Goal: Task Accomplishment & Management: Use online tool/utility

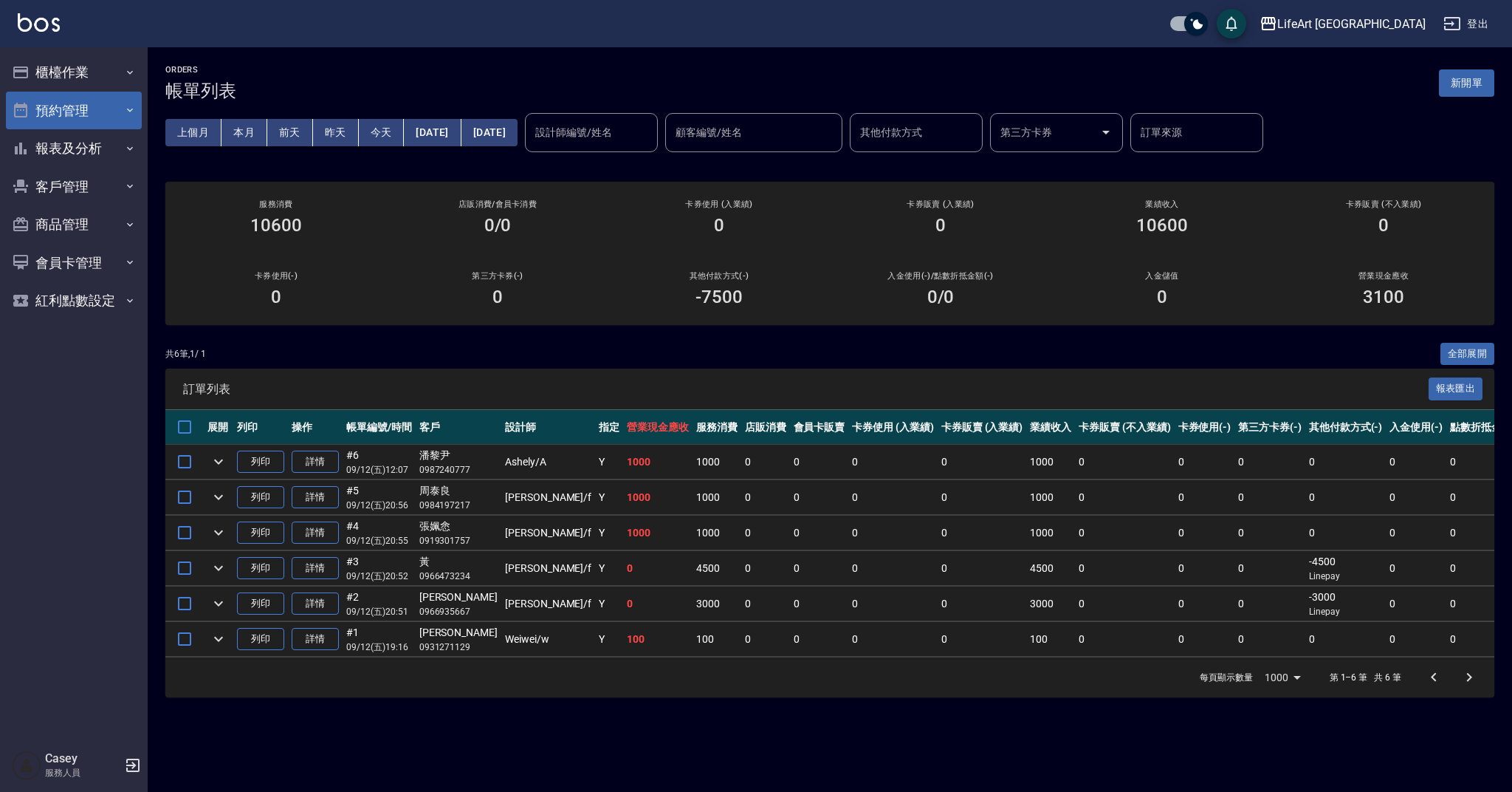
click at [67, 114] on button "預約管理" at bounding box center [74, 110] width 136 height 38
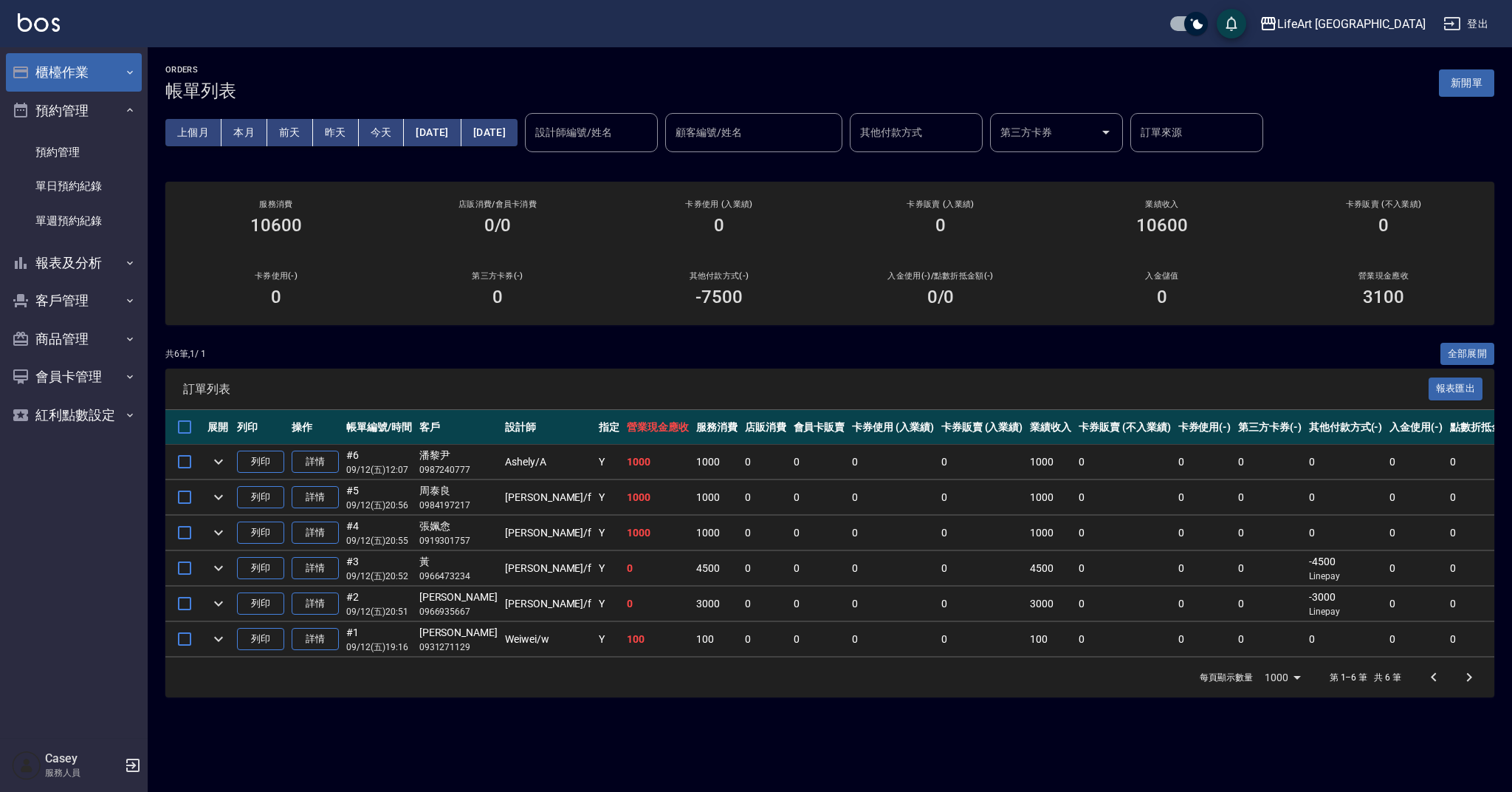
click at [58, 62] on button "櫃檯作業" at bounding box center [74, 72] width 136 height 38
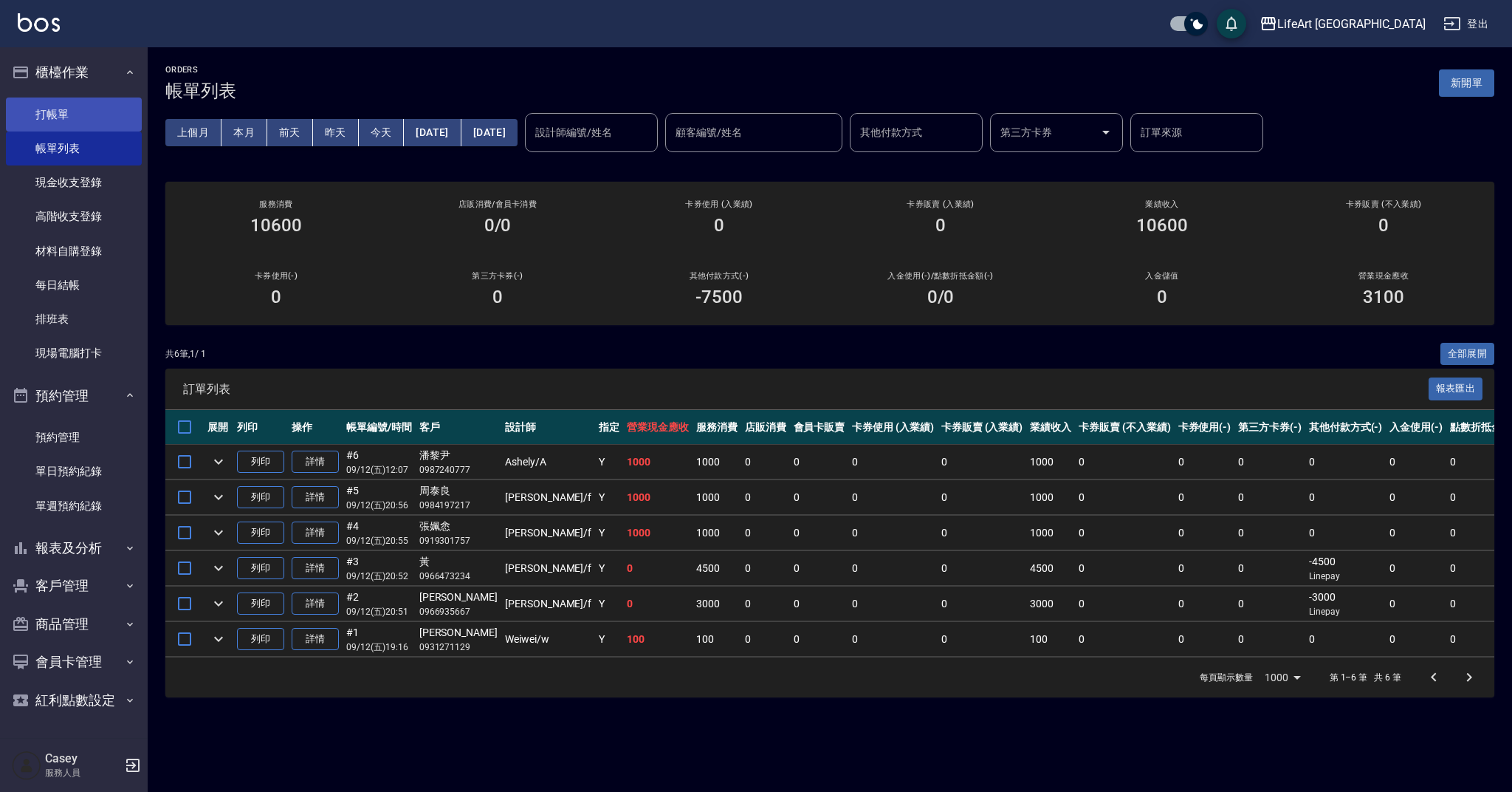
click at [72, 112] on link "打帳單" at bounding box center [74, 114] width 136 height 34
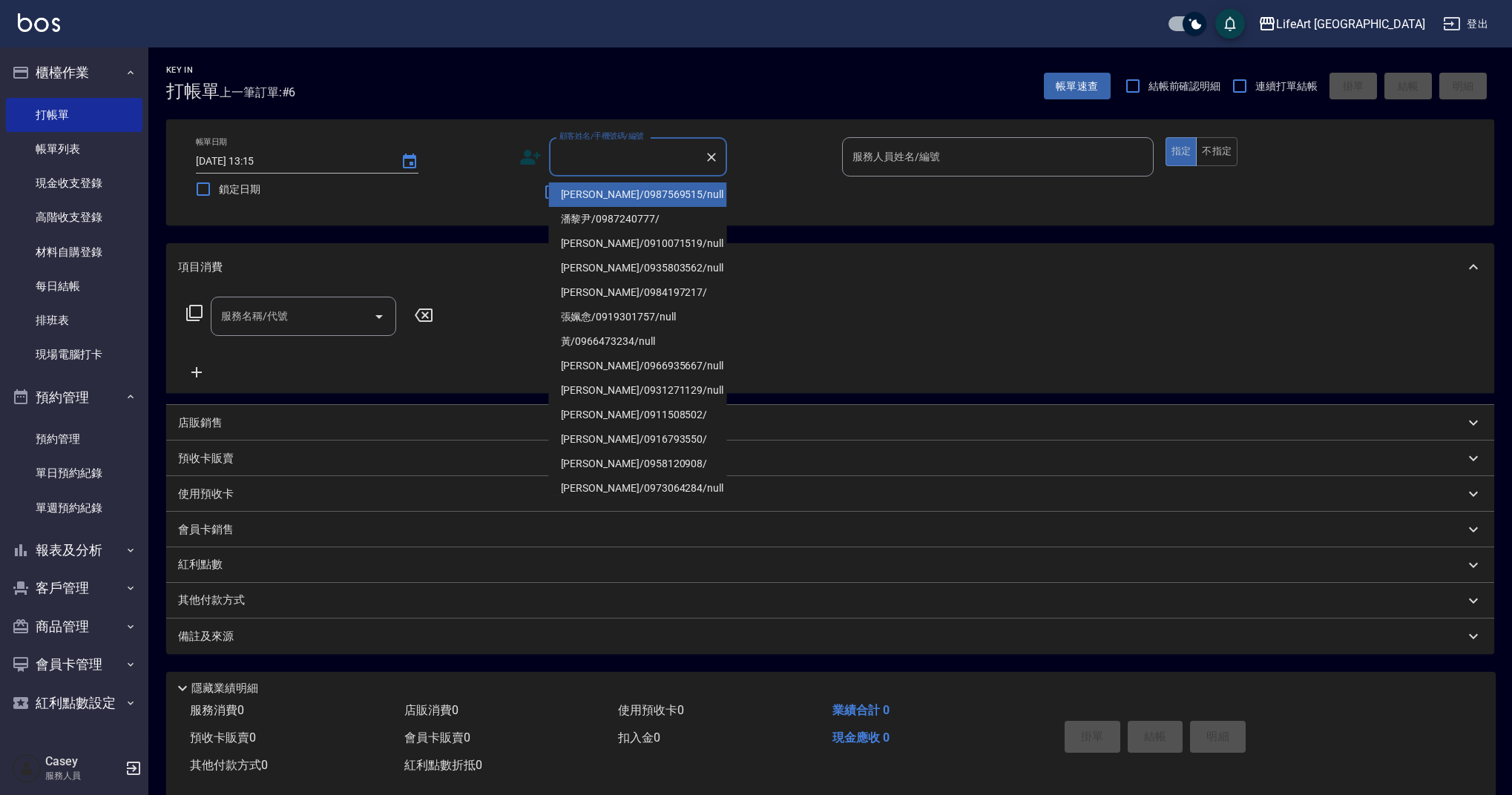
click at [603, 164] on input "顧客姓名/手機號碼/編號" at bounding box center [626, 156] width 142 height 26
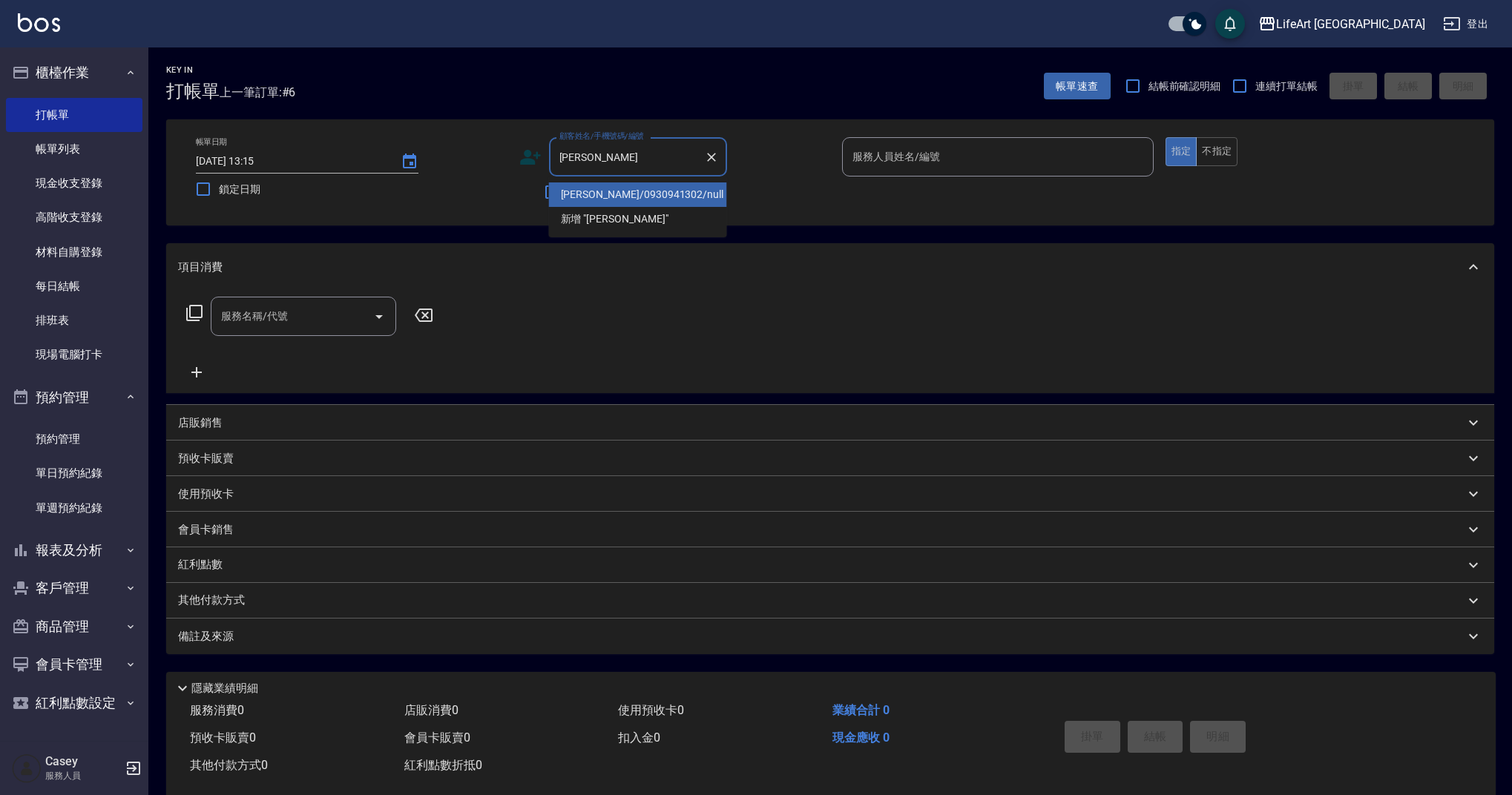
click at [597, 202] on li "[PERSON_NAME]/0930941302/null" at bounding box center [638, 194] width 178 height 24
type input "[PERSON_NAME]/0930941302/null"
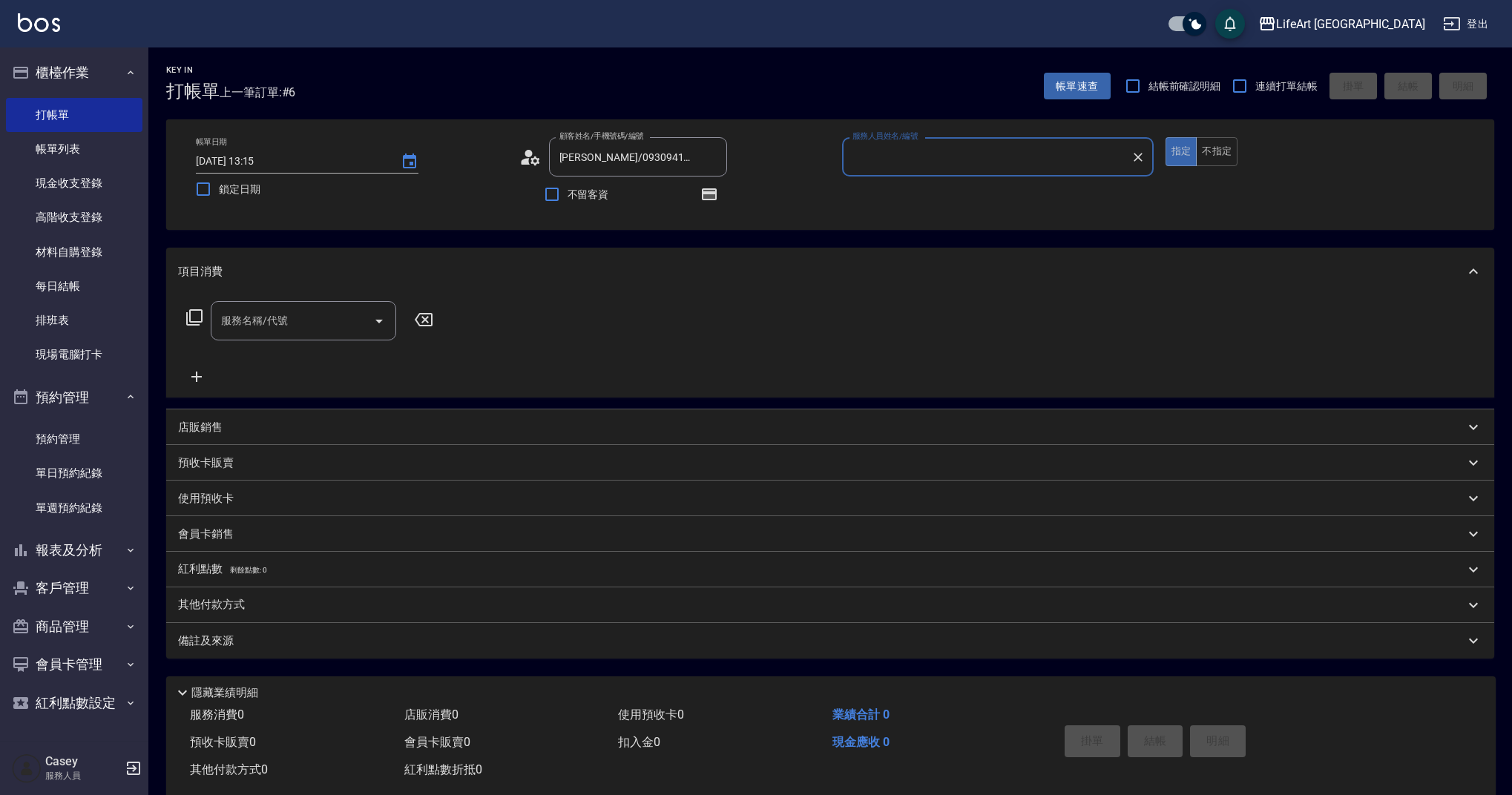
type input "Weiwei-w"
click at [717, 197] on icon "button" at bounding box center [709, 194] width 18 height 18
click at [535, 161] on icon at bounding box center [530, 157] width 22 height 22
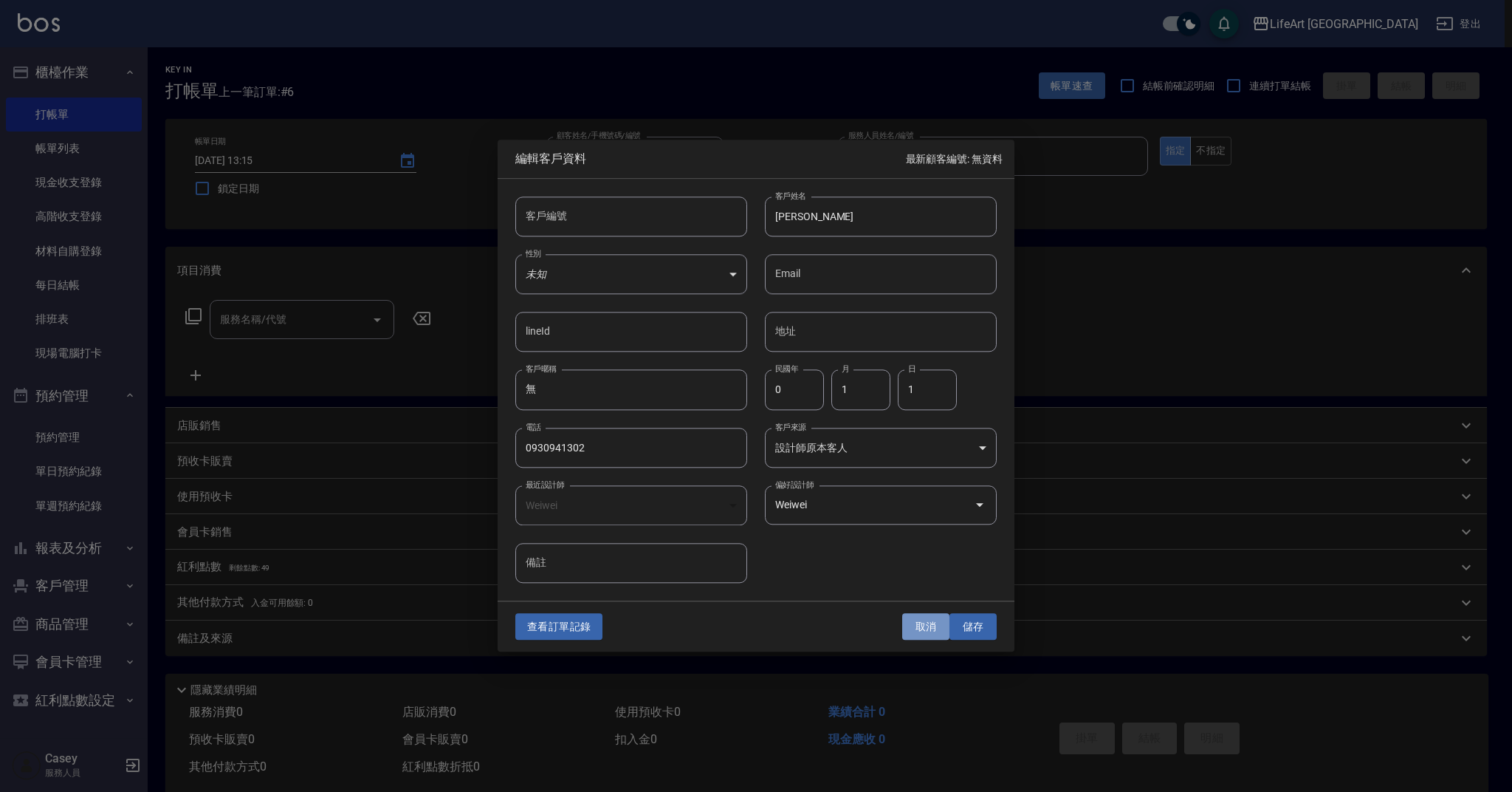
click at [933, 627] on button "取消" at bounding box center [926, 627] width 47 height 27
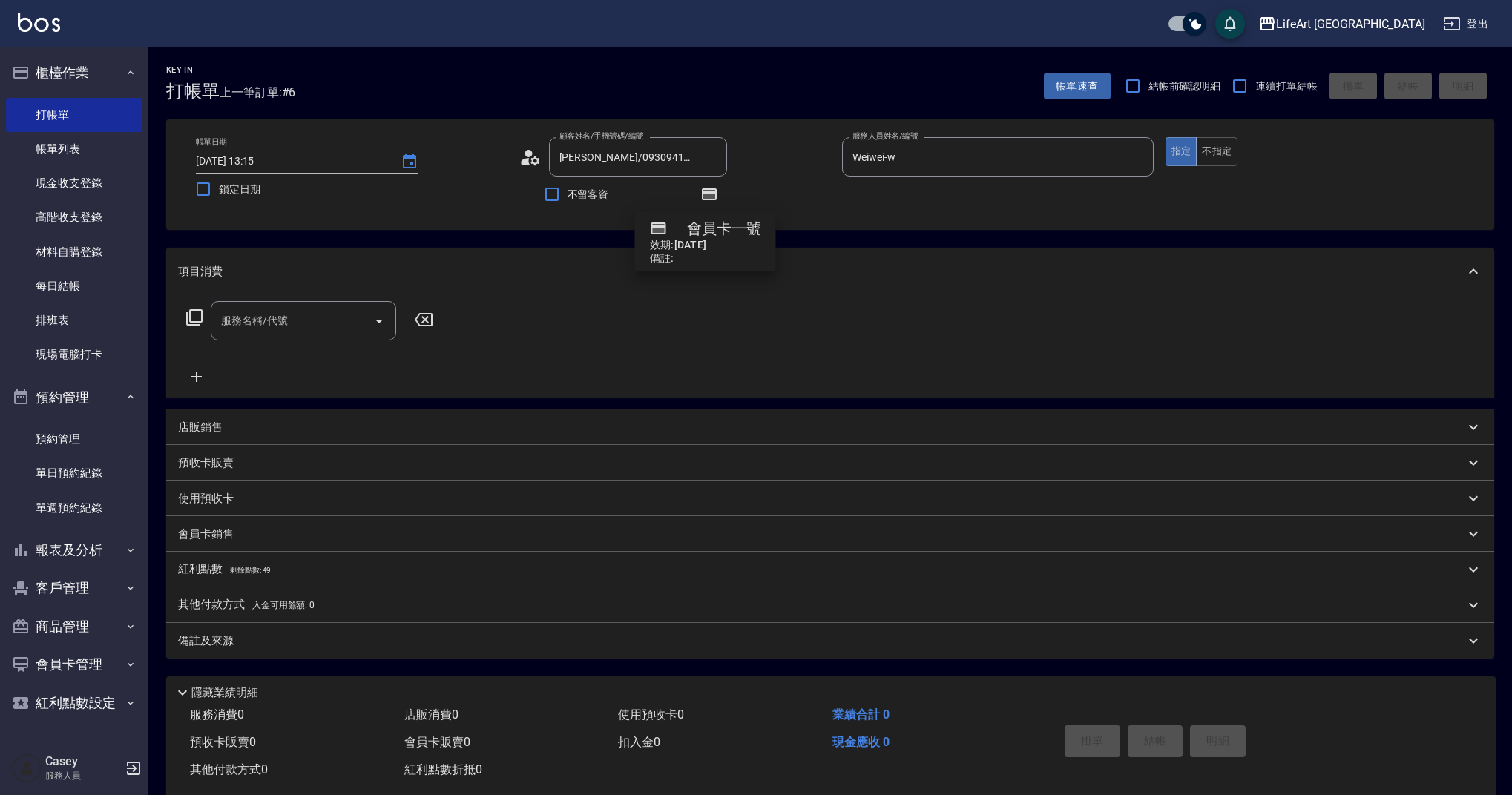
click at [527, 162] on icon at bounding box center [525, 161] width 9 height 6
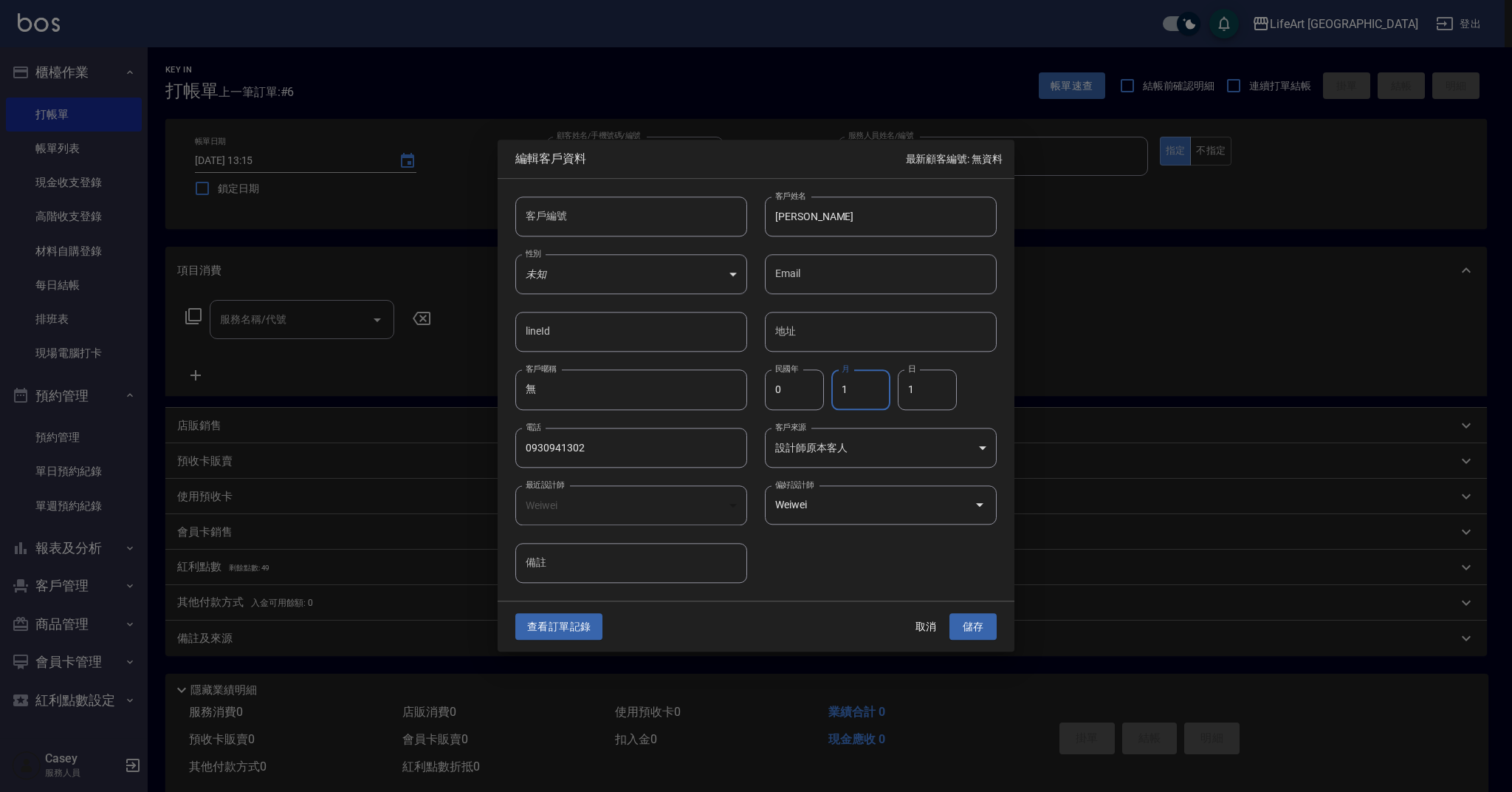
drag, startPoint x: 850, startPoint y: 395, endPoint x: 828, endPoint y: 392, distance: 22.2
click at [828, 392] on div "民國年 0 民國年 月 1 月 日 1 日" at bounding box center [871, 382] width 250 height 58
drag, startPoint x: 843, startPoint y: 389, endPoint x: 834, endPoint y: 390, distance: 9.1
click at [835, 390] on input "1" at bounding box center [861, 389] width 59 height 40
type input "1"
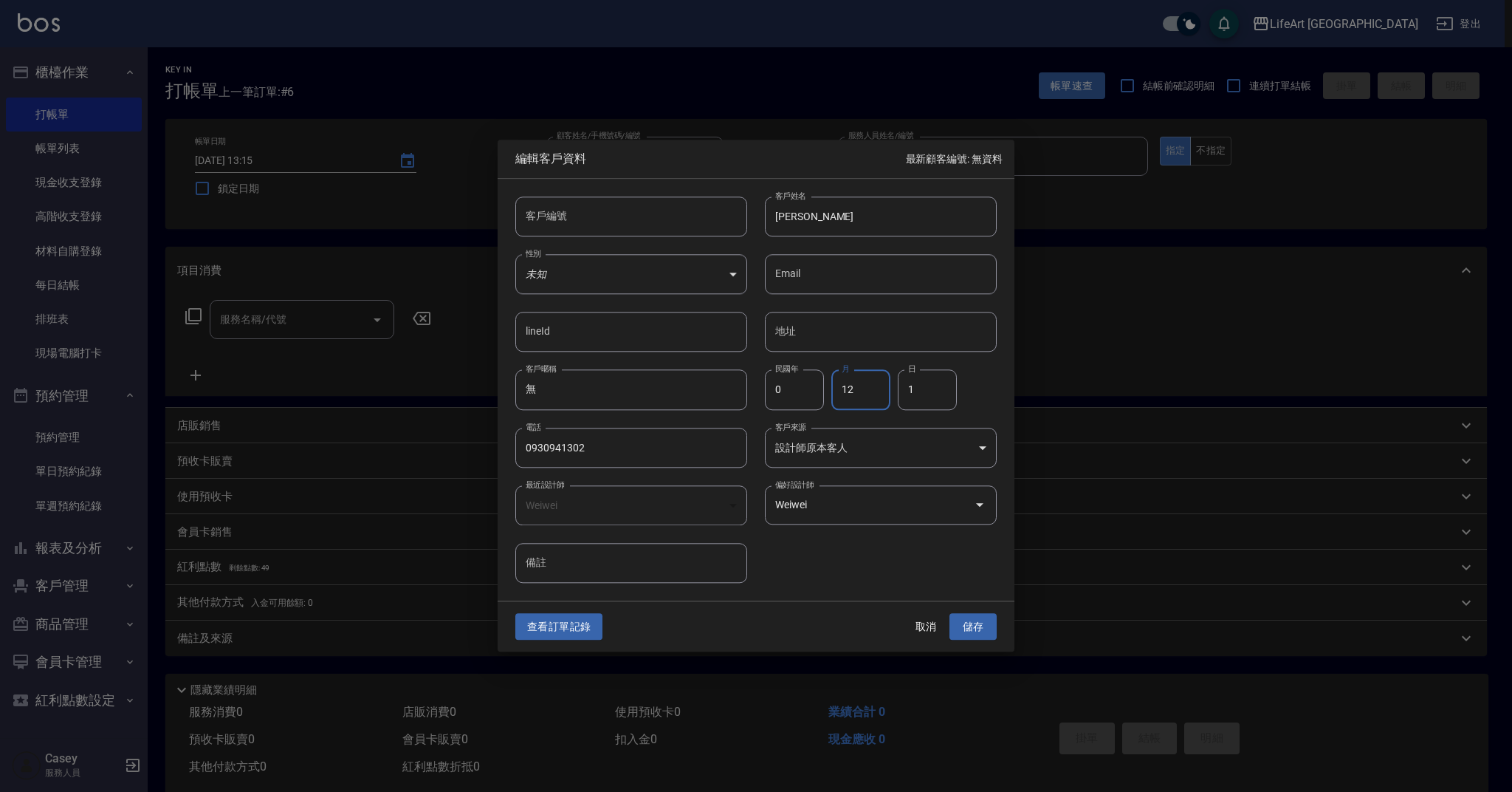
type input "12"
drag, startPoint x: 925, startPoint y: 388, endPoint x: 891, endPoint y: 391, distance: 34.1
click at [891, 392] on div "民國年 0 民國年 月 12 月 日 1 日" at bounding box center [871, 382] width 250 height 58
type input "1"
type input "29"
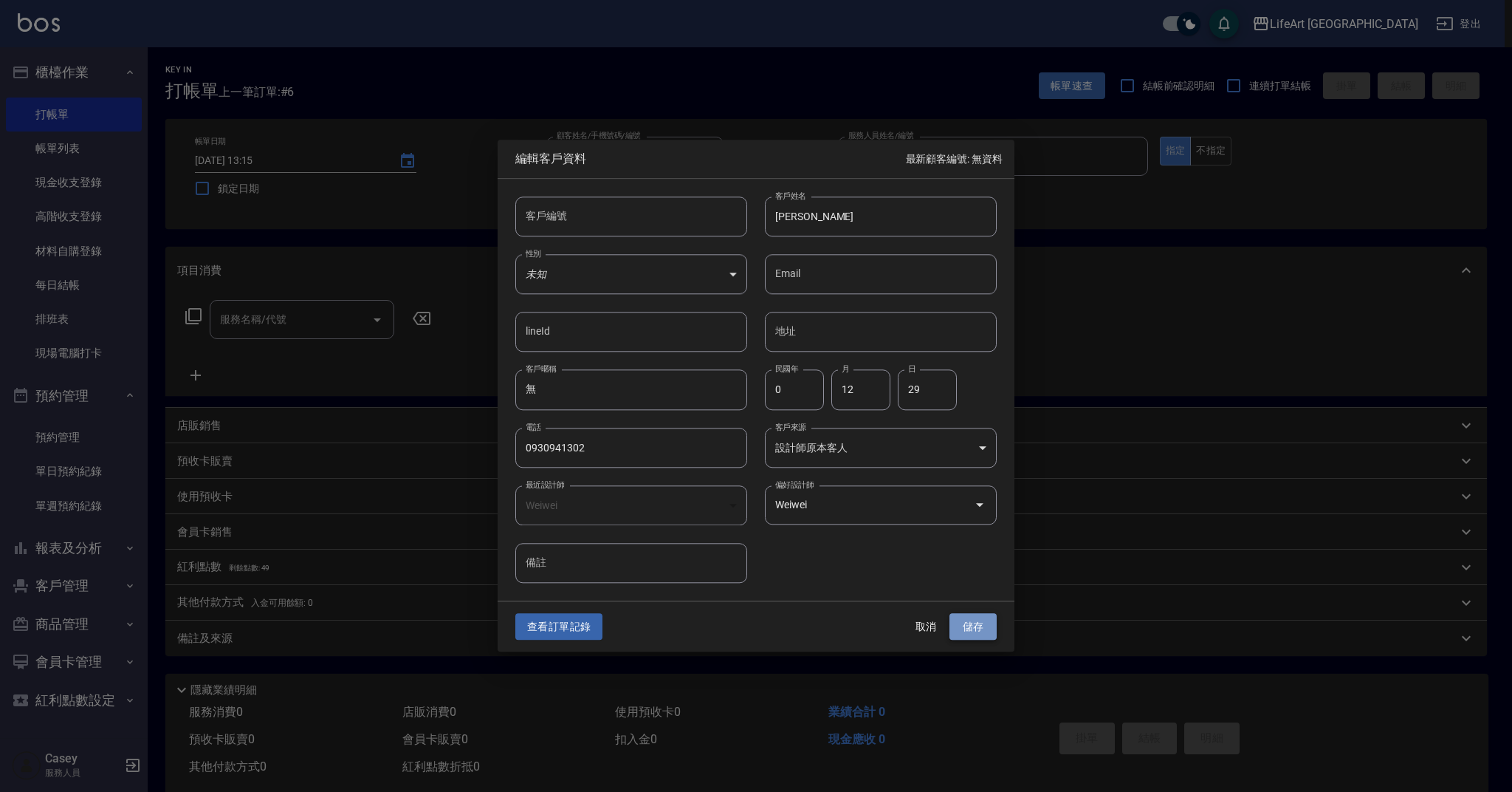
click at [965, 627] on button "儲存" at bounding box center [973, 627] width 47 height 27
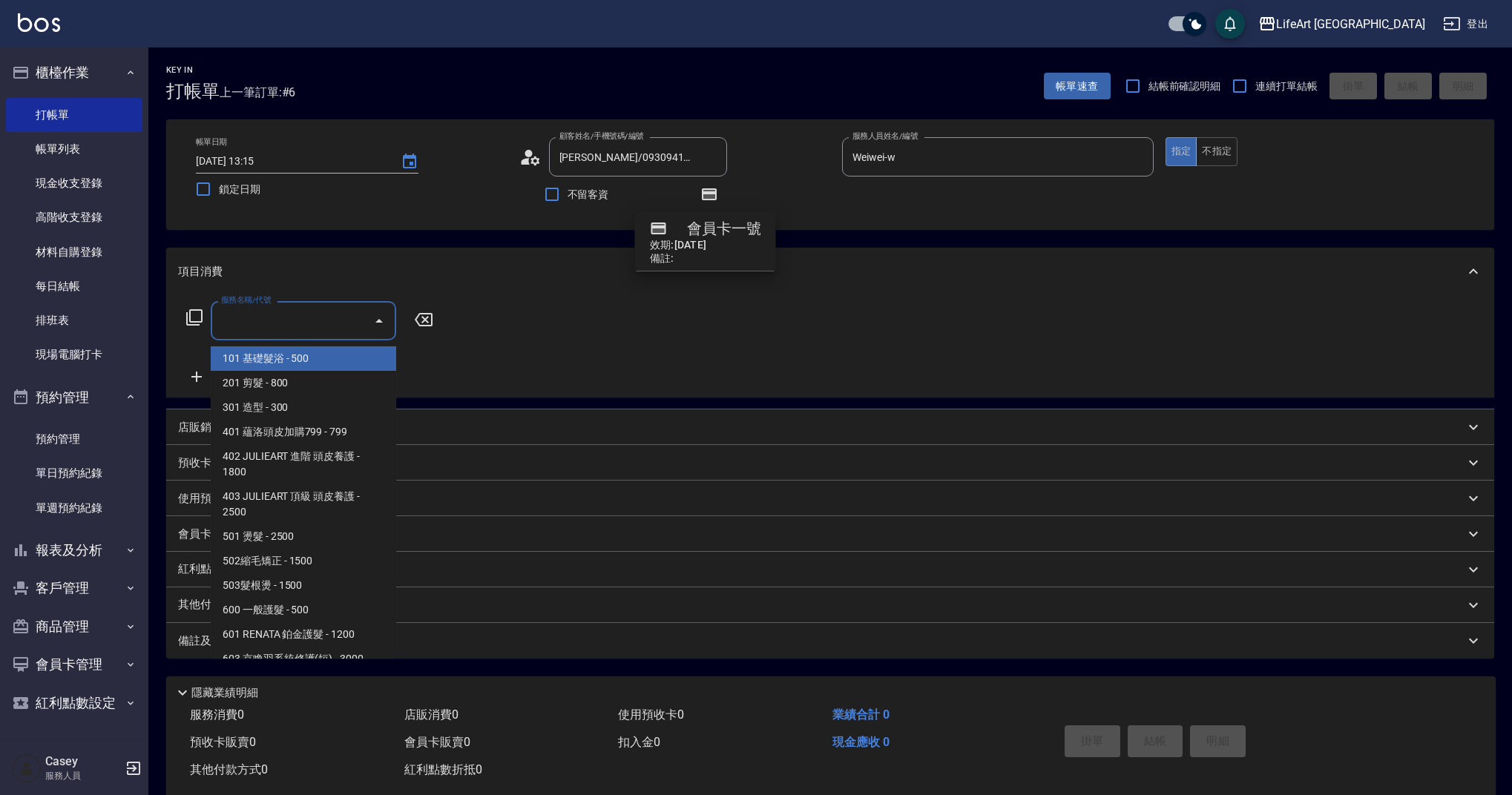
click at [297, 312] on input "服務名稱/代號" at bounding box center [292, 320] width 149 height 26
click at [273, 387] on span "201 剪髮 - 800" at bounding box center [304, 382] width 186 height 24
type input "201 剪髮(201)"
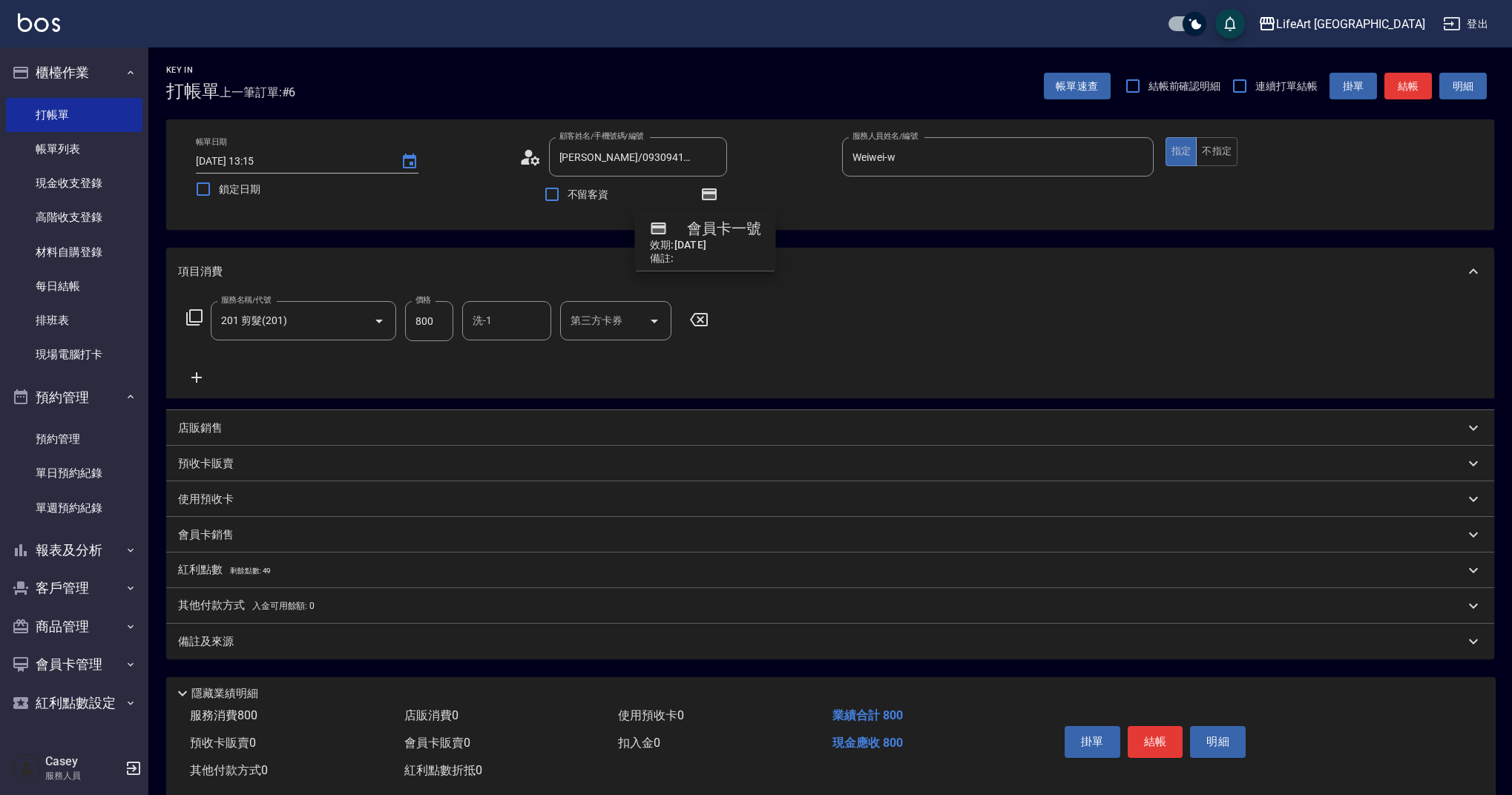
click at [204, 377] on icon at bounding box center [196, 377] width 37 height 18
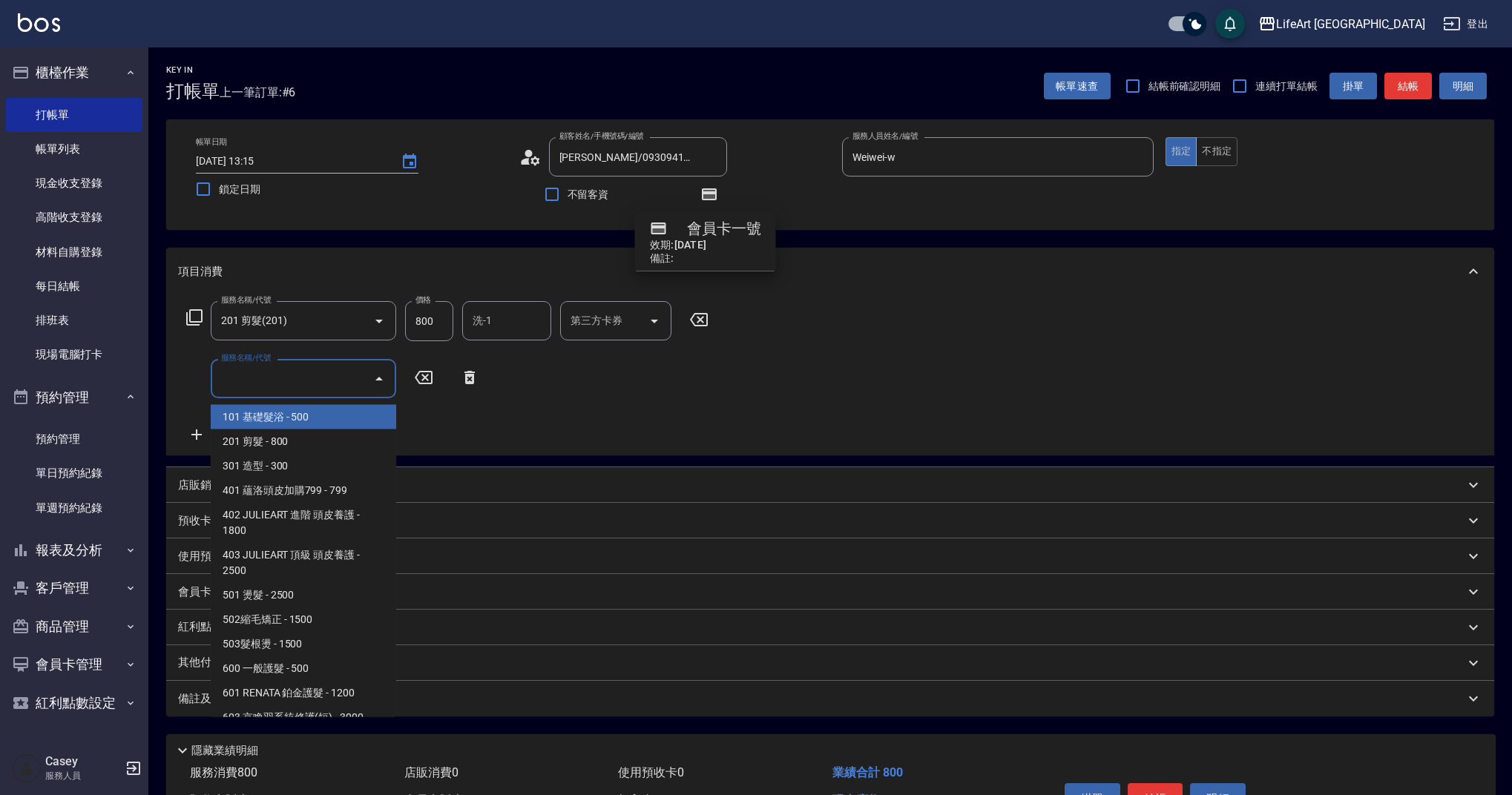
click at [250, 384] on input "服務名稱/代號" at bounding box center [292, 378] width 149 height 26
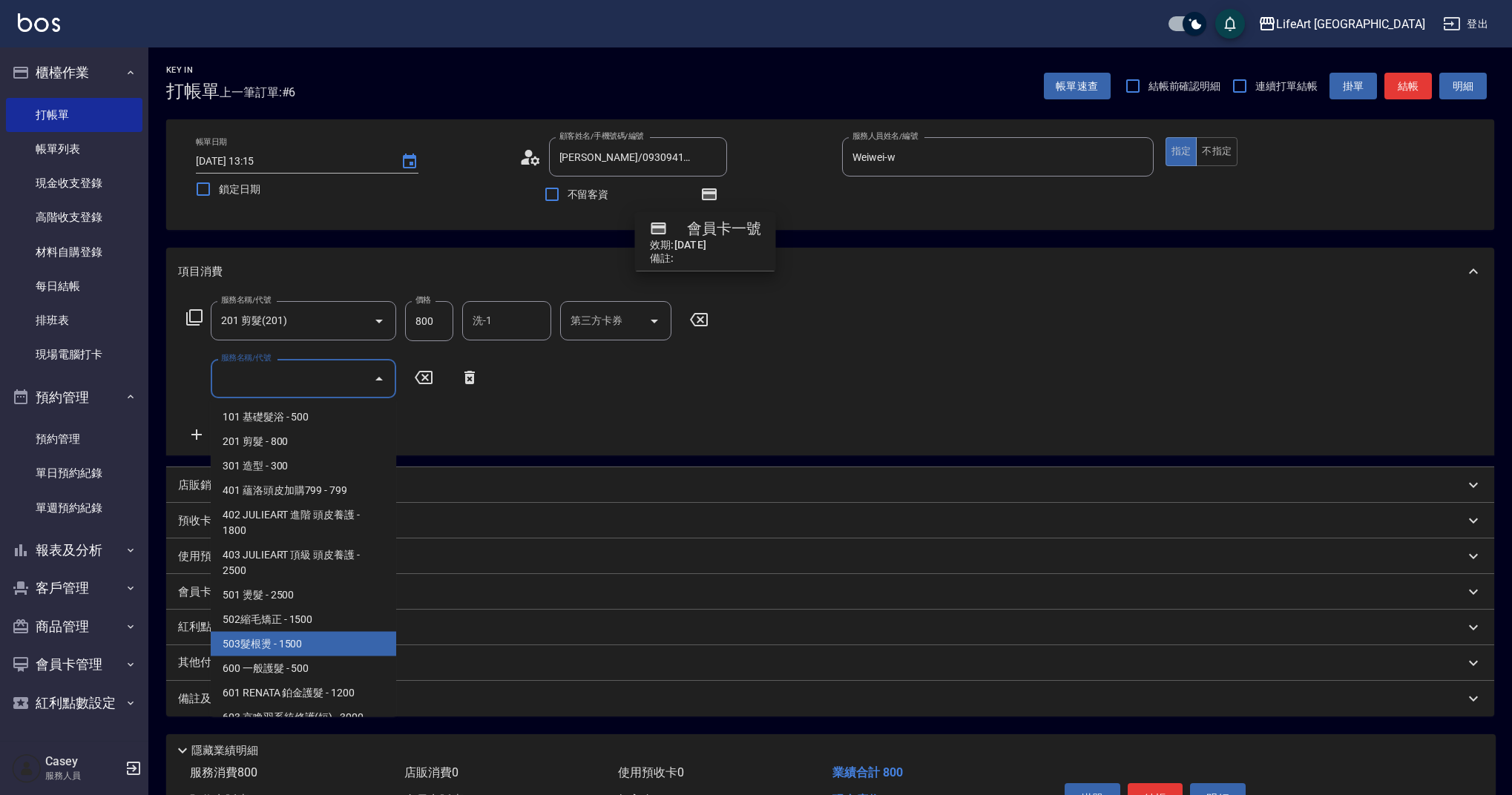
click at [265, 643] on span "503髮根燙 - 1500" at bounding box center [304, 643] width 186 height 24
type input "503髮根燙(503)"
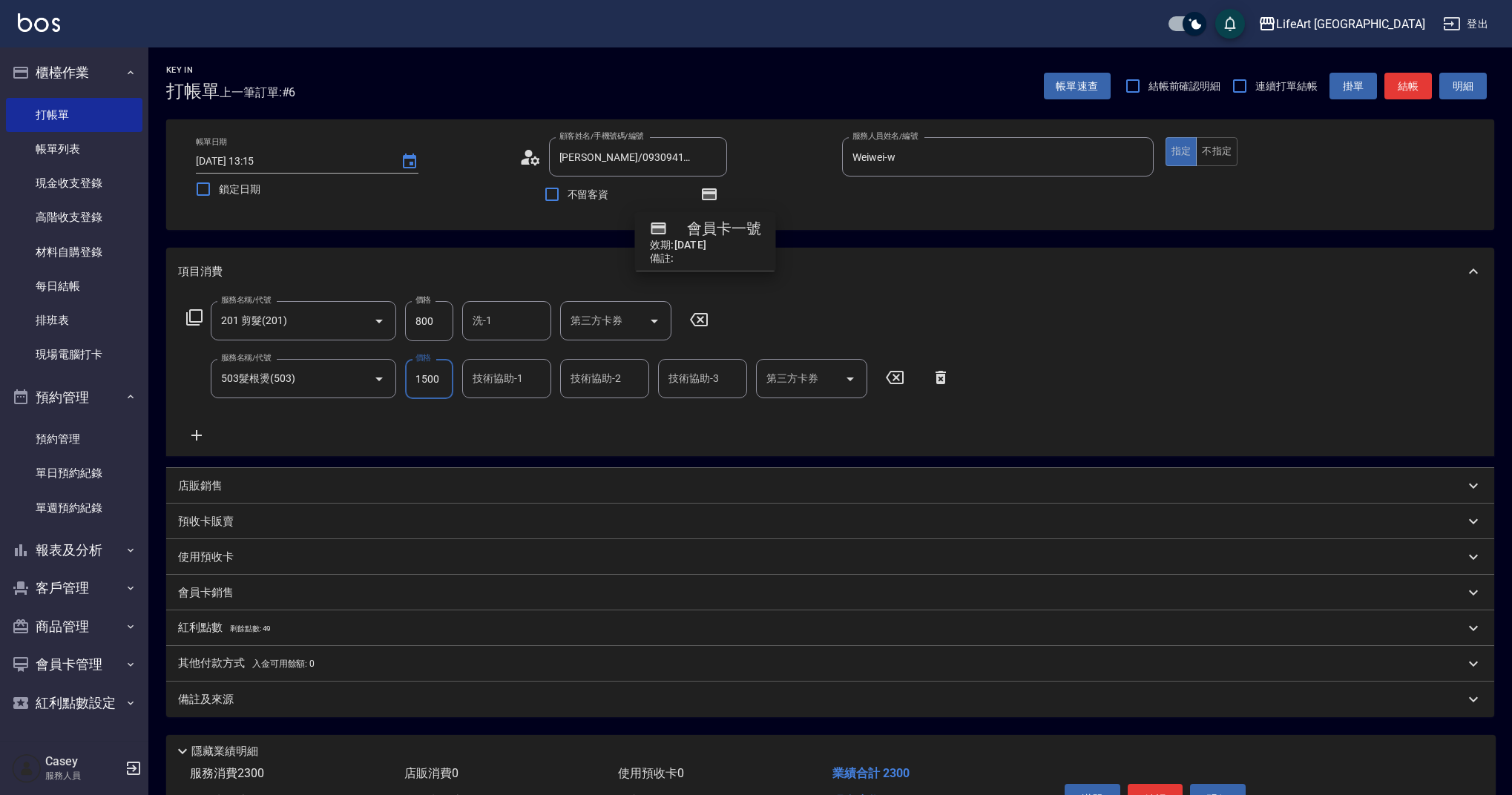
drag, startPoint x: 443, startPoint y: 380, endPoint x: 404, endPoint y: 379, distance: 39.0
click at [404, 379] on div "服務名稱/代號 503髮根燙(503) 服務名稱/代號 價格 1500 價格 技術協助-1 技術協助-1 技術協助-2 技術協助-2 技術協助-3 技術協助-…" at bounding box center [568, 378] width 781 height 40
type input "2000"
drag, startPoint x: 438, startPoint y: 321, endPoint x: 381, endPoint y: 321, distance: 57.0
click at [381, 321] on div "服務名稱/代號 201 剪髮(201) 服務名稱/代號 價格 800 價格 洗-1 洗-1 第三方卡券 第三方卡券" at bounding box center [448, 321] width 540 height 40
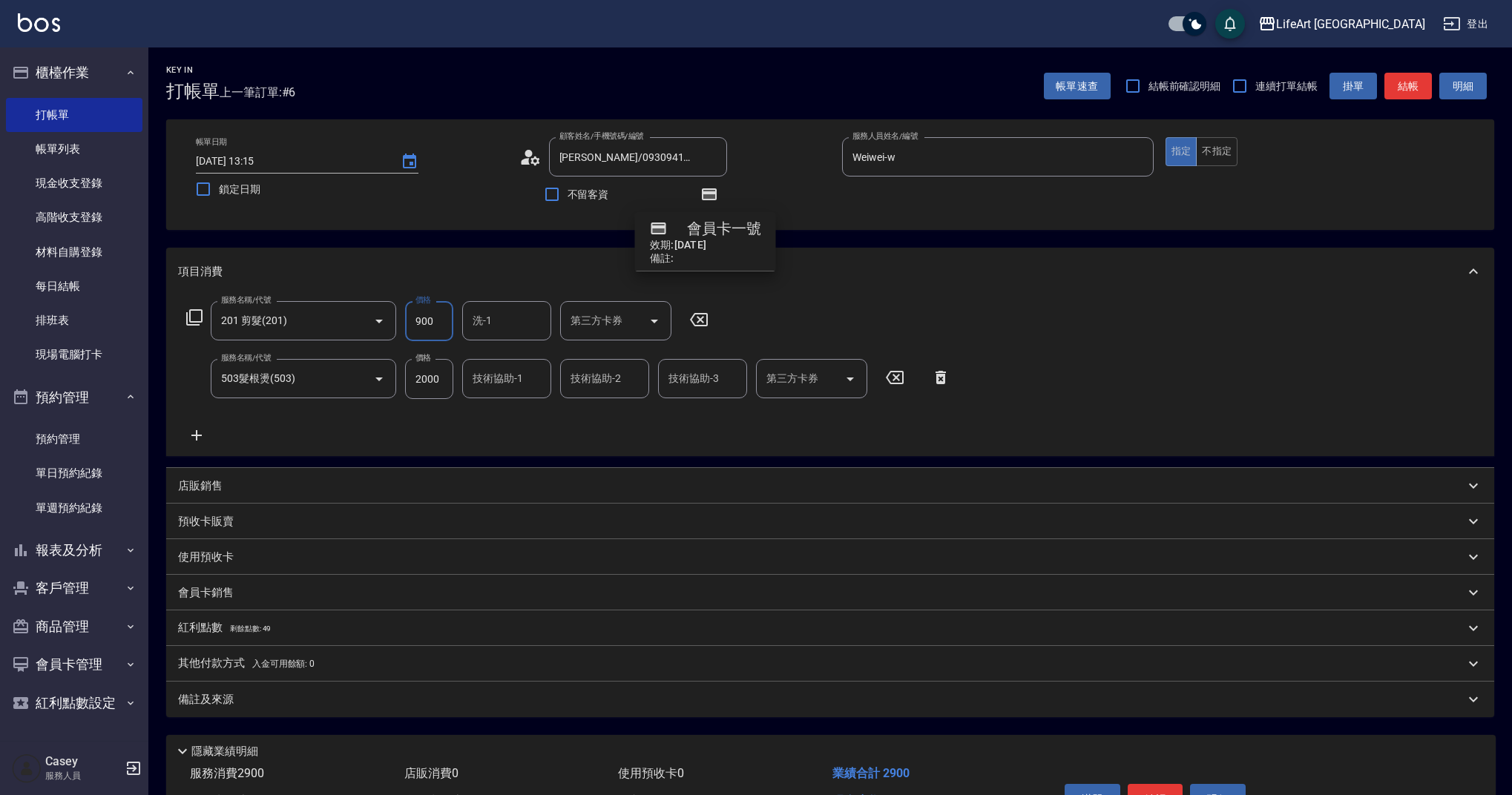
type input "900"
click at [553, 318] on form "洗-1 洗-1" at bounding box center [511, 321] width 98 height 39
click at [543, 317] on input "洗-1" at bounding box center [507, 320] width 76 height 26
click at [501, 504] on span "Casey -c" at bounding box center [492, 512] width 36 height 16
type input "Casey-c"
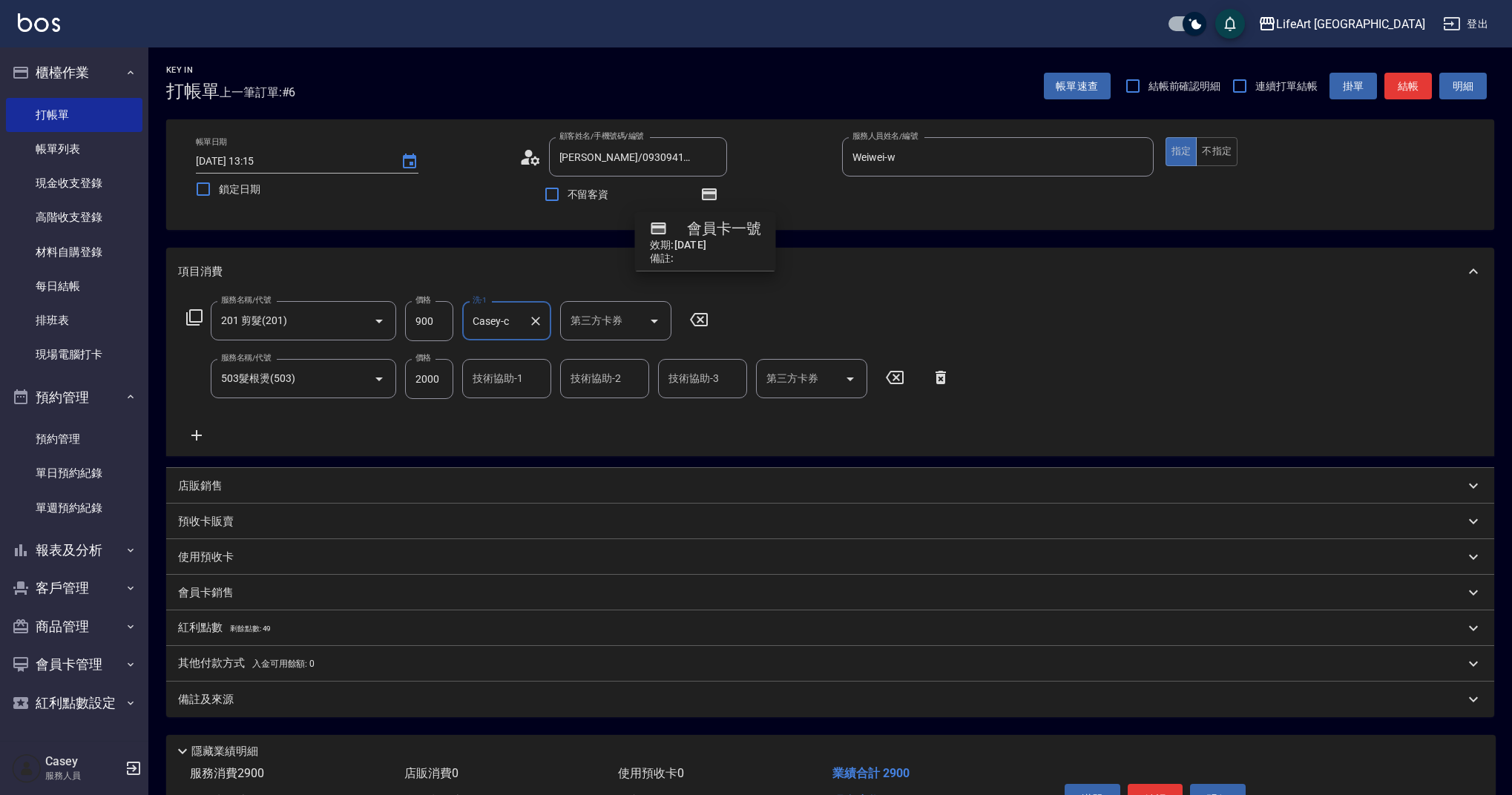
click at [211, 436] on icon at bounding box center [196, 435] width 37 height 18
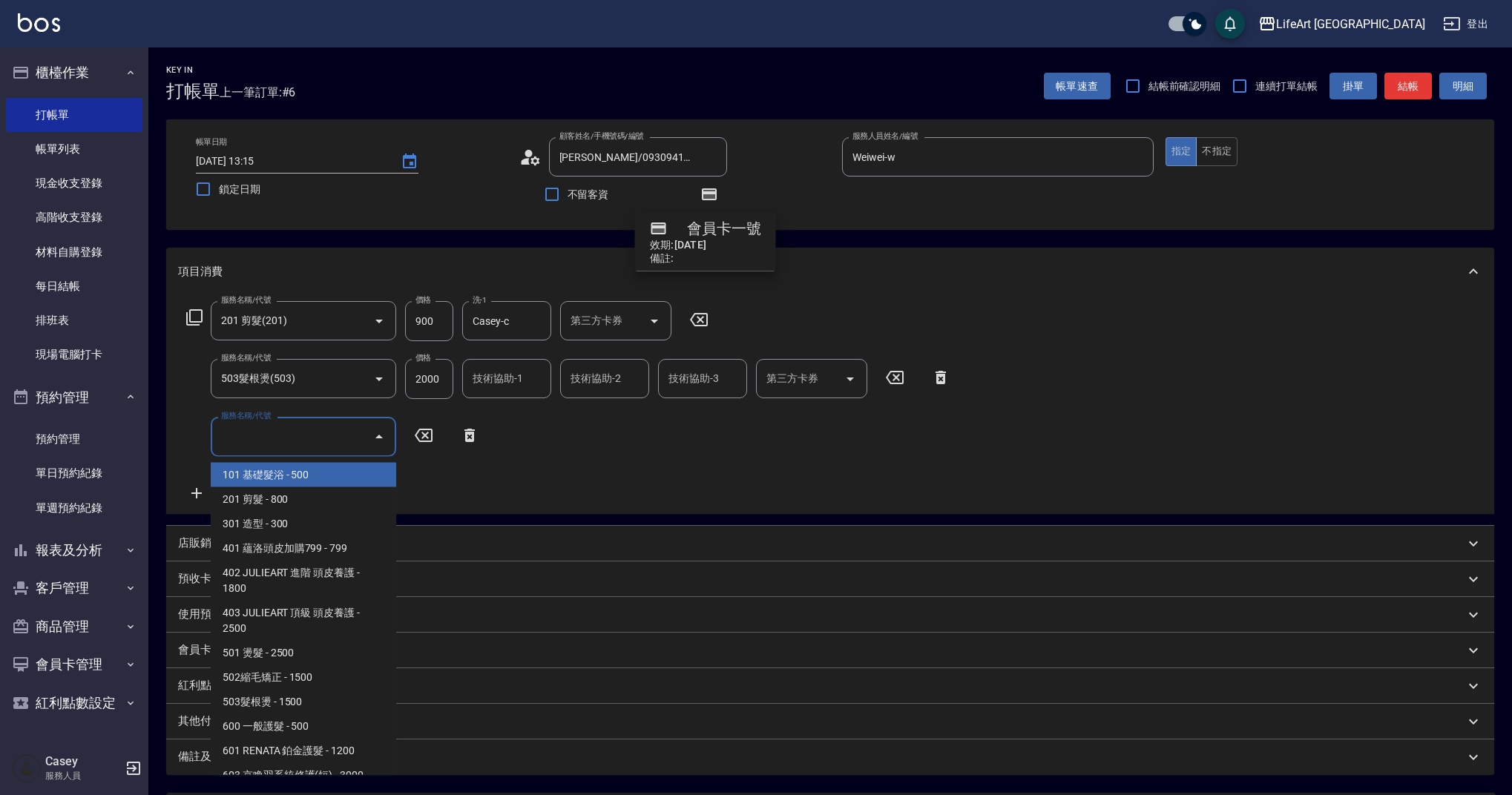
click at [242, 426] on input "服務名稱/代號" at bounding box center [292, 436] width 149 height 26
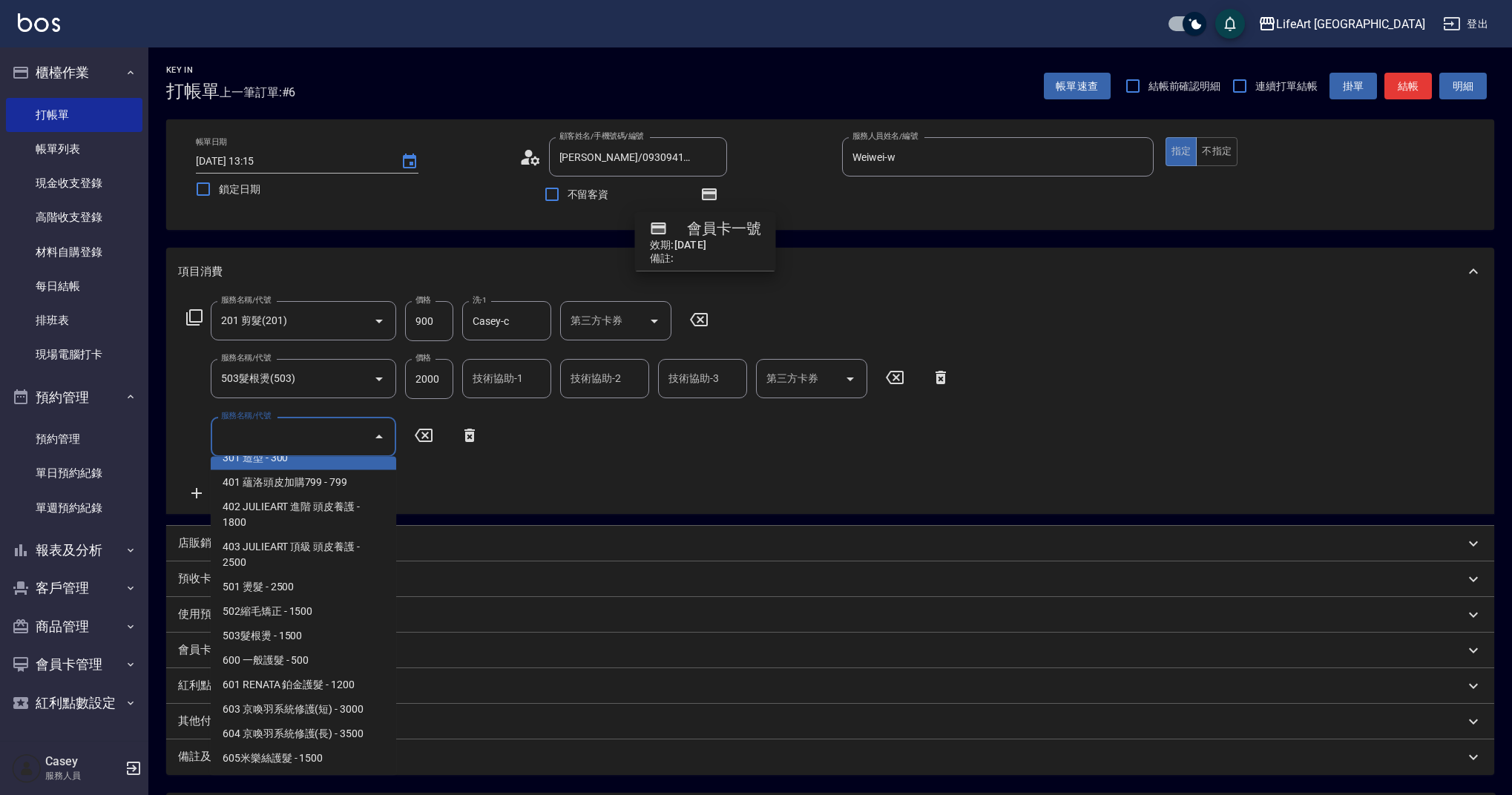
scroll to position [190, 0]
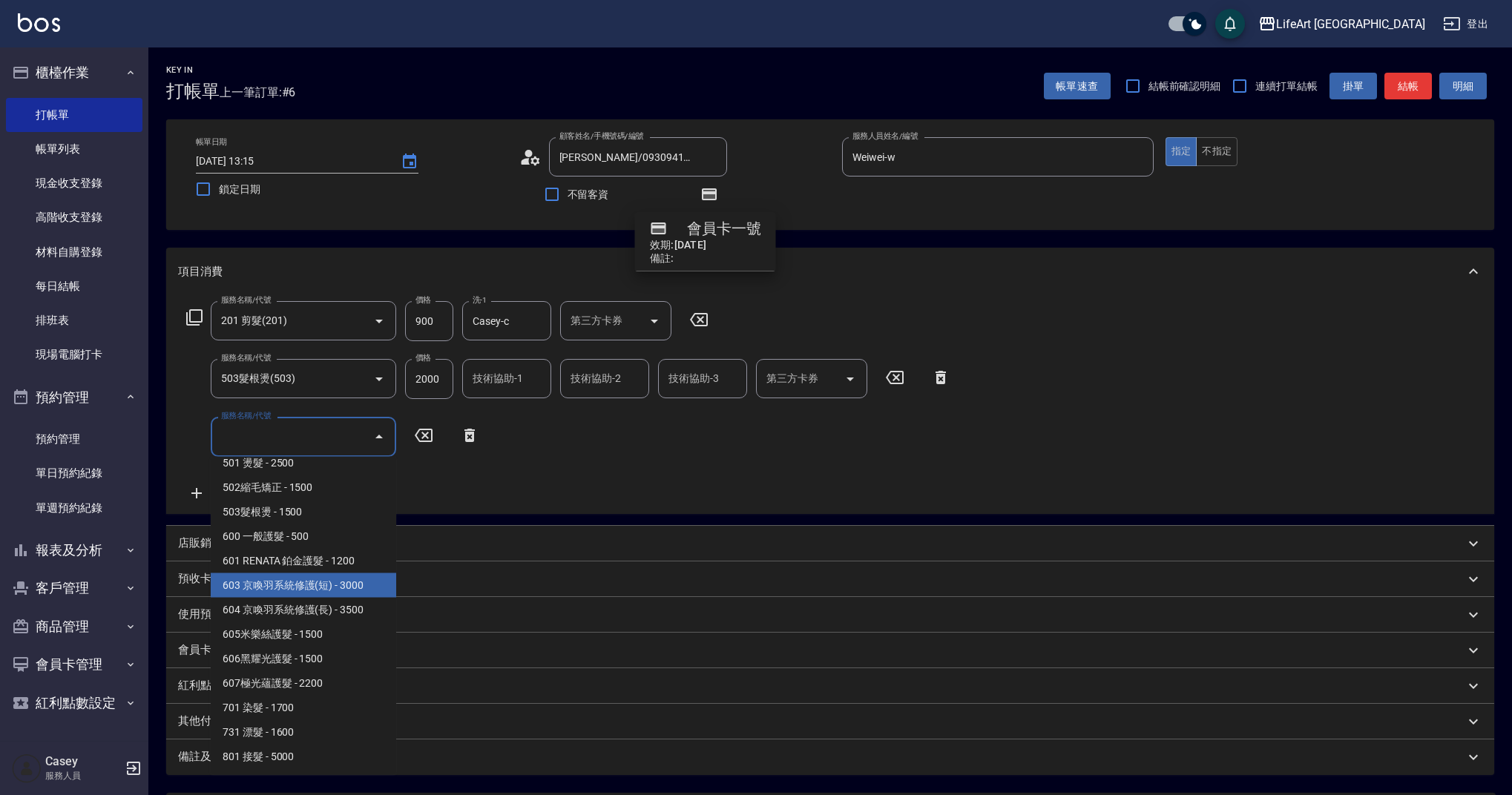
click at [273, 592] on span "603 京喚羽系統修護(短) - 3000" at bounding box center [304, 585] width 186 height 24
type input "603 京喚羽系統修護(短)(603)"
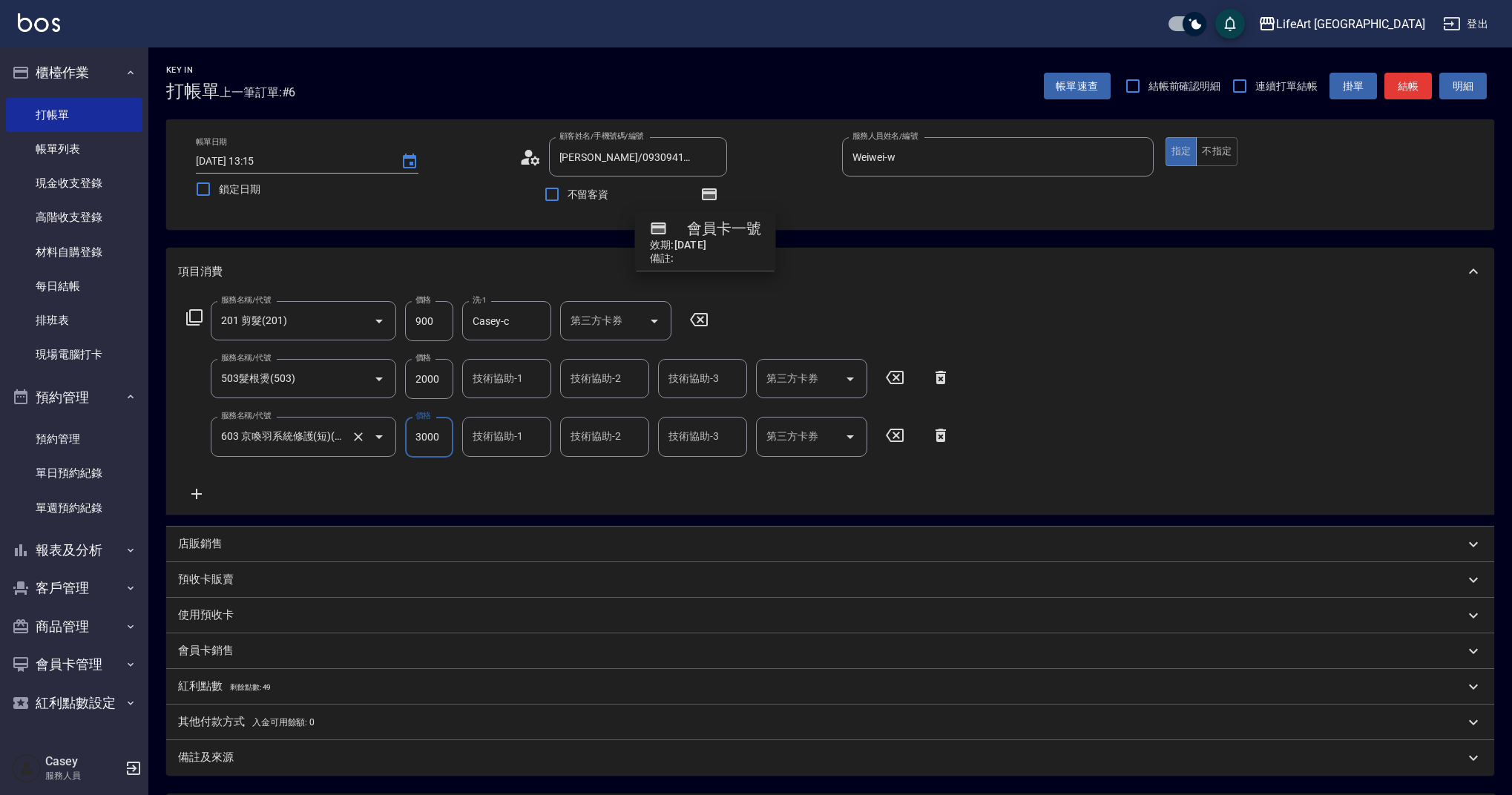
drag, startPoint x: 427, startPoint y: 433, endPoint x: 386, endPoint y: 436, distance: 41.1
click at [386, 436] on div "服務名稱/代號 603 京喚羽系統修護(短)(603) 服務名稱/代號 價格 3000 價格 技術協助-1 技術協助-1 技術協助-2 技術協助-2 技術協助…" at bounding box center [568, 436] width 781 height 40
type input "2500"
click at [495, 386] on input "技術協助-1" at bounding box center [507, 378] width 76 height 26
drag, startPoint x: 616, startPoint y: 510, endPoint x: 580, endPoint y: 490, distance: 41.2
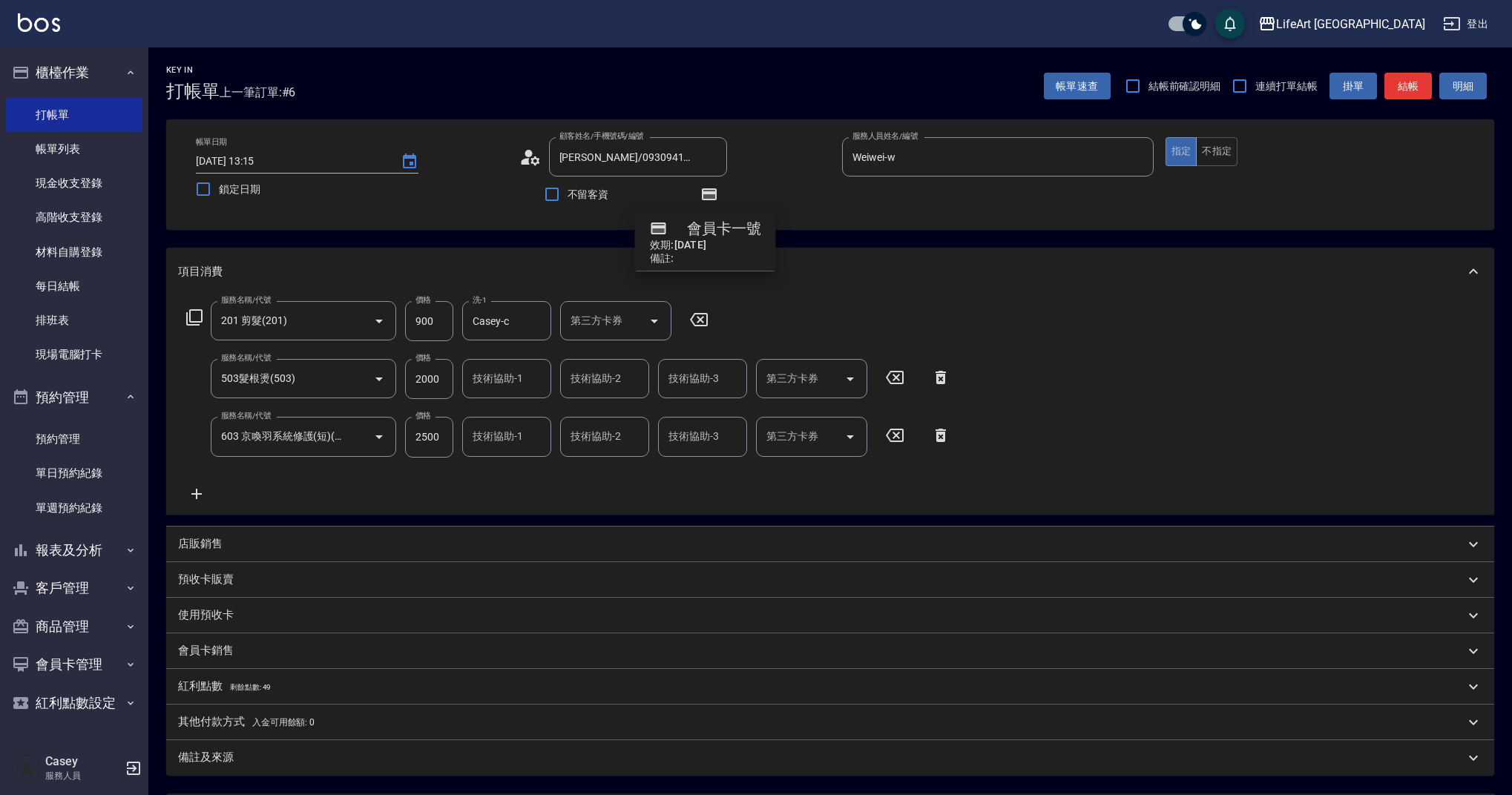
click at [616, 510] on div "服務名稱/代號 201 剪髮(201) 服務名稱/代號 價格 900 價格 洗-1 Casey-c 洗-1 第三方卡券 第三方卡券 服務名稱/代號 503髮根…" at bounding box center [830, 404] width 1328 height 219
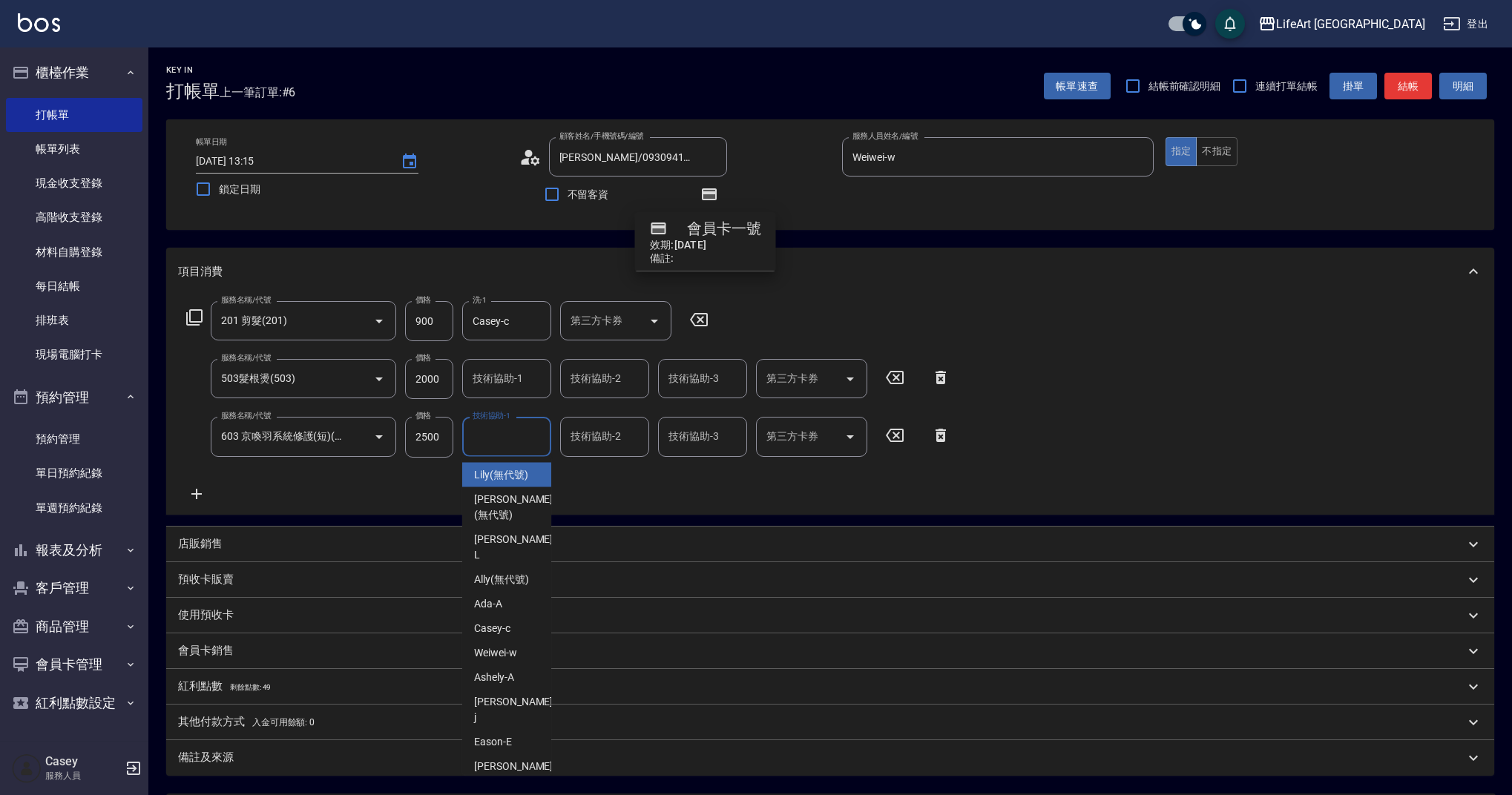
click at [529, 444] on input "技術協助-1" at bounding box center [507, 436] width 76 height 26
click at [513, 616] on div "Casey -c" at bounding box center [506, 628] width 89 height 24
type input "Casey-c"
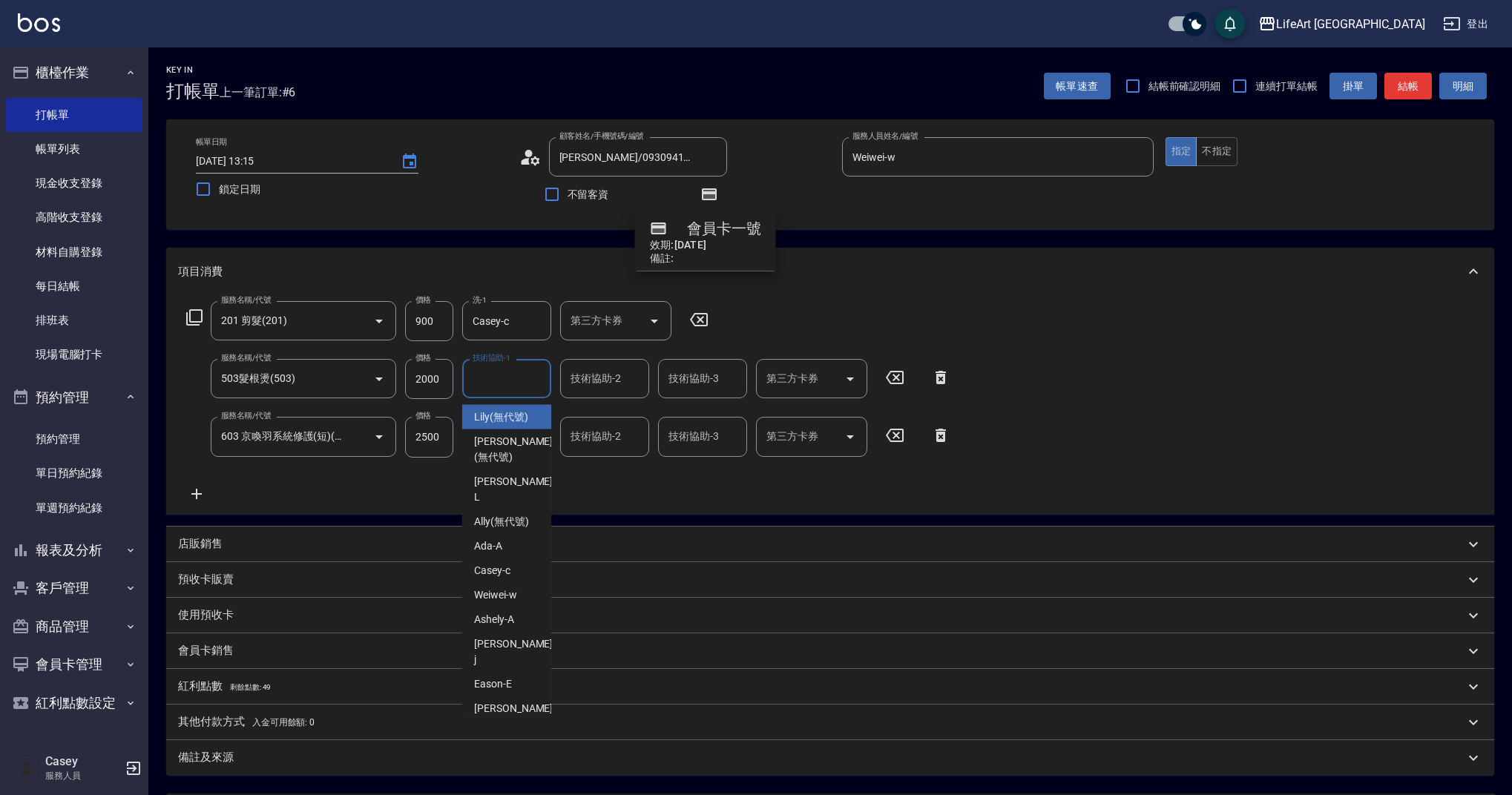
click at [503, 385] on input "技術協助-1" at bounding box center [507, 378] width 76 height 26
click at [496, 563] on span "Casey -c" at bounding box center [492, 571] width 36 height 16
type input "Casey-c"
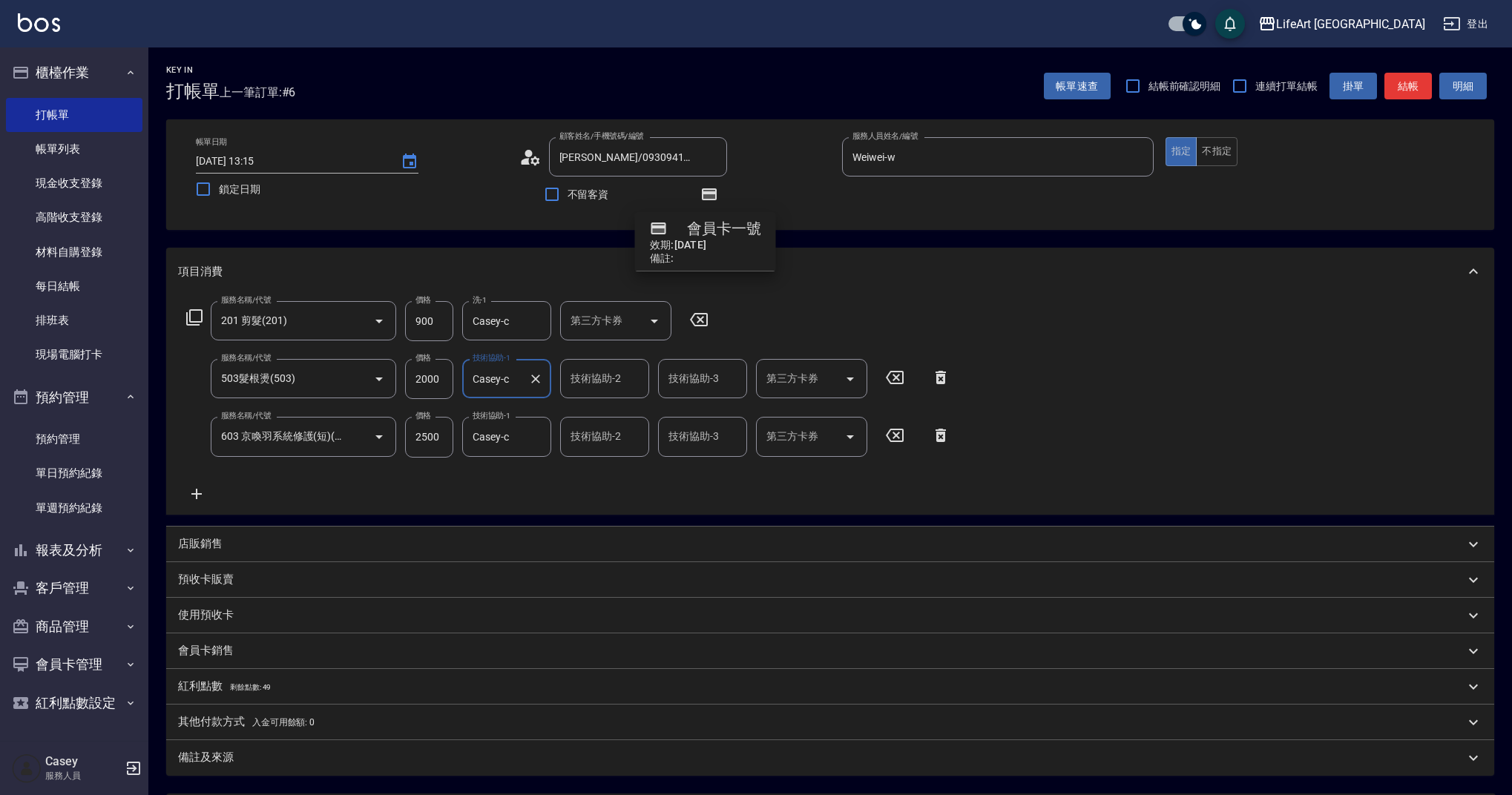
click at [215, 651] on p "會員卡銷售" at bounding box center [205, 651] width 56 height 16
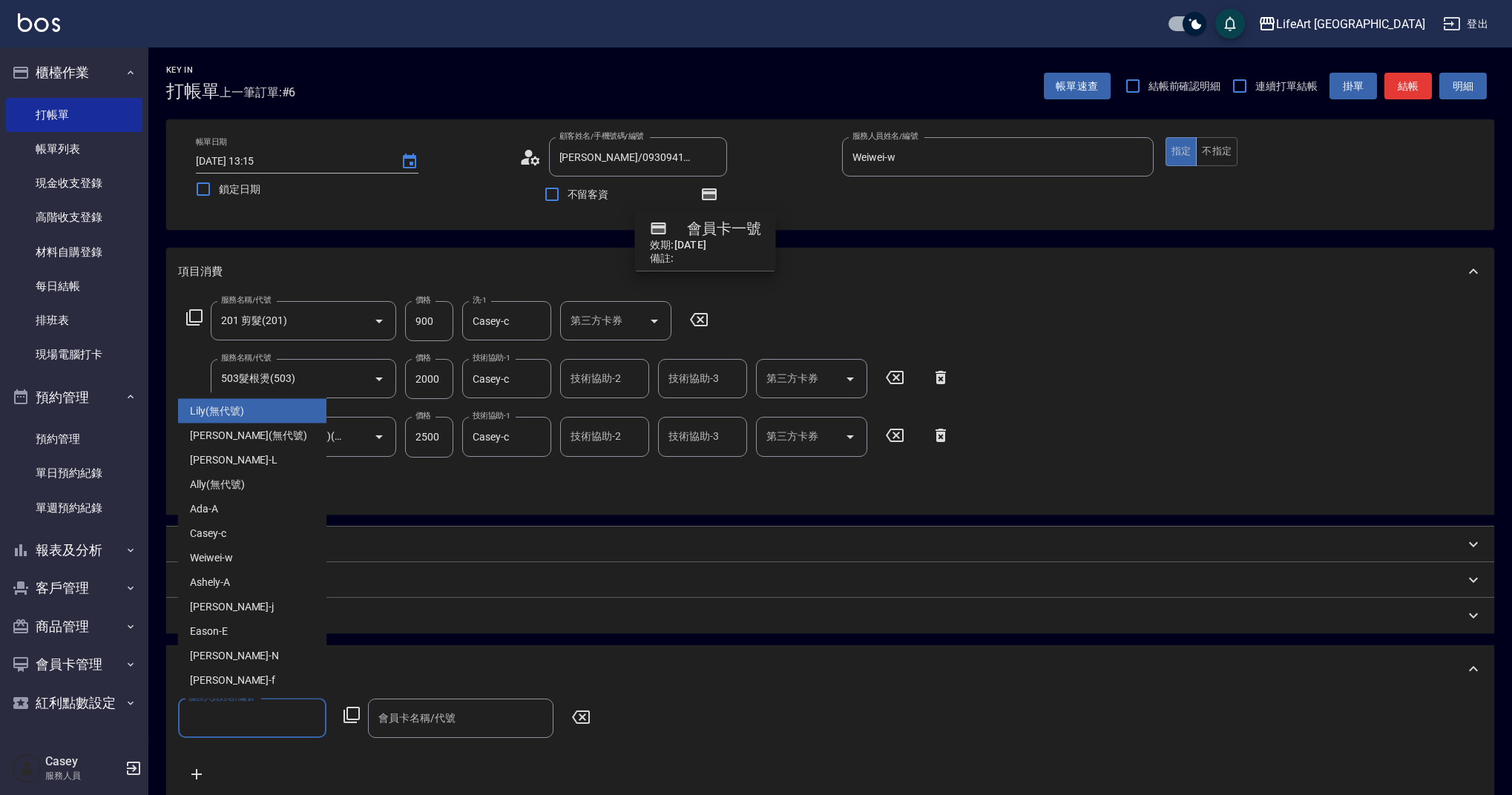
drag, startPoint x: 241, startPoint y: 712, endPoint x: 155, endPoint y: 709, distance: 86.1
click at [155, 709] on div "Key In 打帳單 上一筆訂單:#6 帳單速查 結帳前確認明細 連續打單結帳 掛單 結帳 明細 帳單日期 [DATE] 13:15 鎖定日期 顧客姓名/手機…" at bounding box center [830, 561] width 1363 height 1027
click at [282, 547] on div "Weiwei -w" at bounding box center [252, 558] width 149 height 24
type input "Weiwei-w"
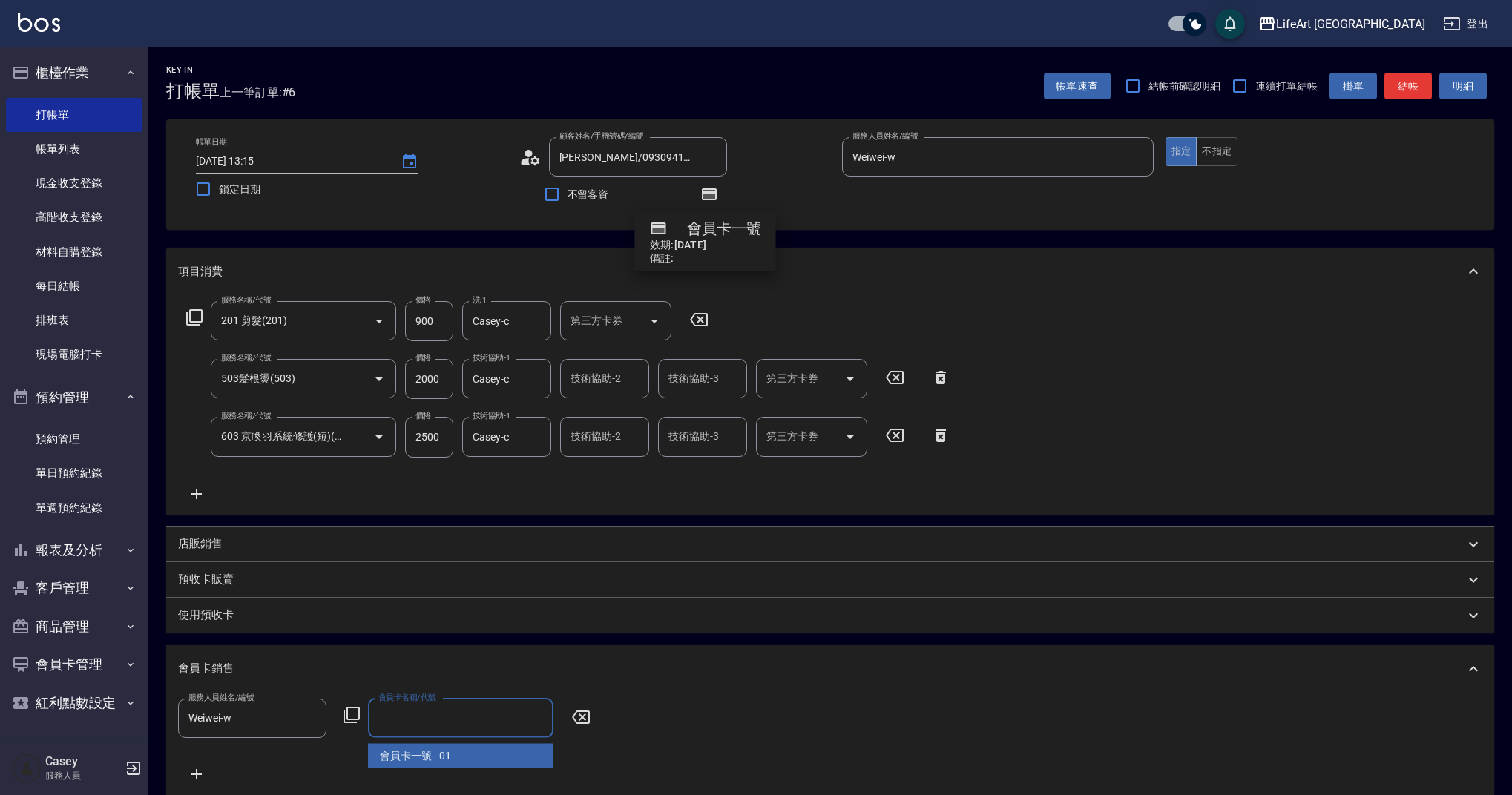
click at [426, 723] on input "會員卡名稱/代號" at bounding box center [460, 718] width 172 height 26
click at [422, 756] on span "會員卡一號 - 01" at bounding box center [461, 756] width 186 height 24
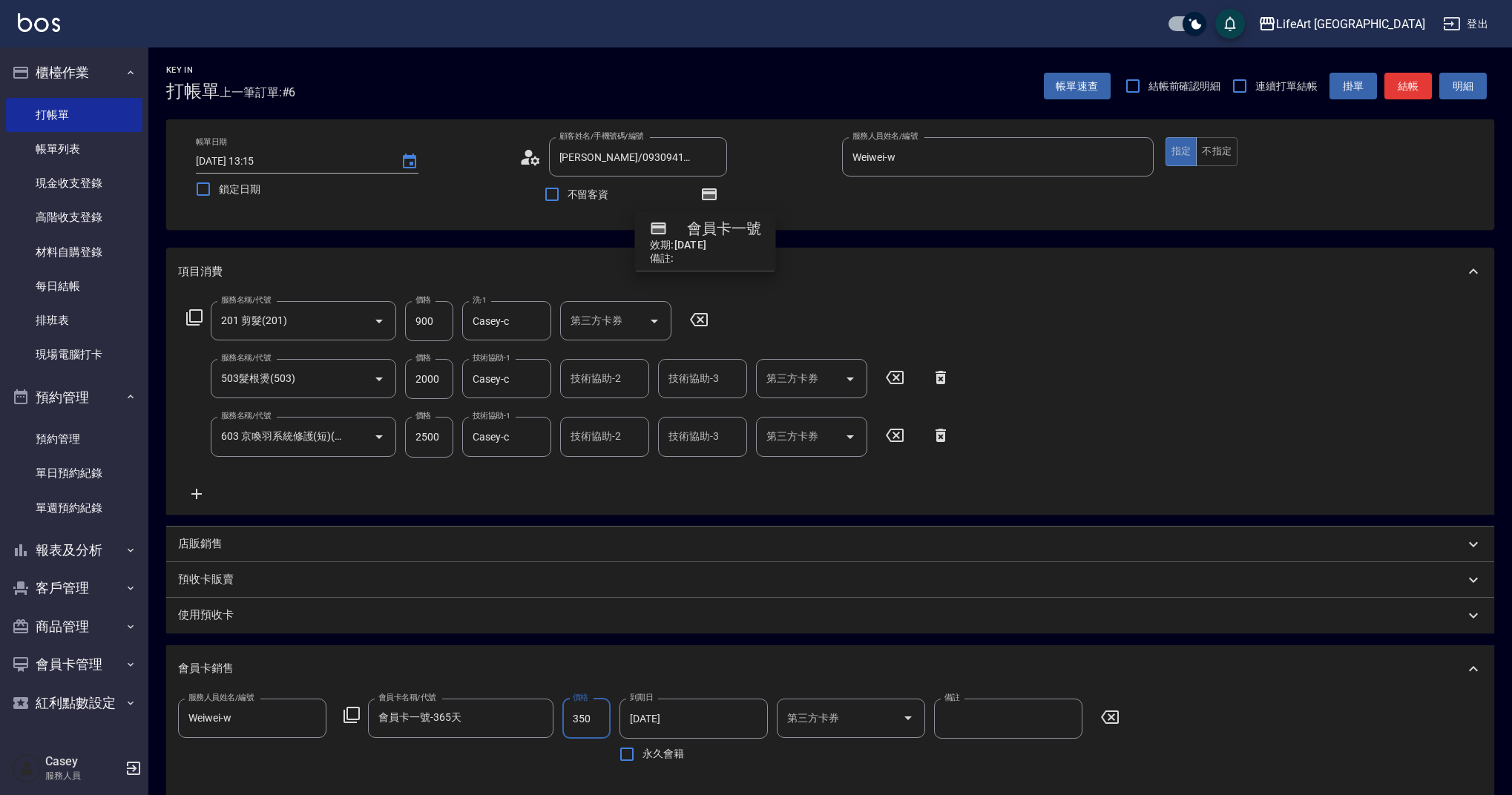
type input "會員卡一號-365天"
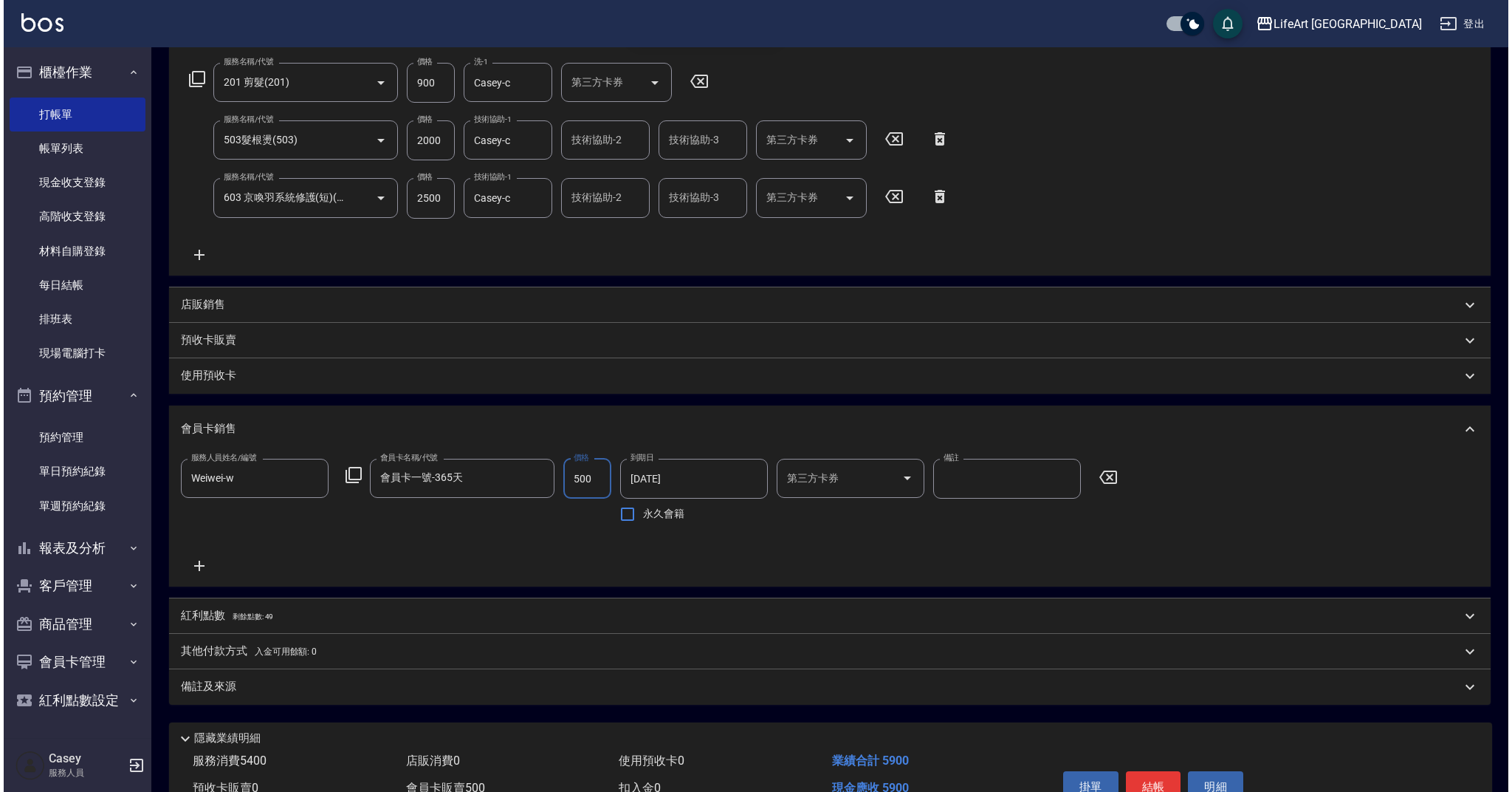
scroll to position [317, 0]
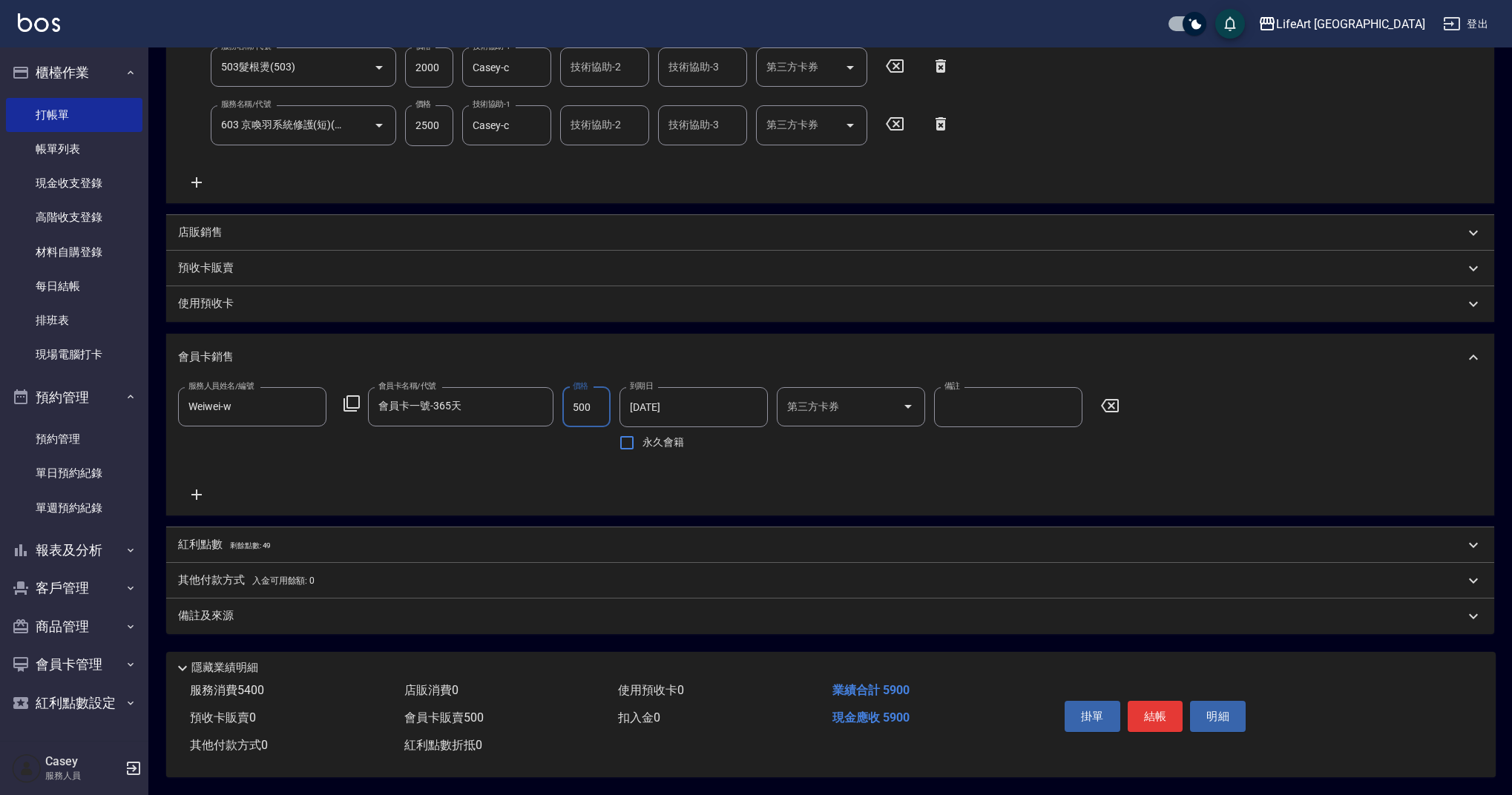
type input "500"
click at [218, 537] on p "紅利點數 剩餘點數: 49" at bounding box center [224, 545] width 93 height 17
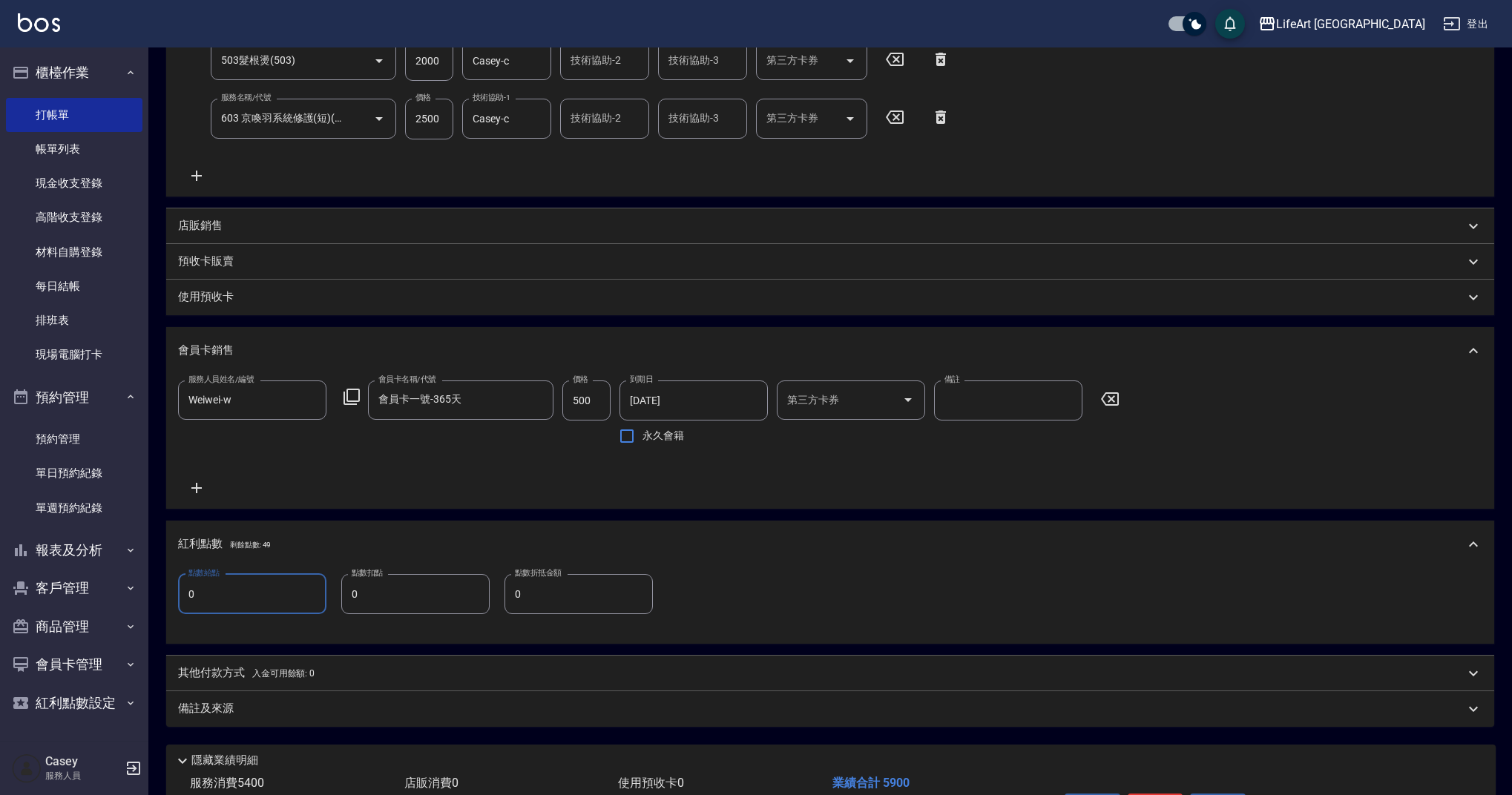
drag, startPoint x: 224, startPoint y: 590, endPoint x: 180, endPoint y: 594, distance: 44.2
click at [180, 594] on input "0" at bounding box center [252, 594] width 149 height 40
type input "10"
click at [216, 706] on p "備註及來源" at bounding box center [205, 709] width 56 height 16
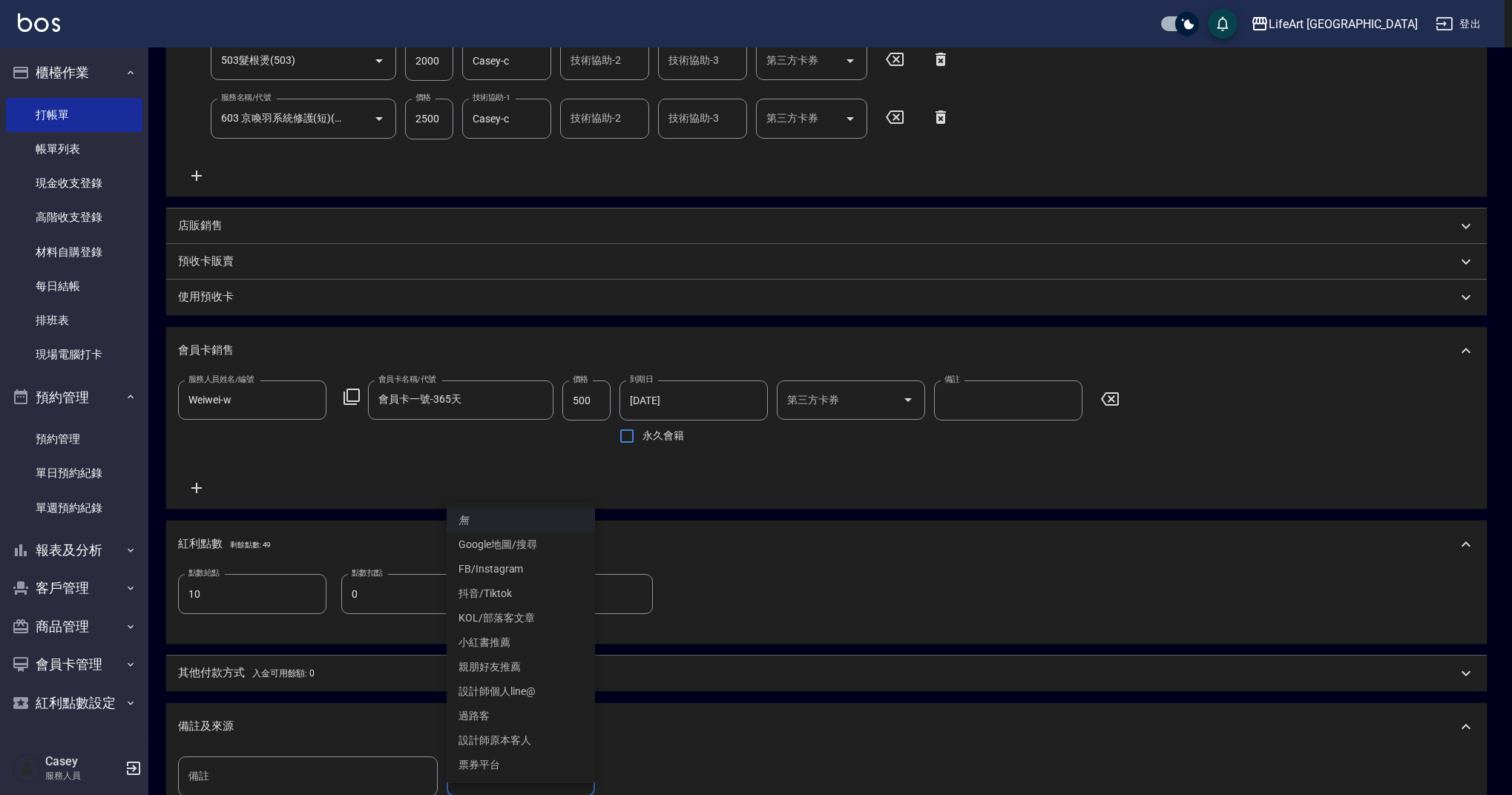
click at [521, 775] on body "LifeArt 蘆洲 登出 櫃檯作業 打帳單 帳單列表 現金收支登錄 高階收支登錄 材料自購登錄 每日結帳 排班表 現場電腦打卡 預約管理 預約管理 單日預約…" at bounding box center [756, 334] width 1512 height 1305
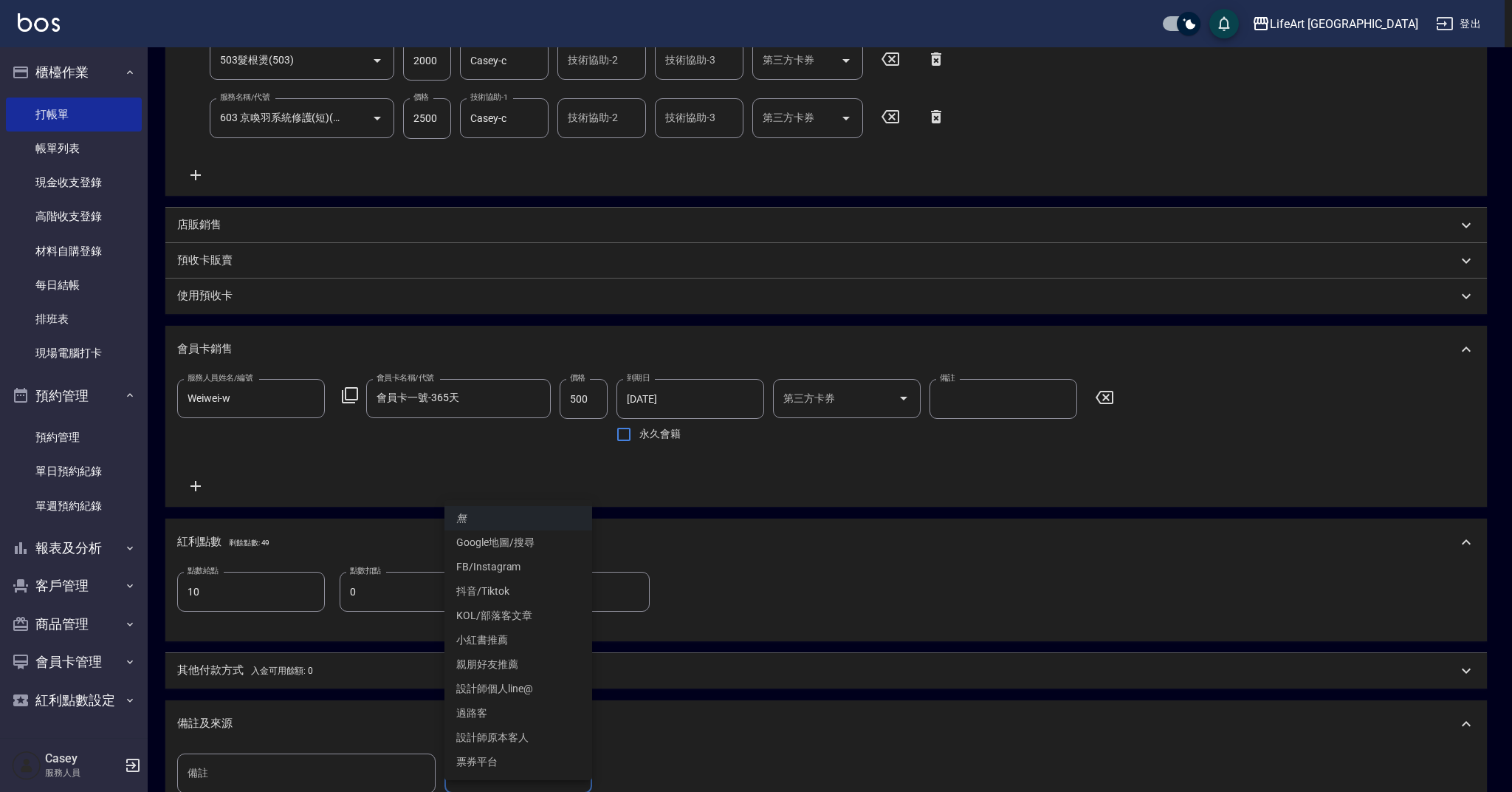
click at [528, 730] on li "設計師原本客人" at bounding box center [518, 737] width 148 height 24
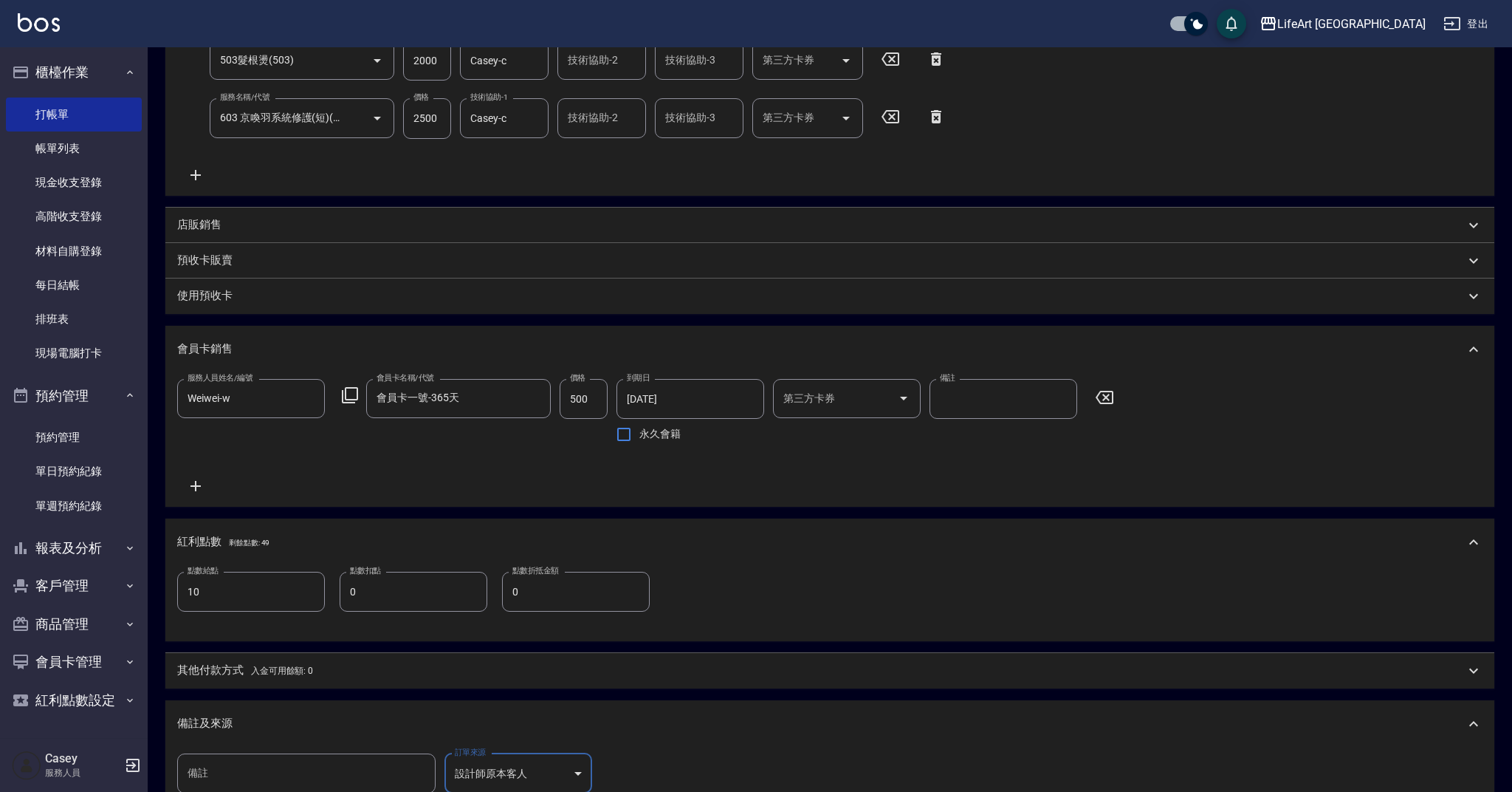
type input "設計師原本客人"
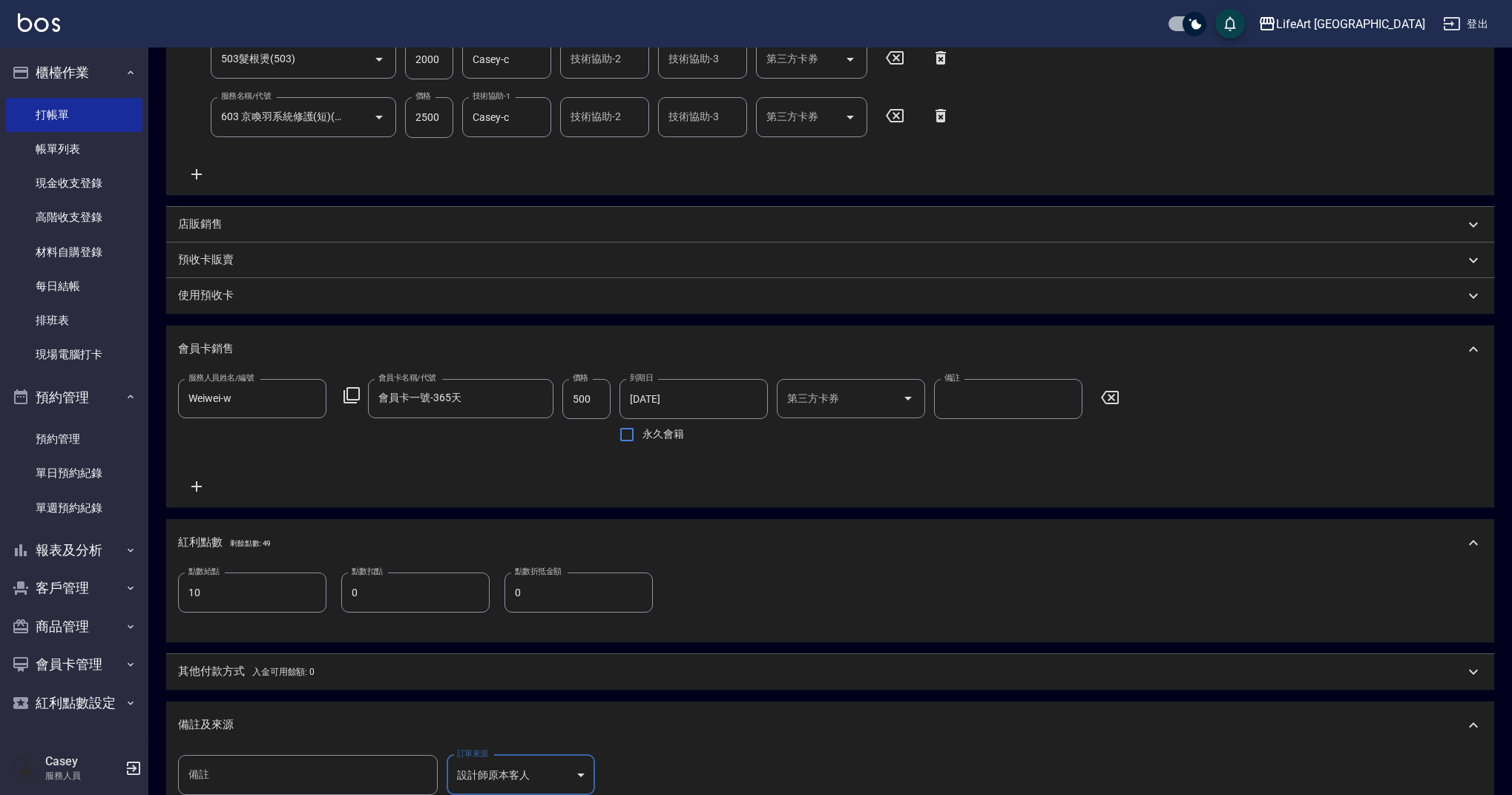
scroll to position [517, 0]
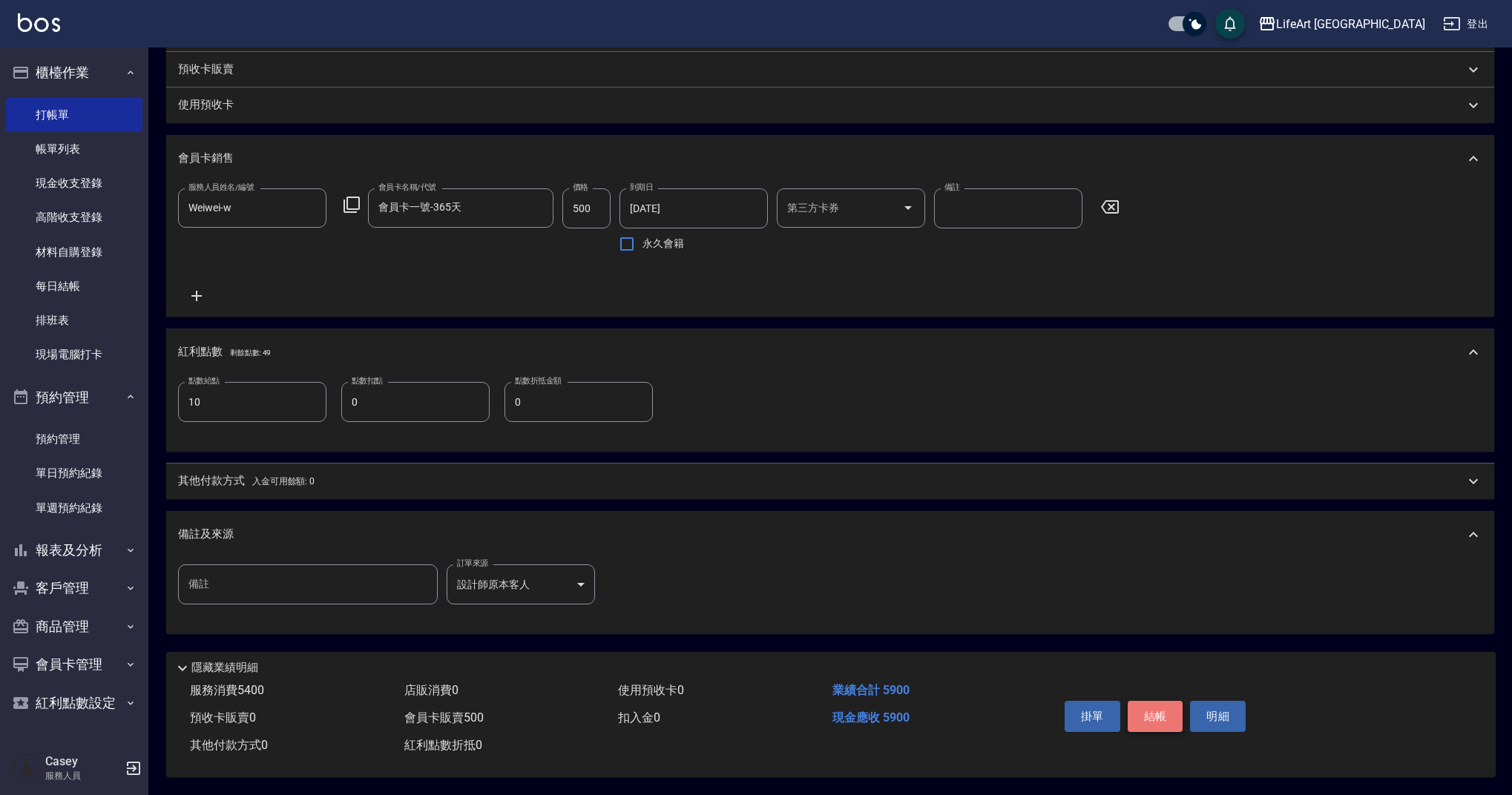
click at [1156, 711] on button "結帳" at bounding box center [1155, 716] width 56 height 31
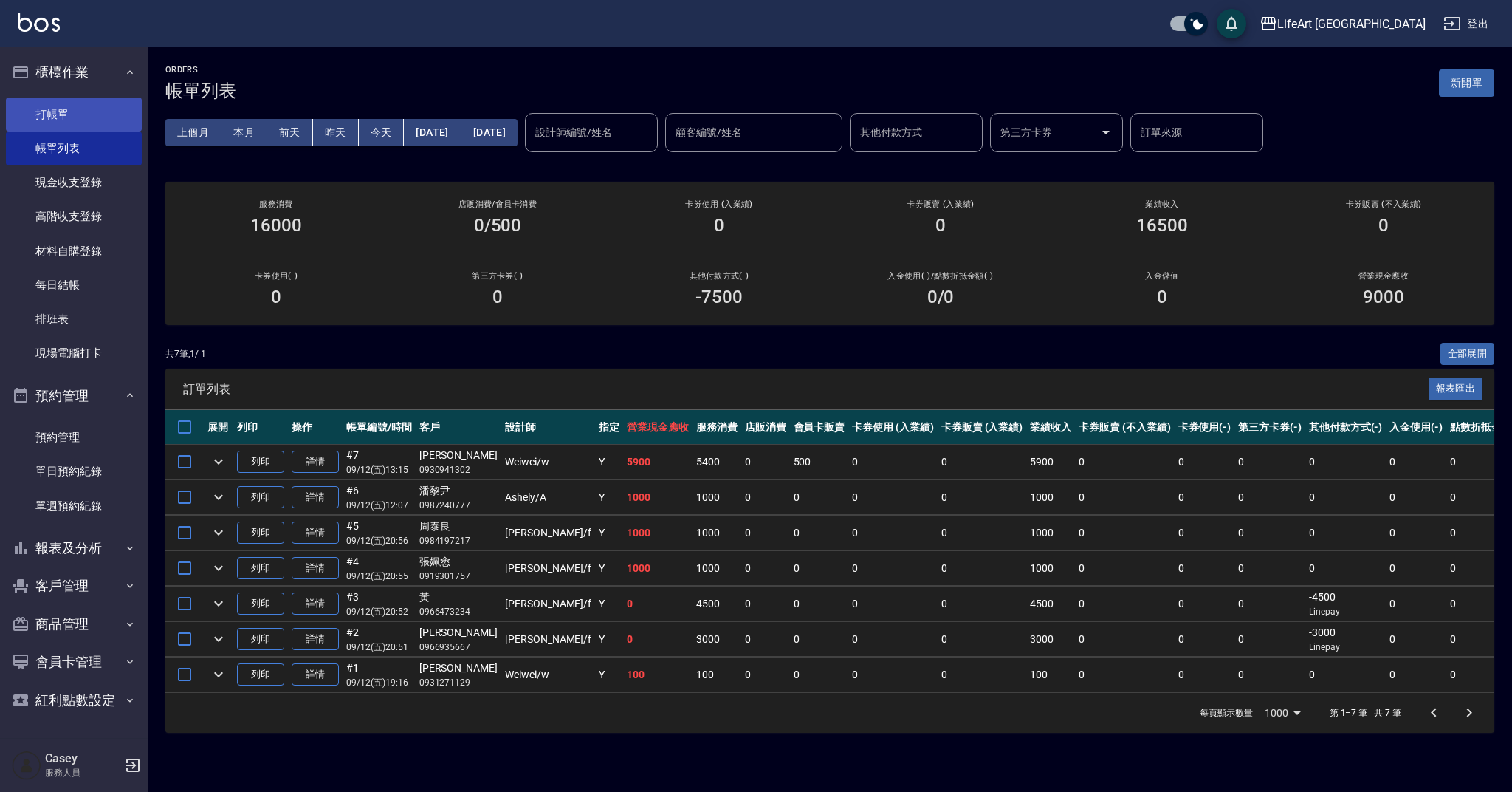
click at [103, 103] on link "打帳單" at bounding box center [74, 114] width 136 height 34
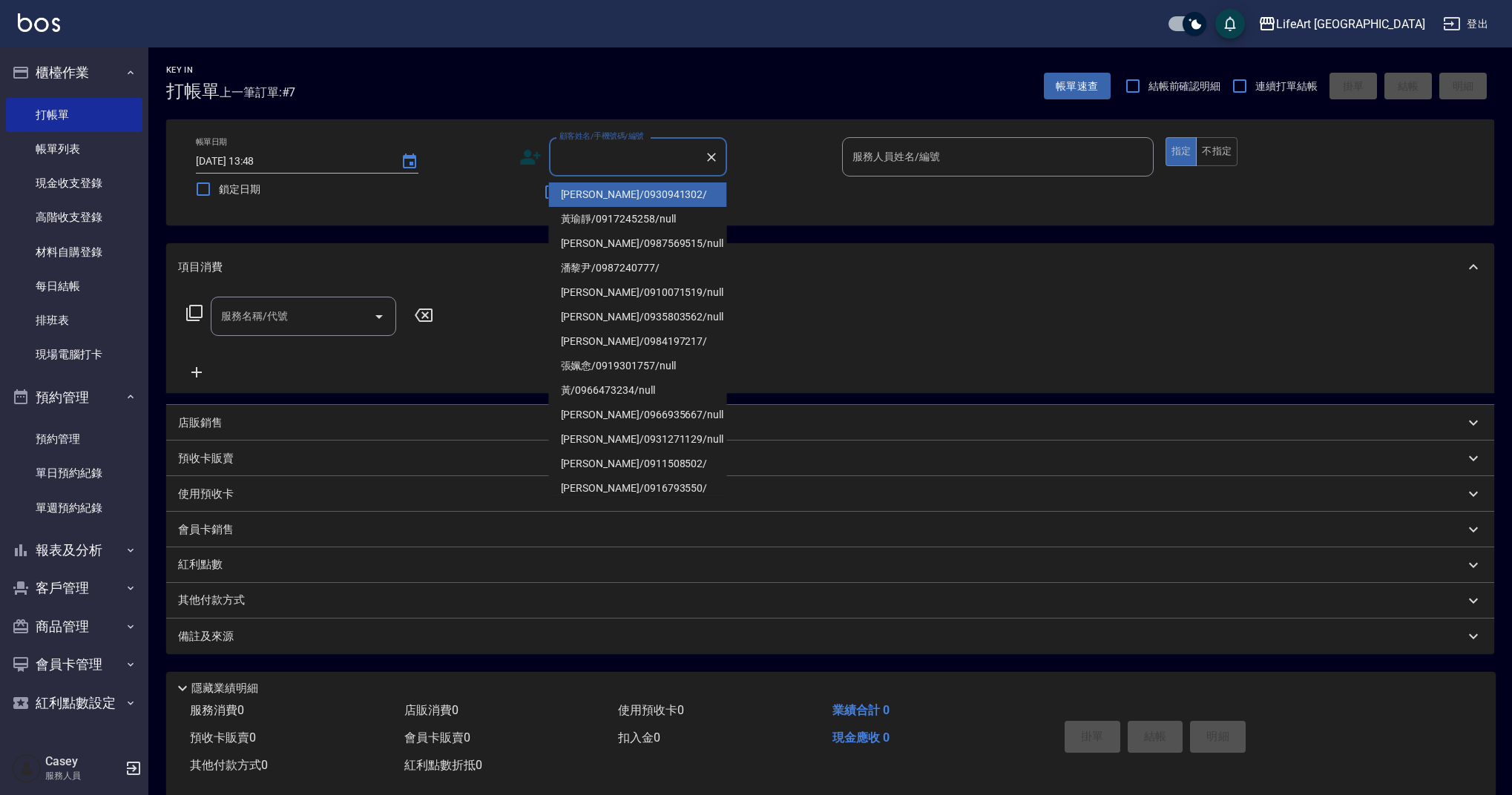
click at [646, 151] on input "顧客姓名/手機號碼/編號" at bounding box center [626, 156] width 142 height 26
type input "v"
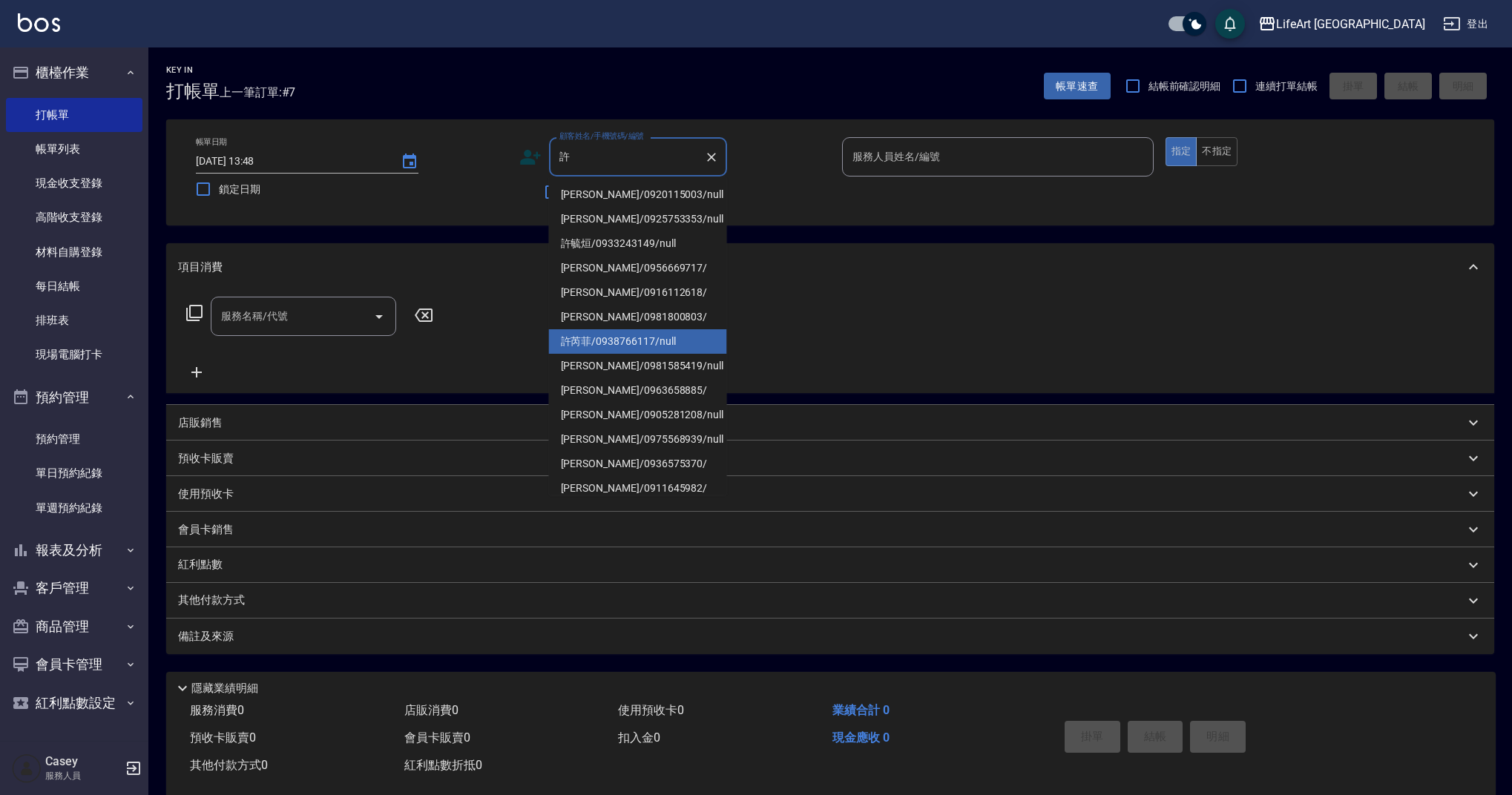
click at [614, 348] on li "許芮菲/0938766117/null" at bounding box center [638, 341] width 178 height 24
type input "許芮菲/0938766117/null"
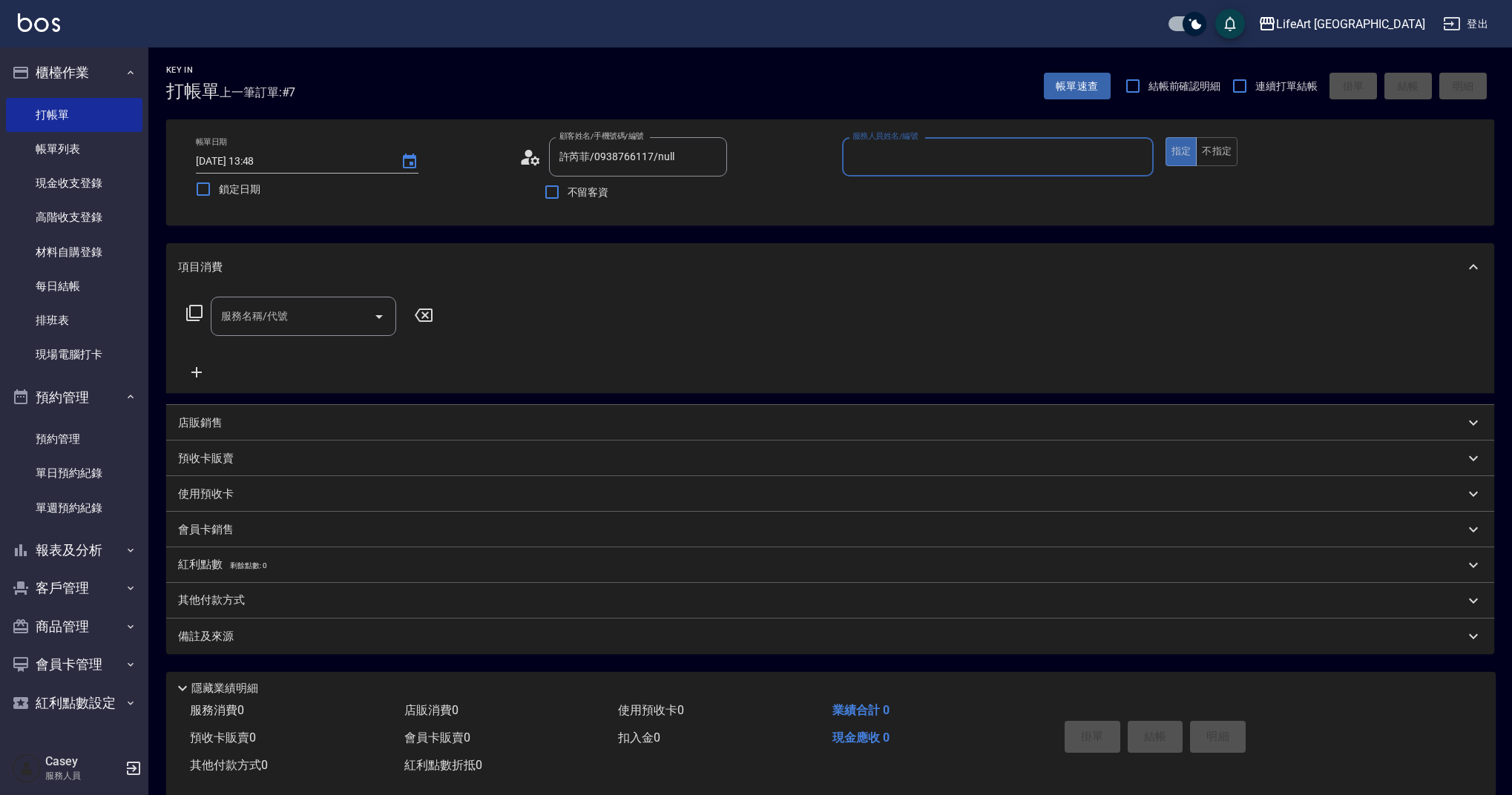
type input "Finney-f"
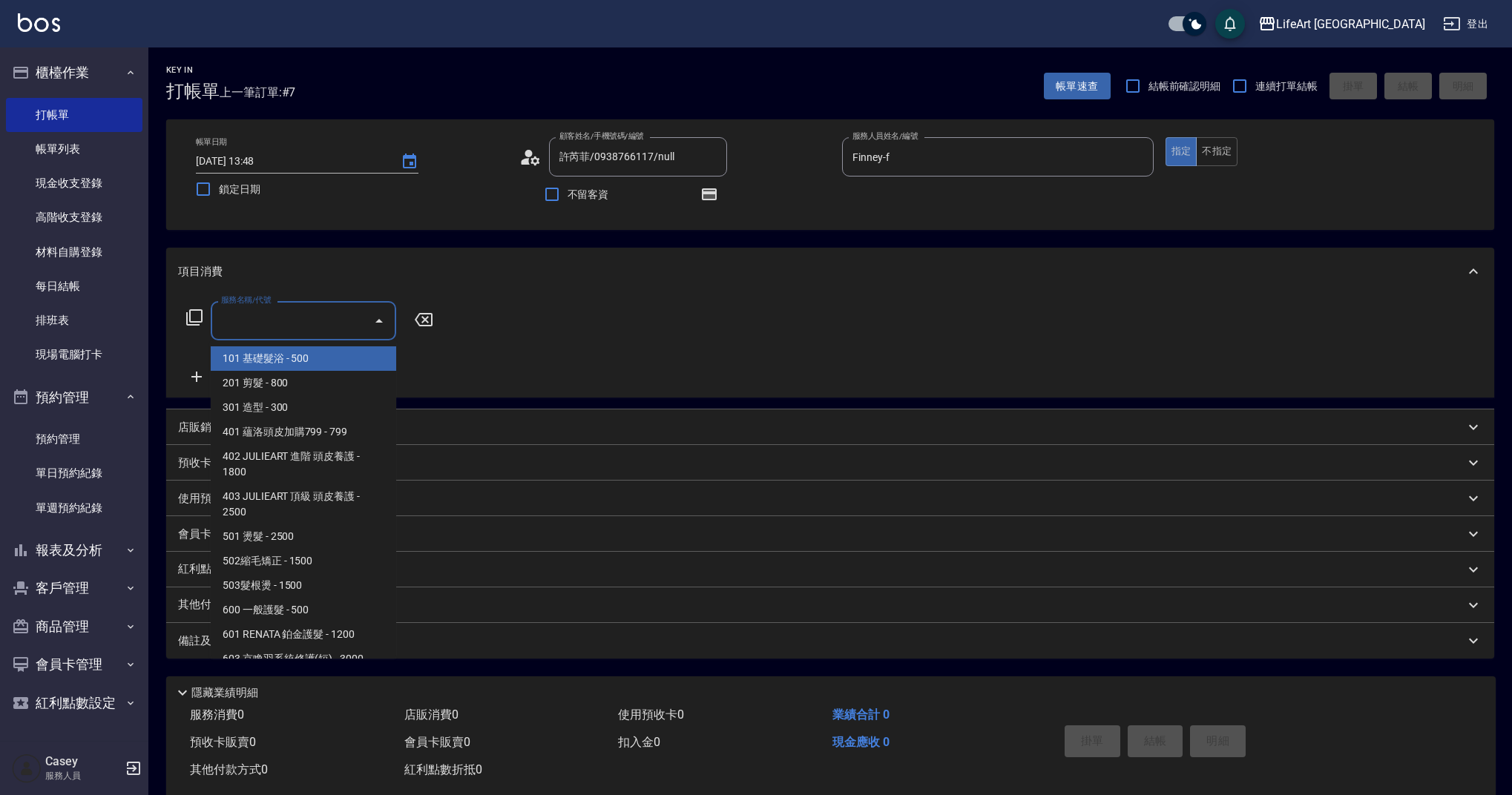
drag, startPoint x: 320, startPoint y: 318, endPoint x: 312, endPoint y: 348, distance: 31.0
click at [320, 318] on input "服務名稱/代號" at bounding box center [292, 320] width 149 height 26
click at [307, 359] on span "101 基礎髮浴 - 500" at bounding box center [304, 358] width 186 height 24
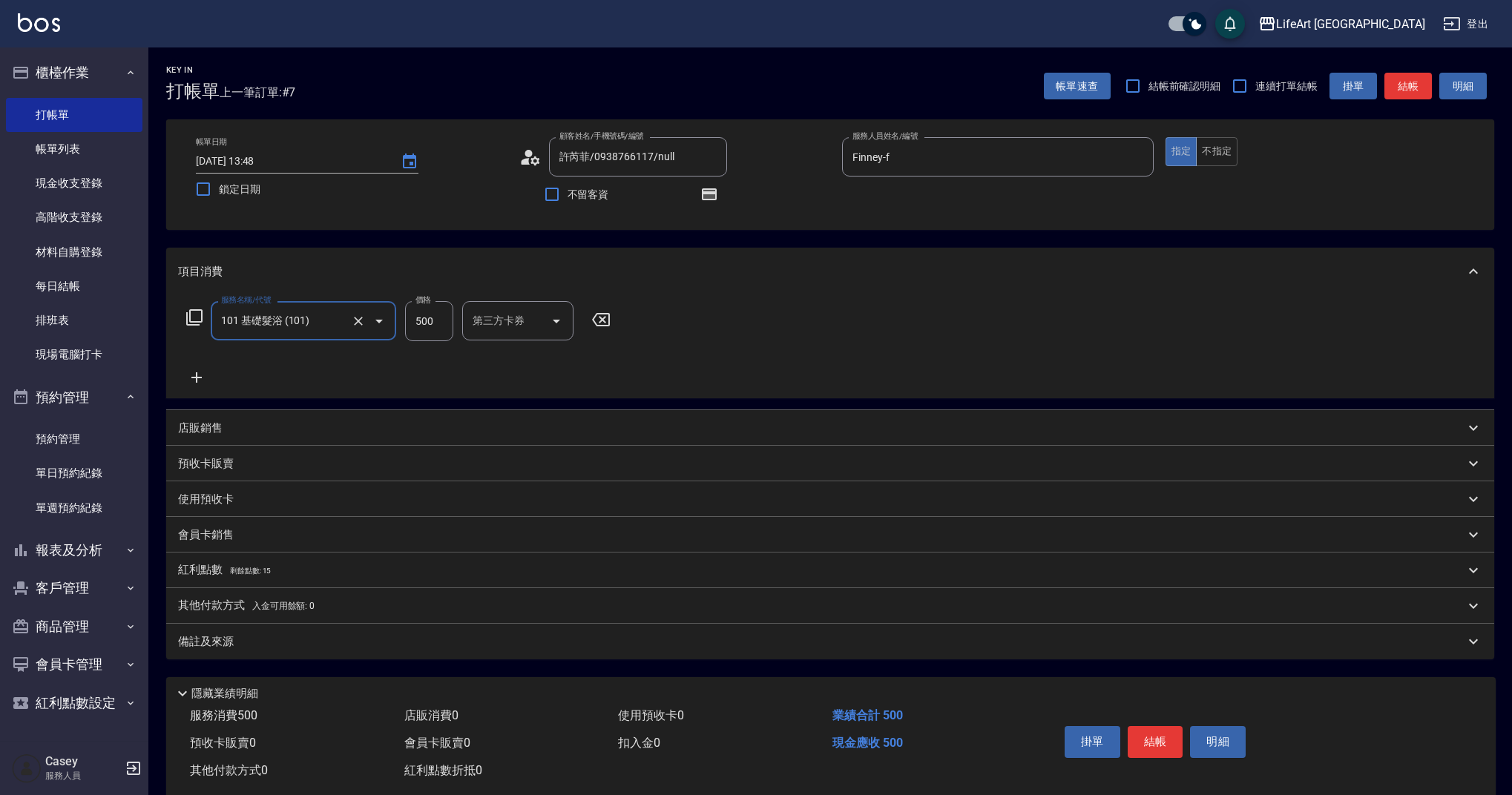
type input "101 基礎髮浴 (101)"
click at [364, 318] on icon "Clear" at bounding box center [358, 321] width 15 height 15
click at [331, 320] on input "服務名稱/代號" at bounding box center [282, 320] width 131 height 26
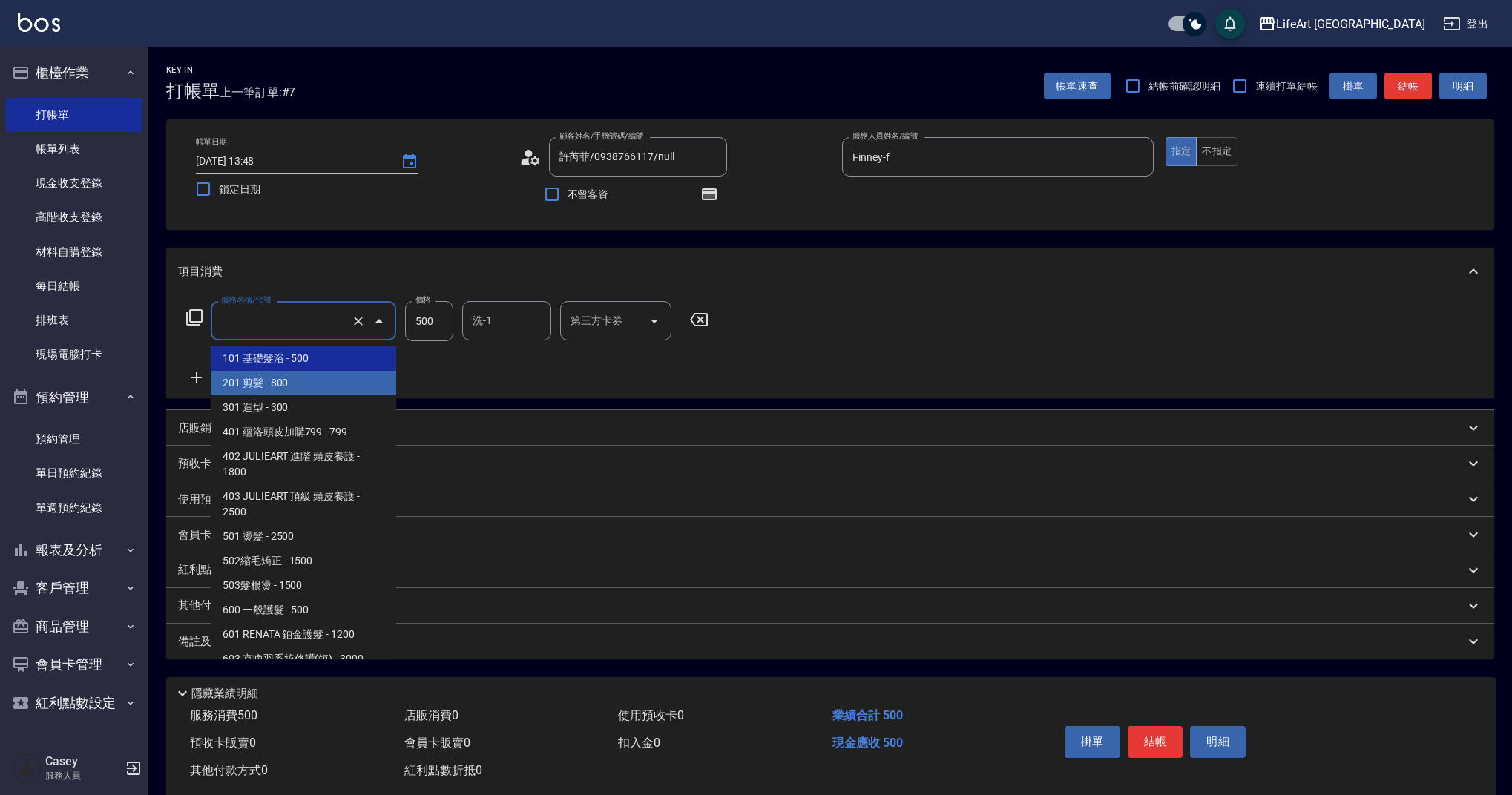
click at [298, 381] on span "201 剪髮 - 800" at bounding box center [304, 382] width 186 height 24
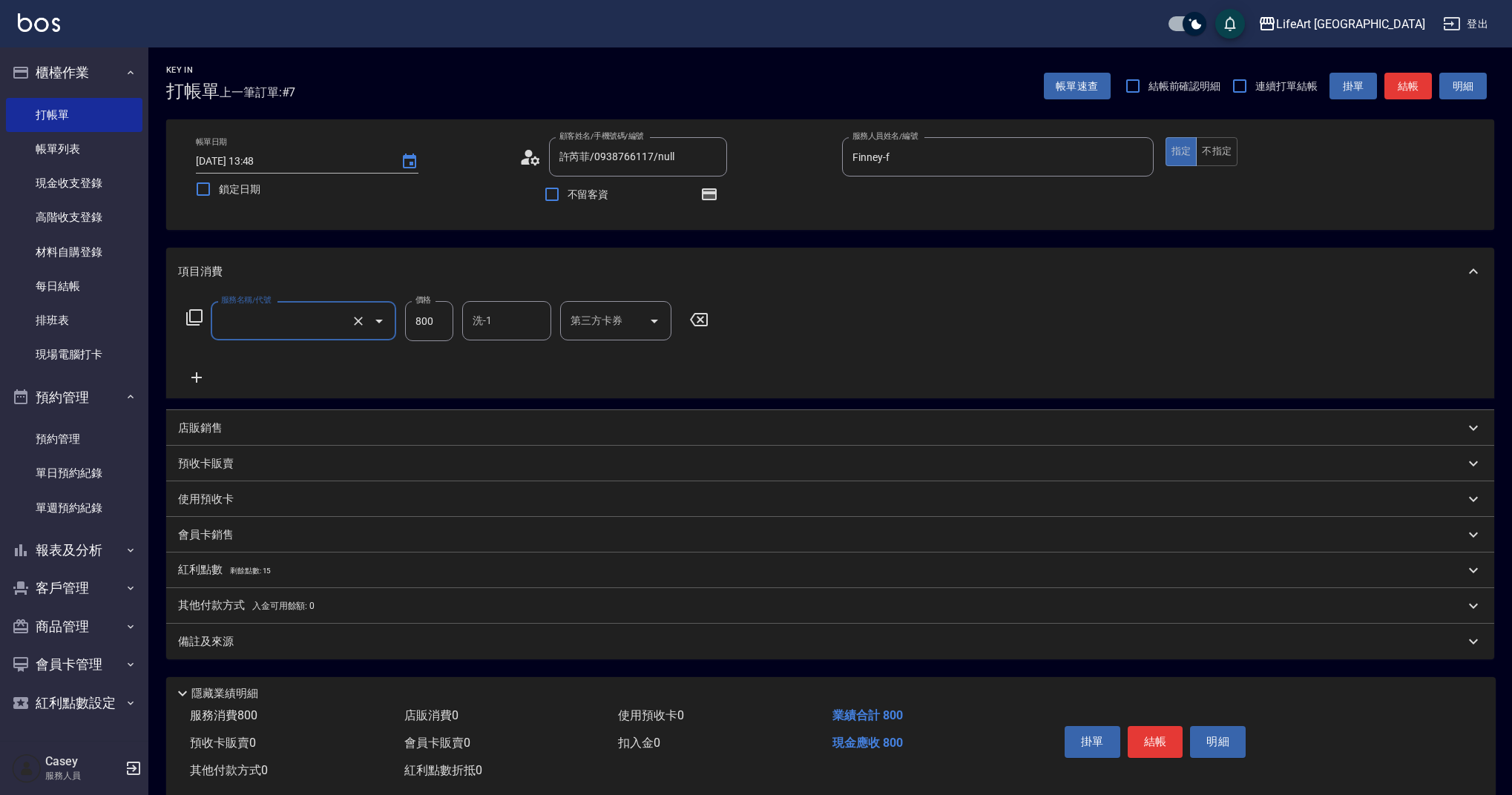
type input "201 剪髮(201)"
drag, startPoint x: 441, startPoint y: 322, endPoint x: 412, endPoint y: 322, distance: 29.0
click at [412, 322] on input "800" at bounding box center [429, 321] width 48 height 40
type input "630"
click at [393, 661] on div "Key In 打帳單 上一筆訂單:#7 帳單速查 結帳前確認明細 連續打單結帳 掛單 結帳 明細 帳單日期 [DATE] 13:48 鎖定日期 顧客姓名/手機…" at bounding box center [830, 433] width 1363 height 773
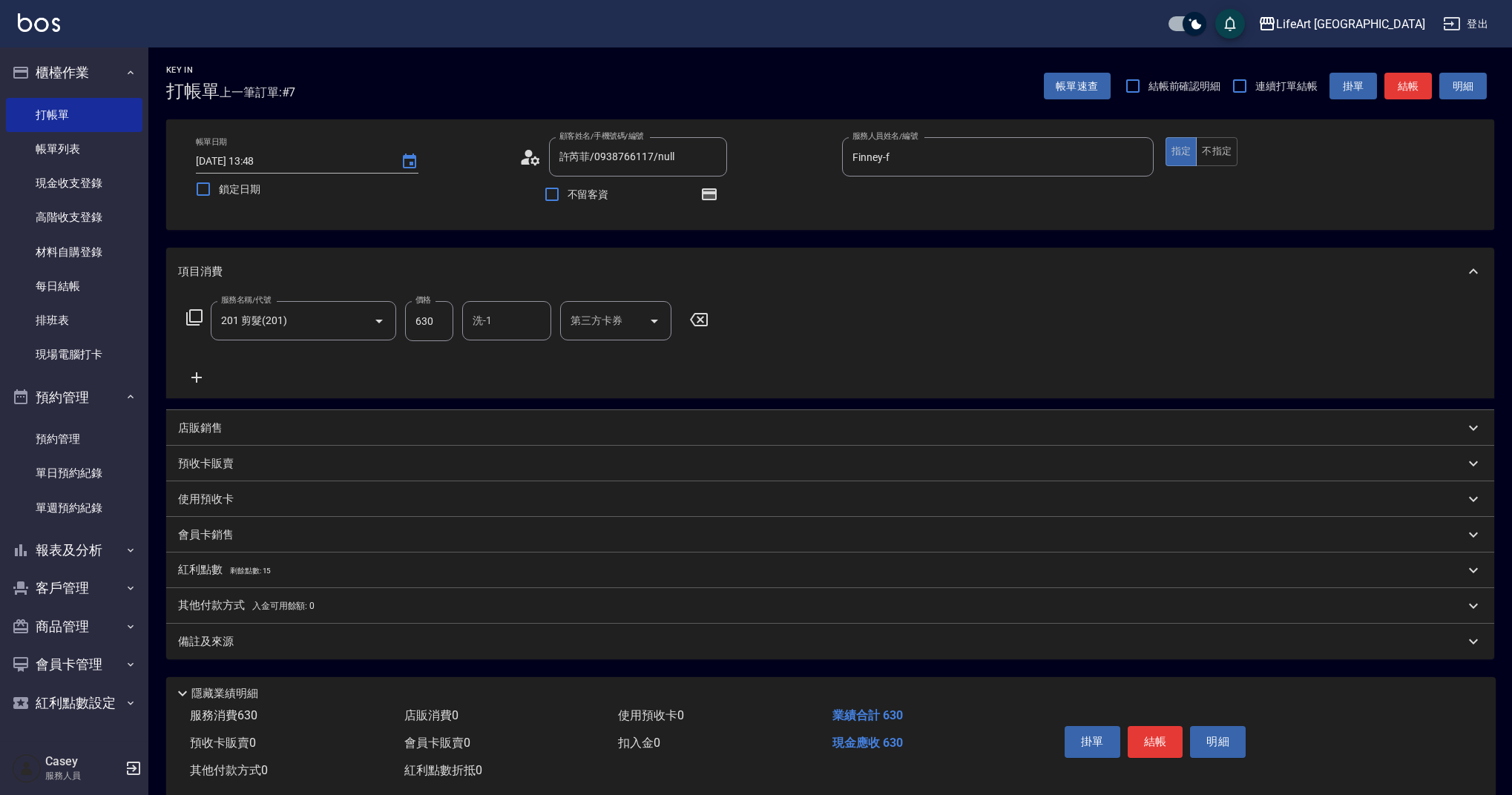
click at [549, 665] on div "Key In 打帳單 上一筆訂單:#7 帳單速查 結帳前確認明細 連續打單結帳 掛單 結帳 明細 帳單日期 [DATE] 13:48 鎖定日期 顧客姓名/手機…" at bounding box center [830, 433] width 1363 height 773
click at [553, 657] on div "備註及來源" at bounding box center [830, 641] width 1328 height 35
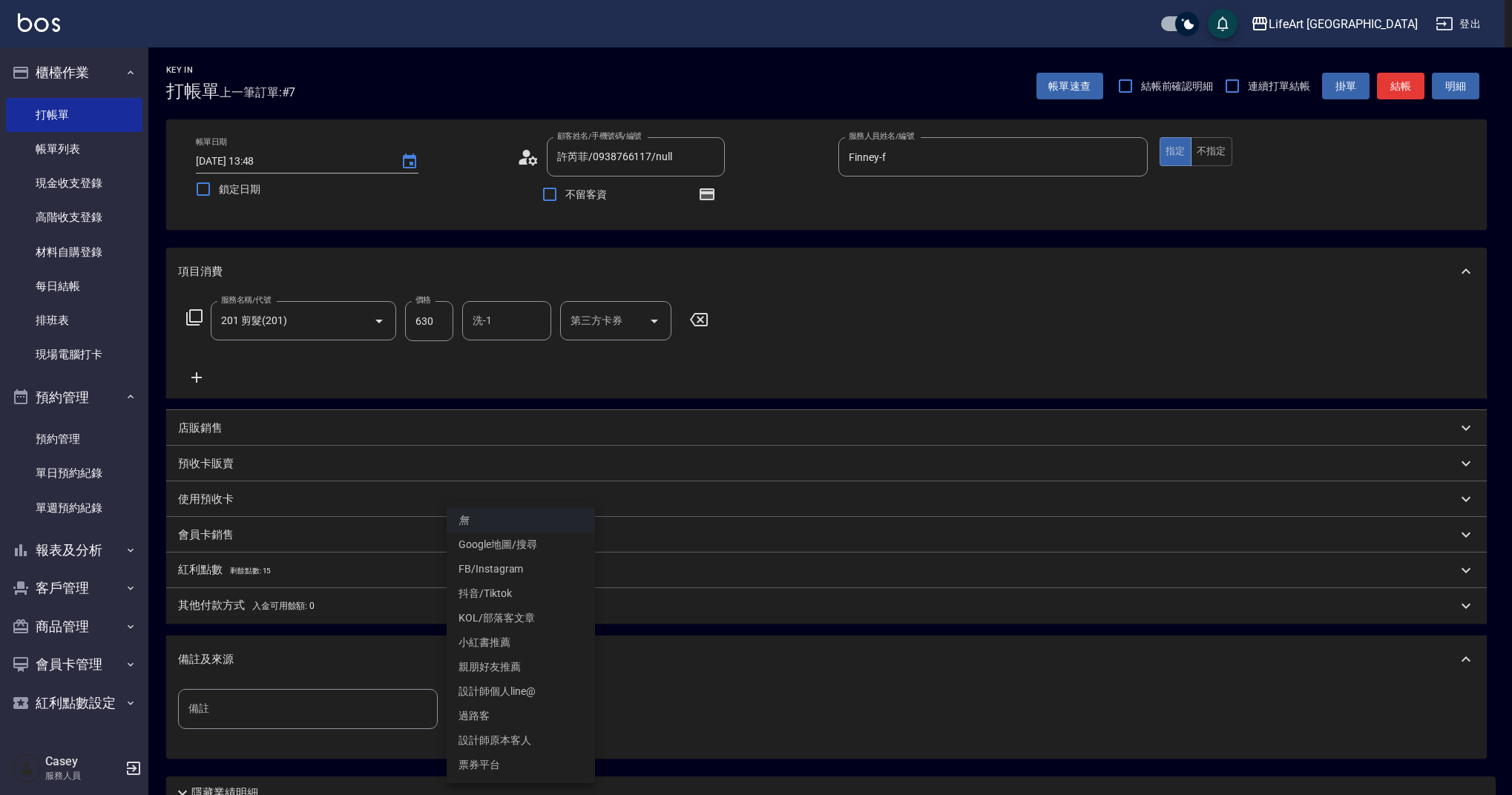
click at [561, 707] on body "LifeArt 蘆洲 登出 櫃檯作業 打帳單 帳單列表 現金收支登錄 高階收支登錄 材料自購登錄 每日結帳 排班表 現場電腦打卡 預約管理 預約管理 單日預約…" at bounding box center [756, 459] width 1512 height 919
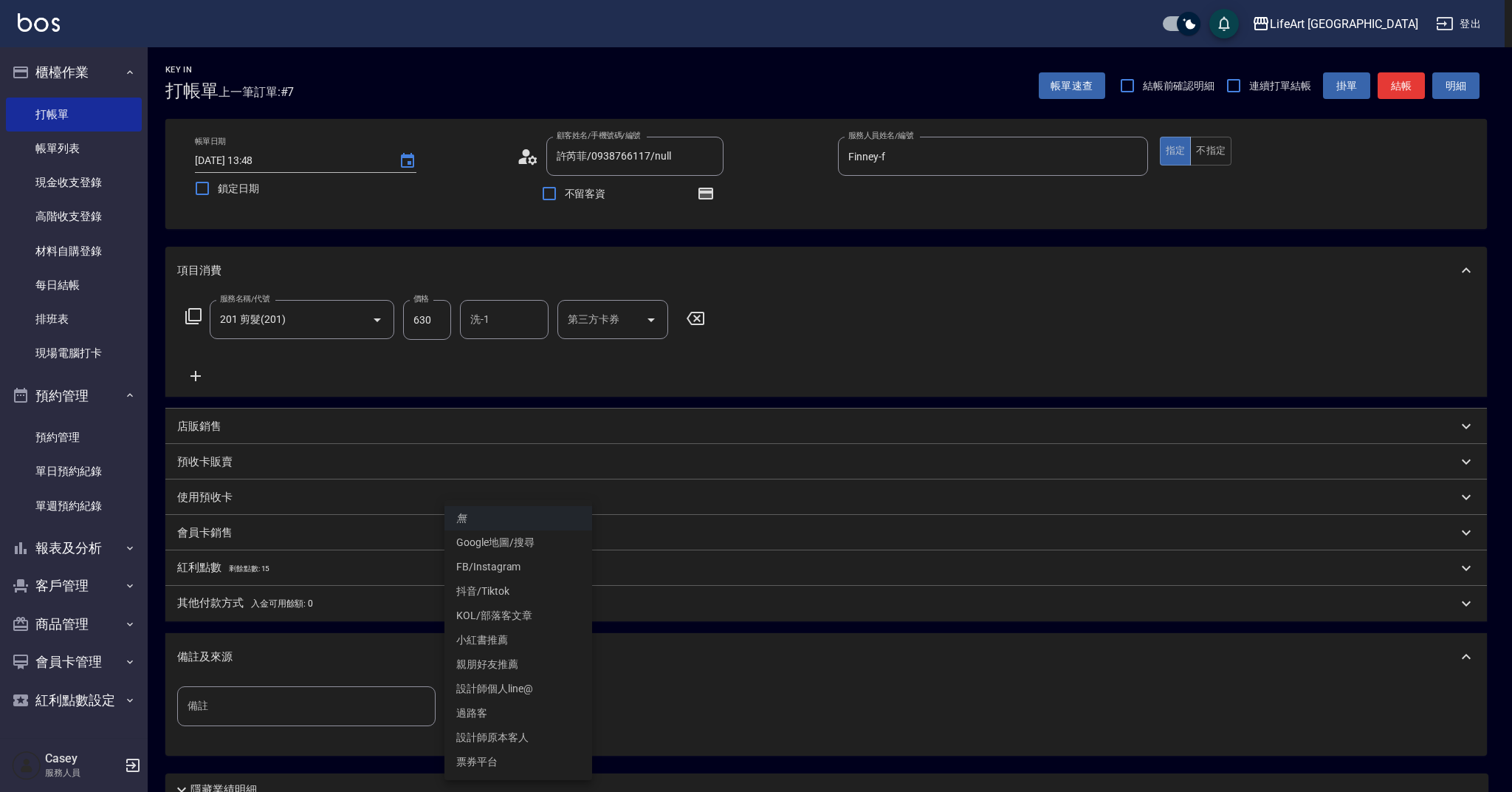
click at [503, 735] on li "設計師原本客人" at bounding box center [518, 737] width 148 height 24
type input "設計師原本客人"
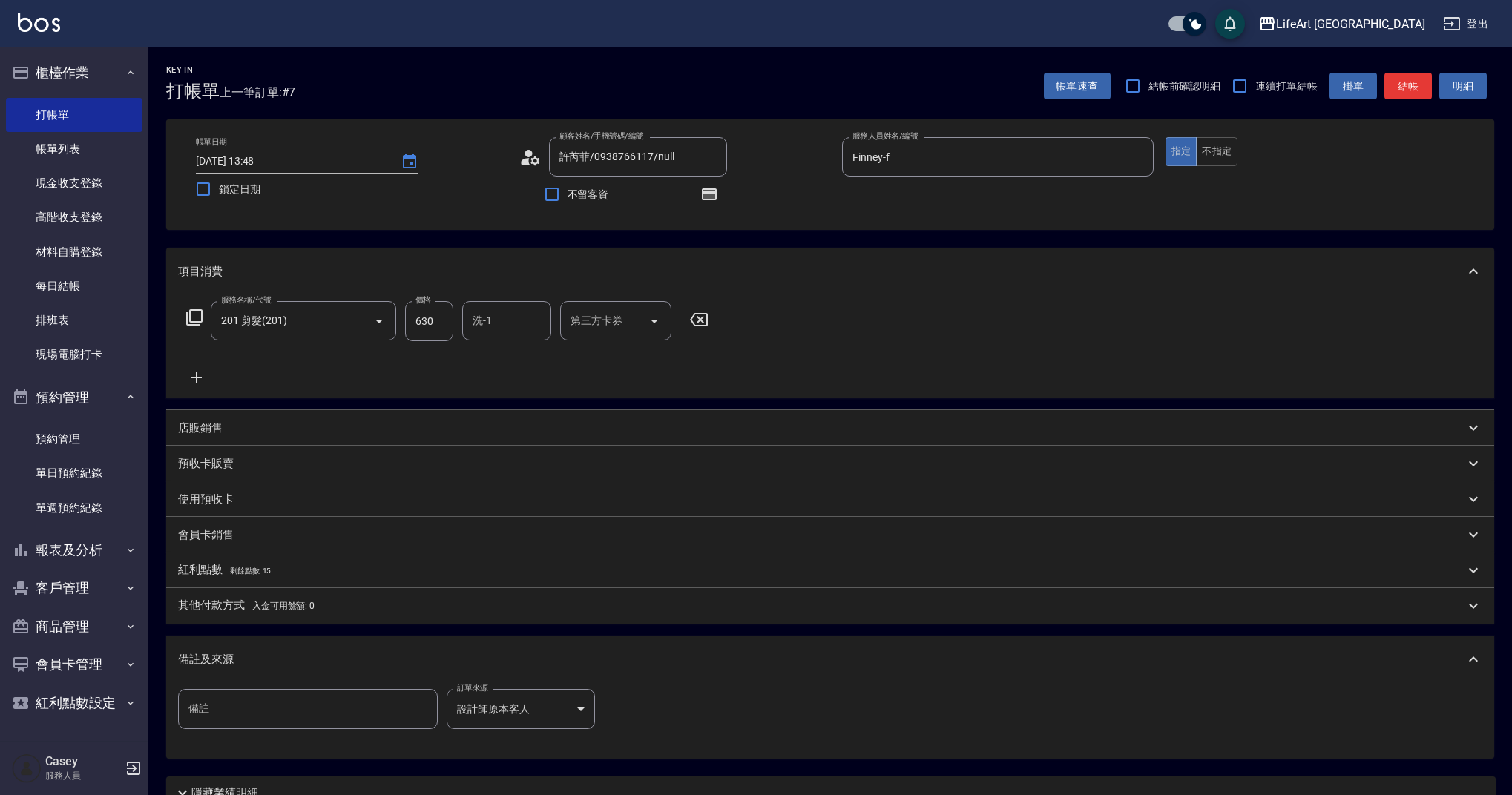
click at [422, 649] on div "備註及來源" at bounding box center [830, 659] width 1328 height 47
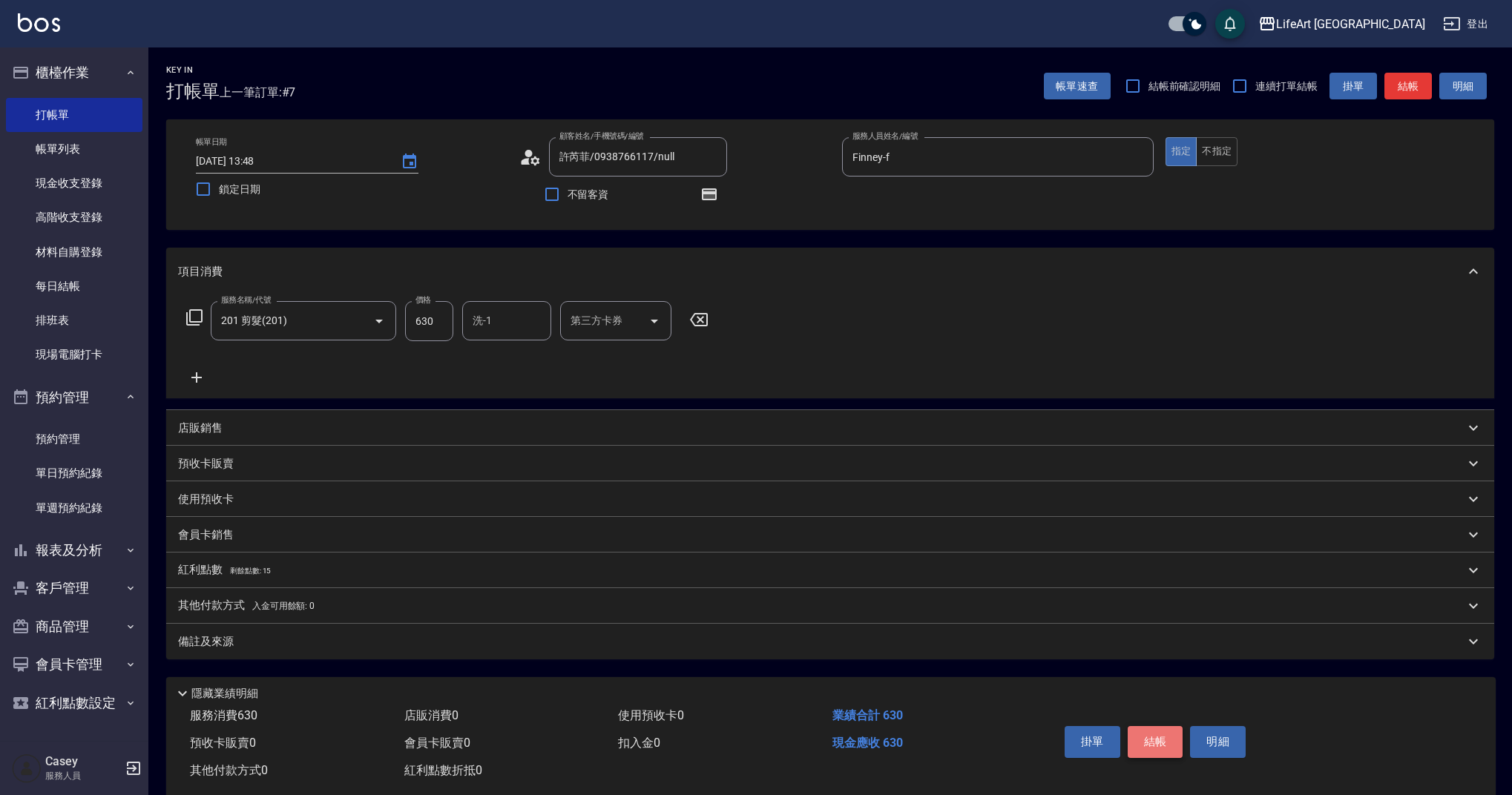
click at [1169, 742] on button "結帳" at bounding box center [1155, 742] width 56 height 31
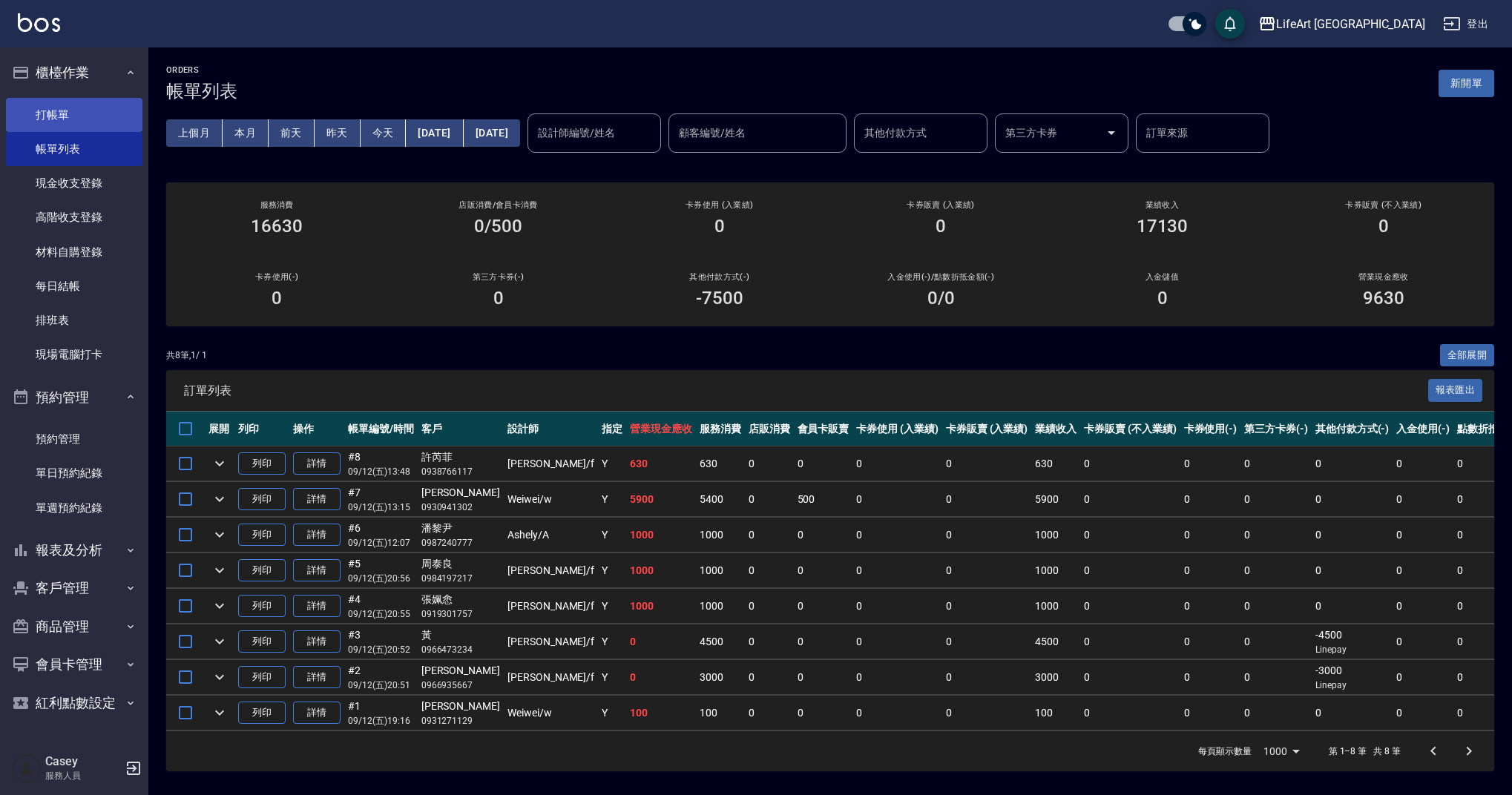
click at [92, 101] on link "打帳單" at bounding box center [75, 114] width 137 height 34
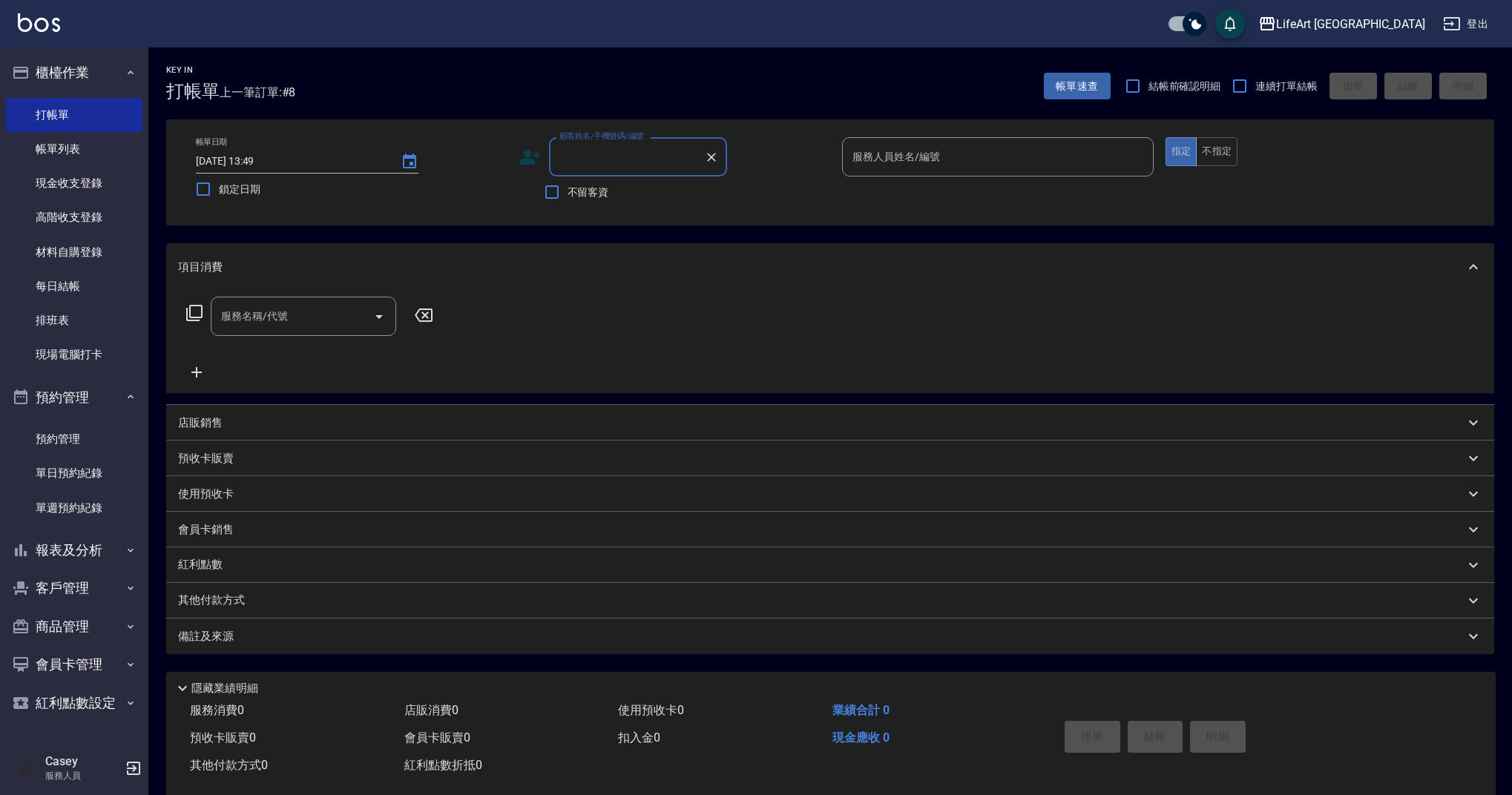
click at [592, 139] on label "顧客姓名/手機號碼/編號" at bounding box center [602, 136] width 85 height 11
click at [592, 144] on input "顧客姓名/手機號碼/編號" at bounding box center [626, 156] width 142 height 26
click at [592, 145] on input "顧客姓名/手機號碼/編號" at bounding box center [626, 156] width 142 height 26
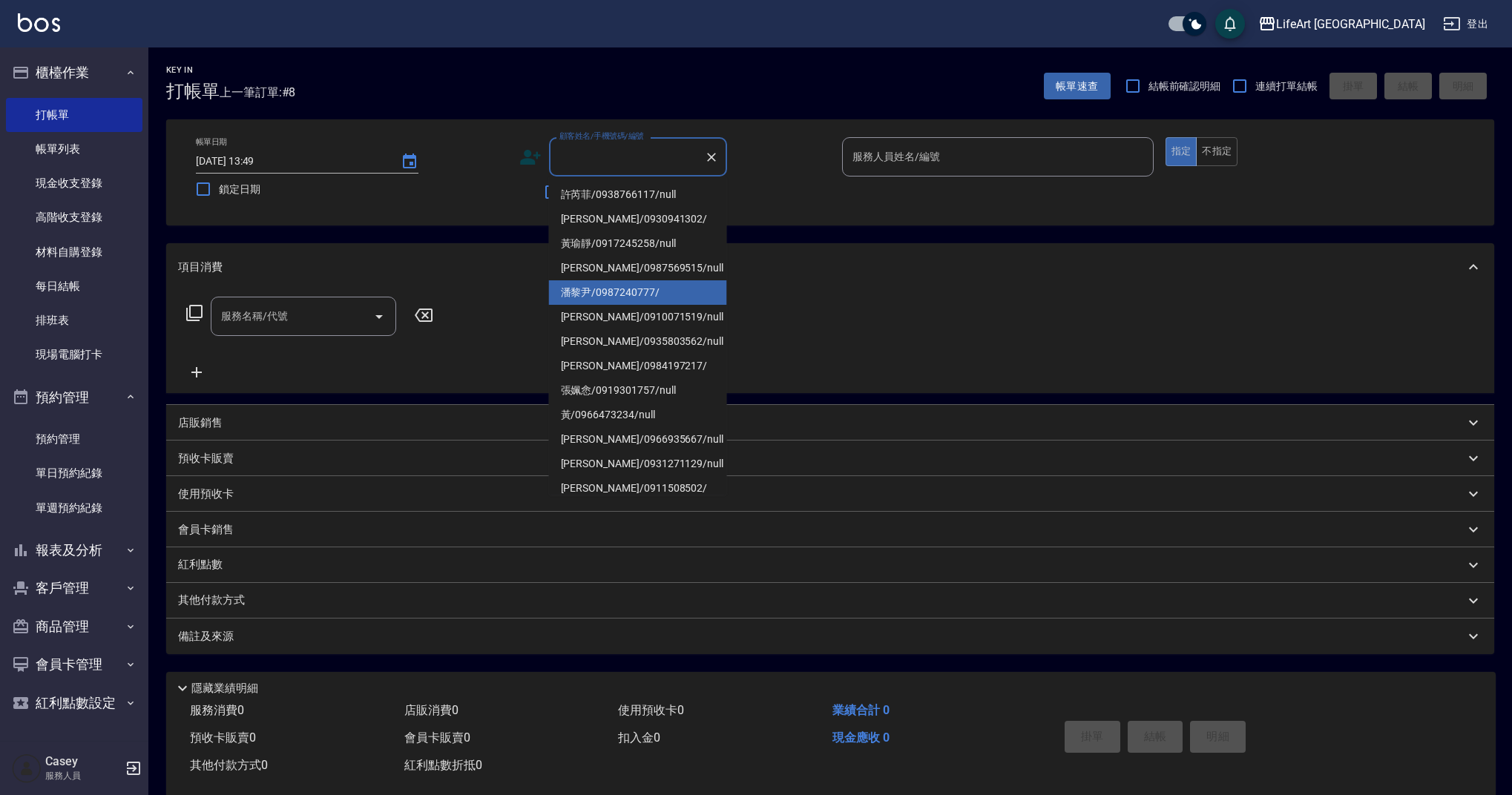
click at [621, 294] on li "潘黎尹/0987240777/" at bounding box center [638, 292] width 178 height 24
type input "潘黎尹/0987240777/"
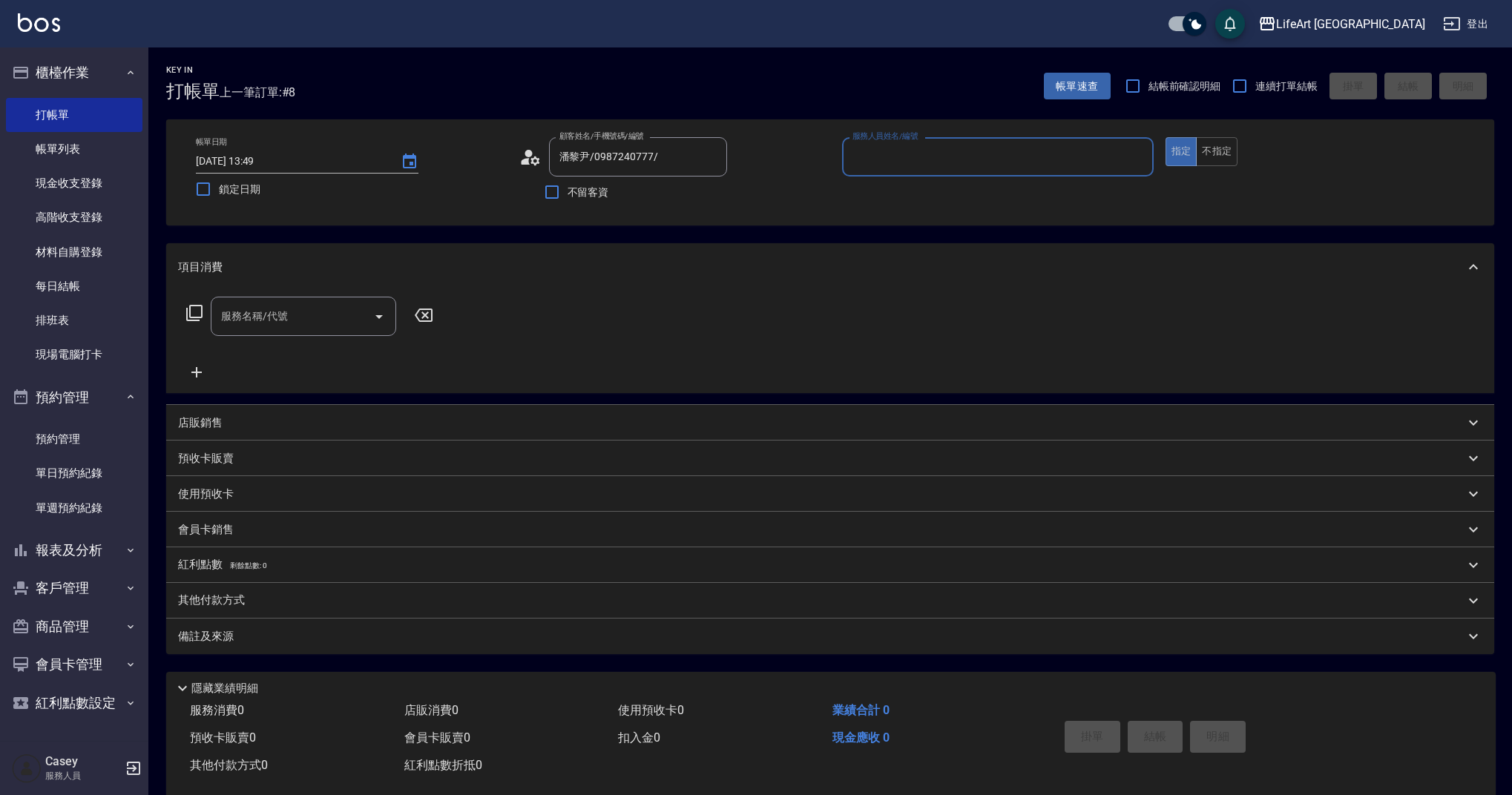
type input "Ashely-A"
click at [720, 165] on div at bounding box center [710, 156] width 20 height 39
click at [707, 151] on icon "Clear" at bounding box center [711, 156] width 15 height 15
click at [620, 164] on input "顧客姓名/手機號碼/編號" at bounding box center [626, 156] width 142 height 26
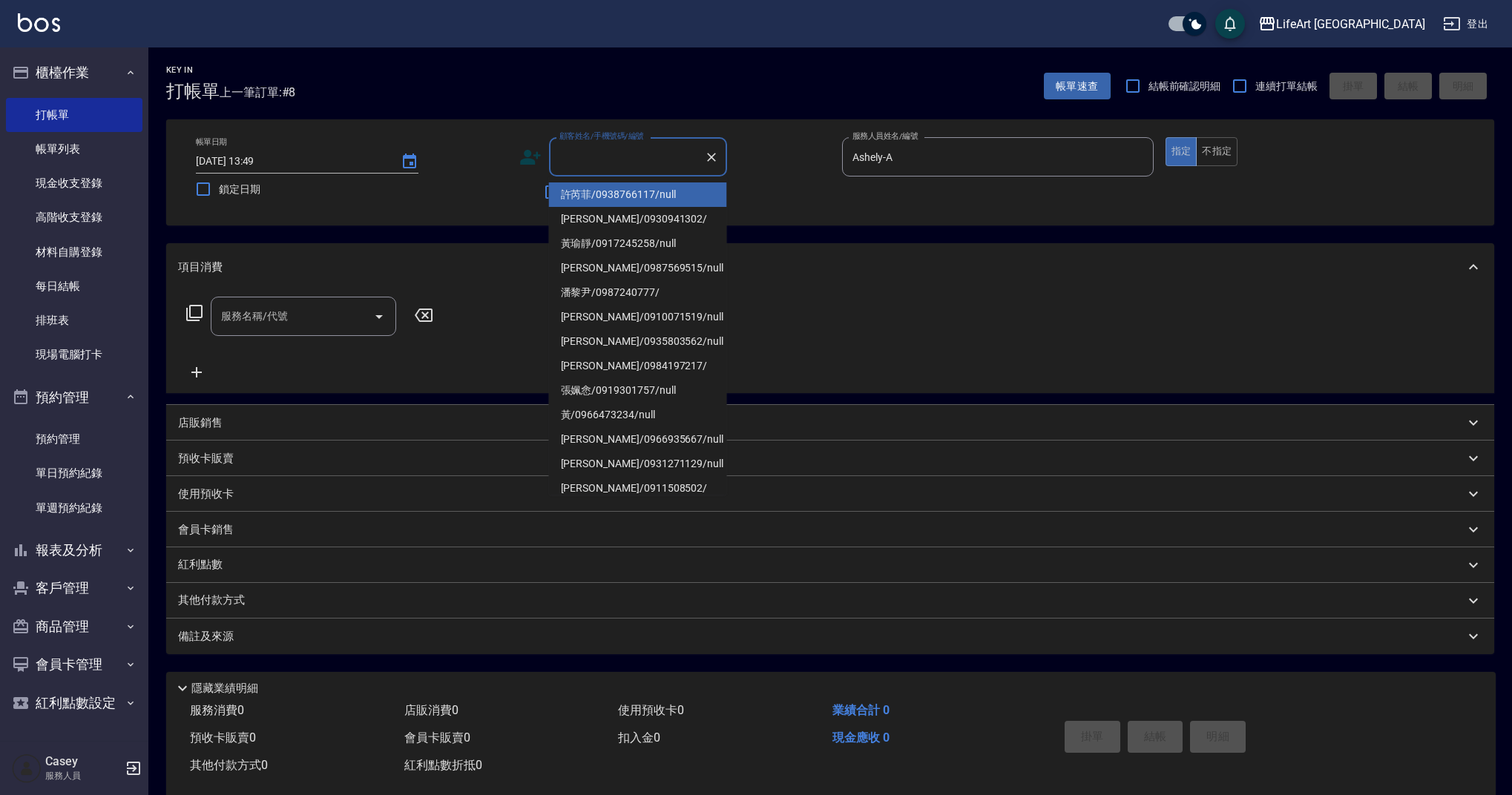
click at [620, 164] on input "顧客姓名/手機號碼/編號" at bounding box center [626, 156] width 142 height 26
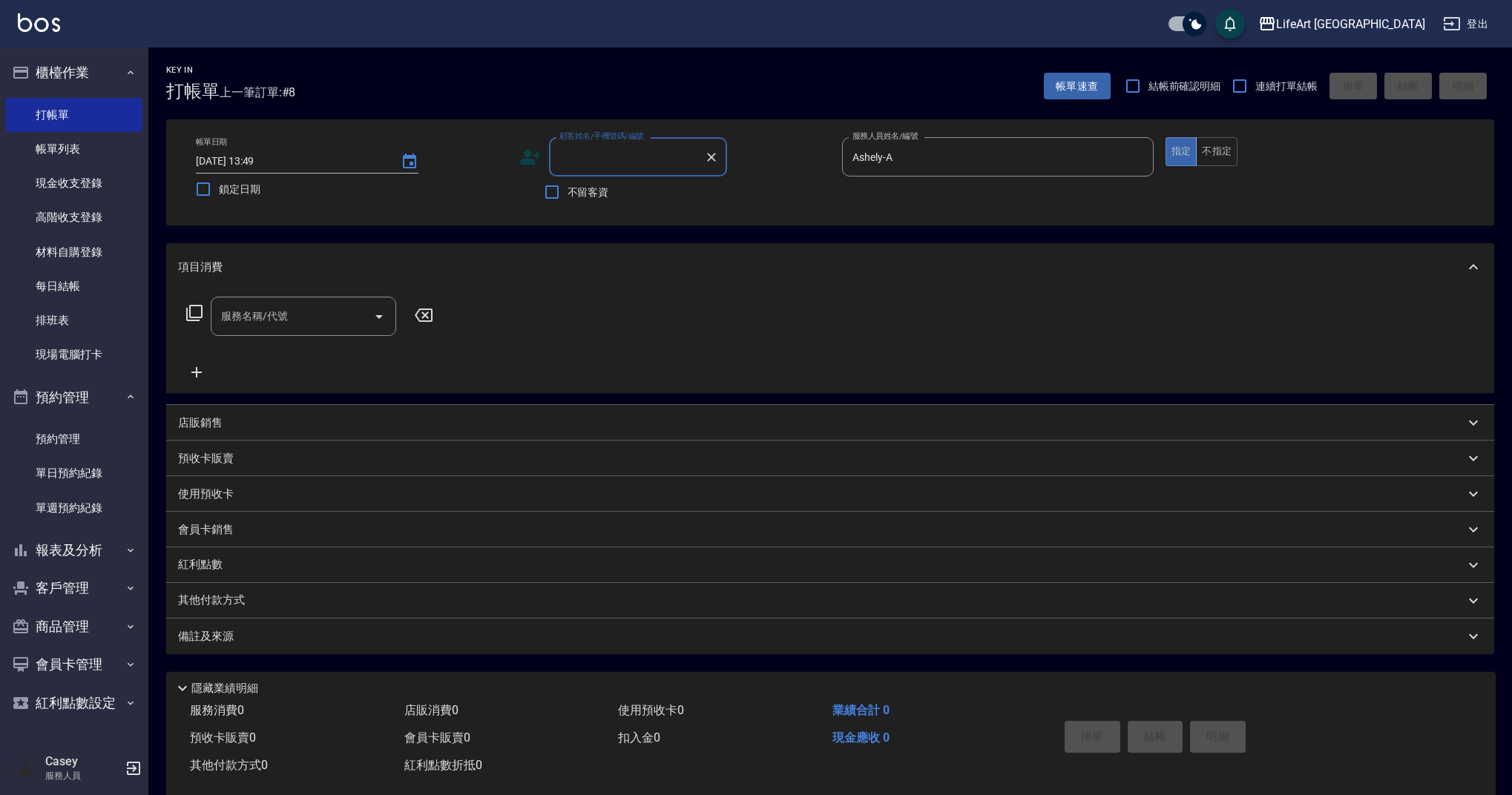
click at [620, 164] on input "顧客姓名/手機號碼/編號" at bounding box center [626, 156] width 142 height 26
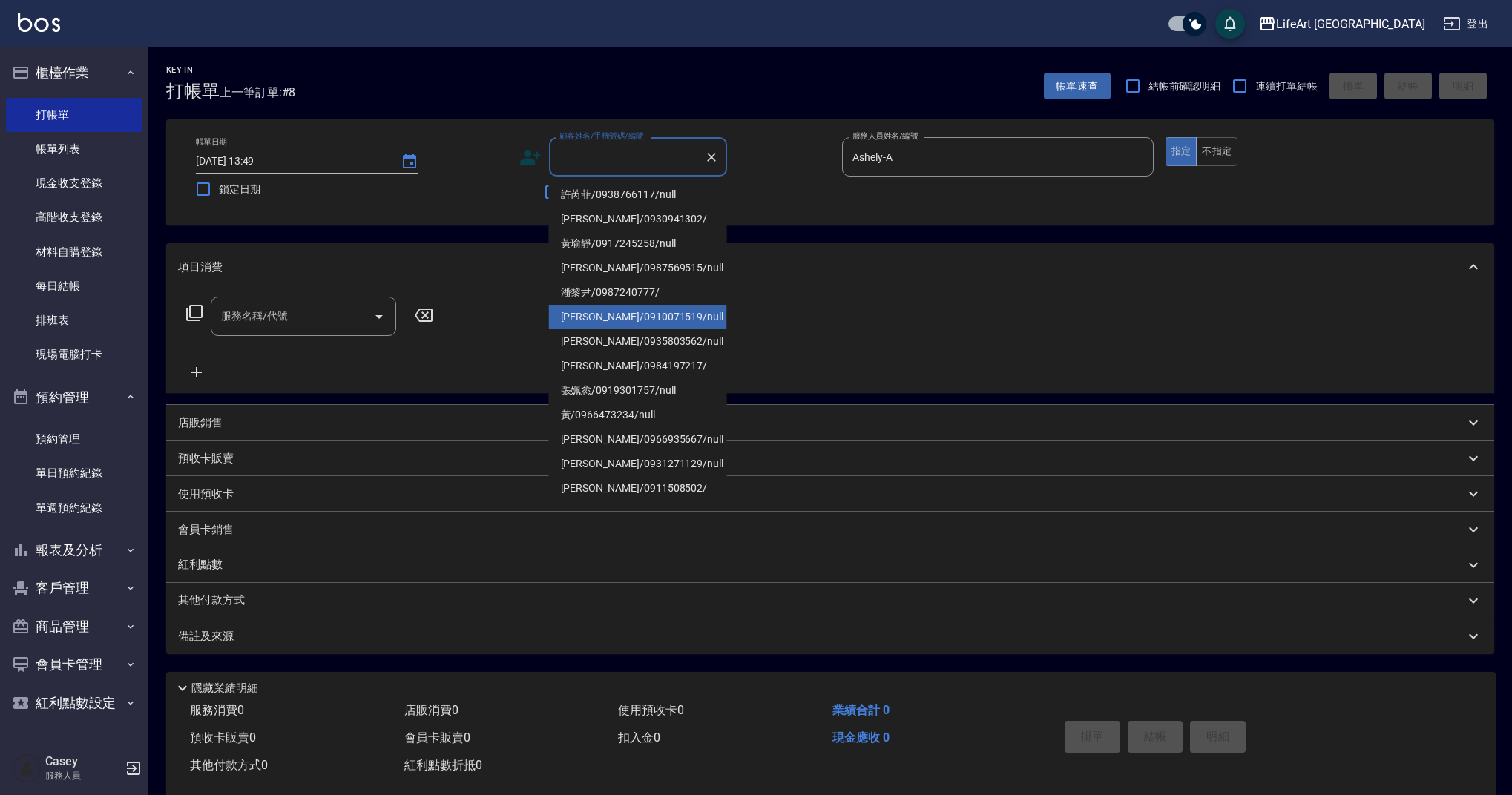
click at [629, 307] on li "[PERSON_NAME]/0910071519/null" at bounding box center [638, 317] width 178 height 24
type input "[PERSON_NAME]/0910071519/null"
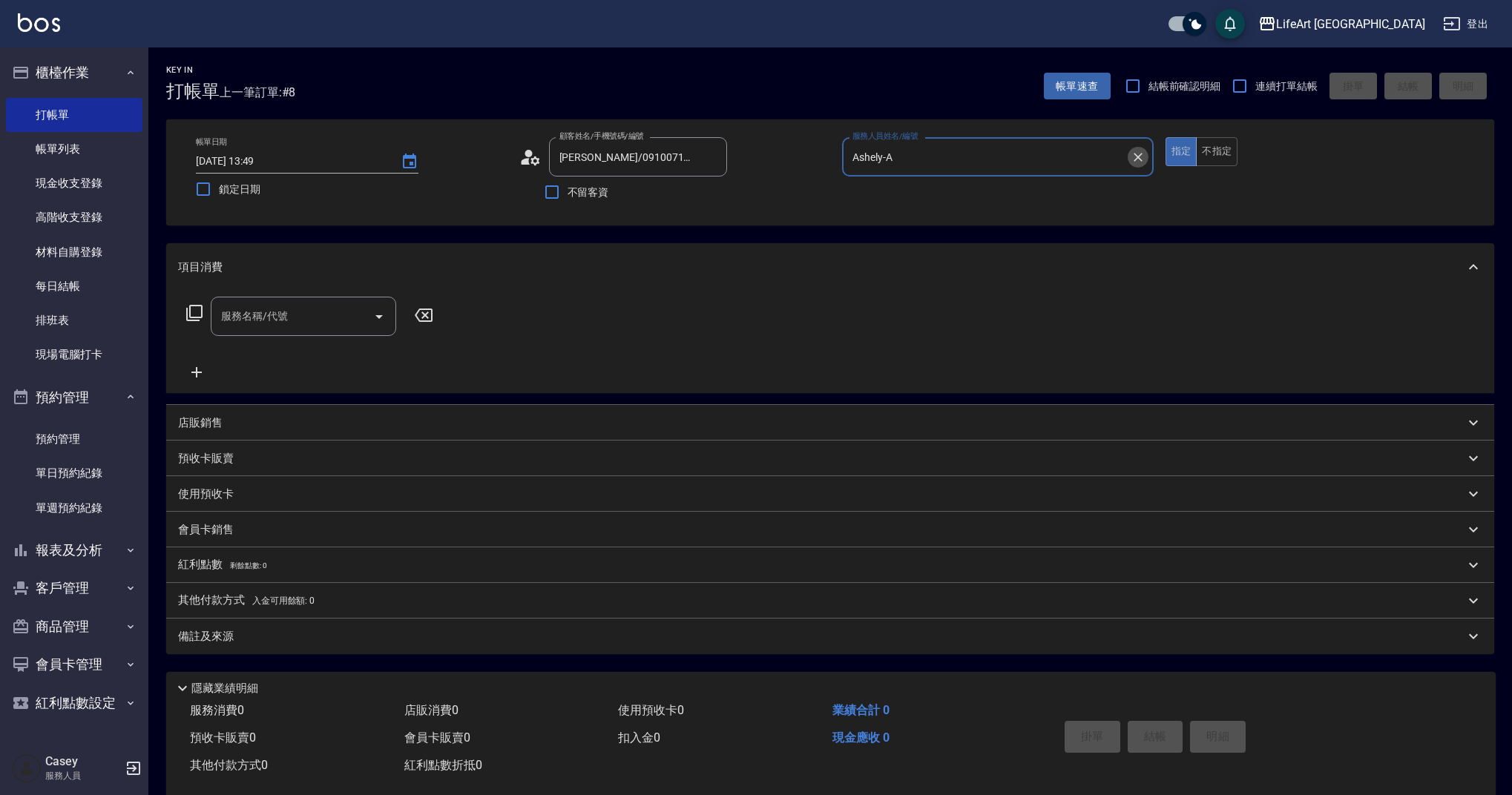
click at [1141, 161] on icon "Clear" at bounding box center [1138, 156] width 15 height 15
click at [706, 156] on icon "Clear" at bounding box center [711, 156] width 15 height 15
click at [625, 159] on input "顧客姓名/手機號碼/編號" at bounding box center [626, 156] width 142 height 26
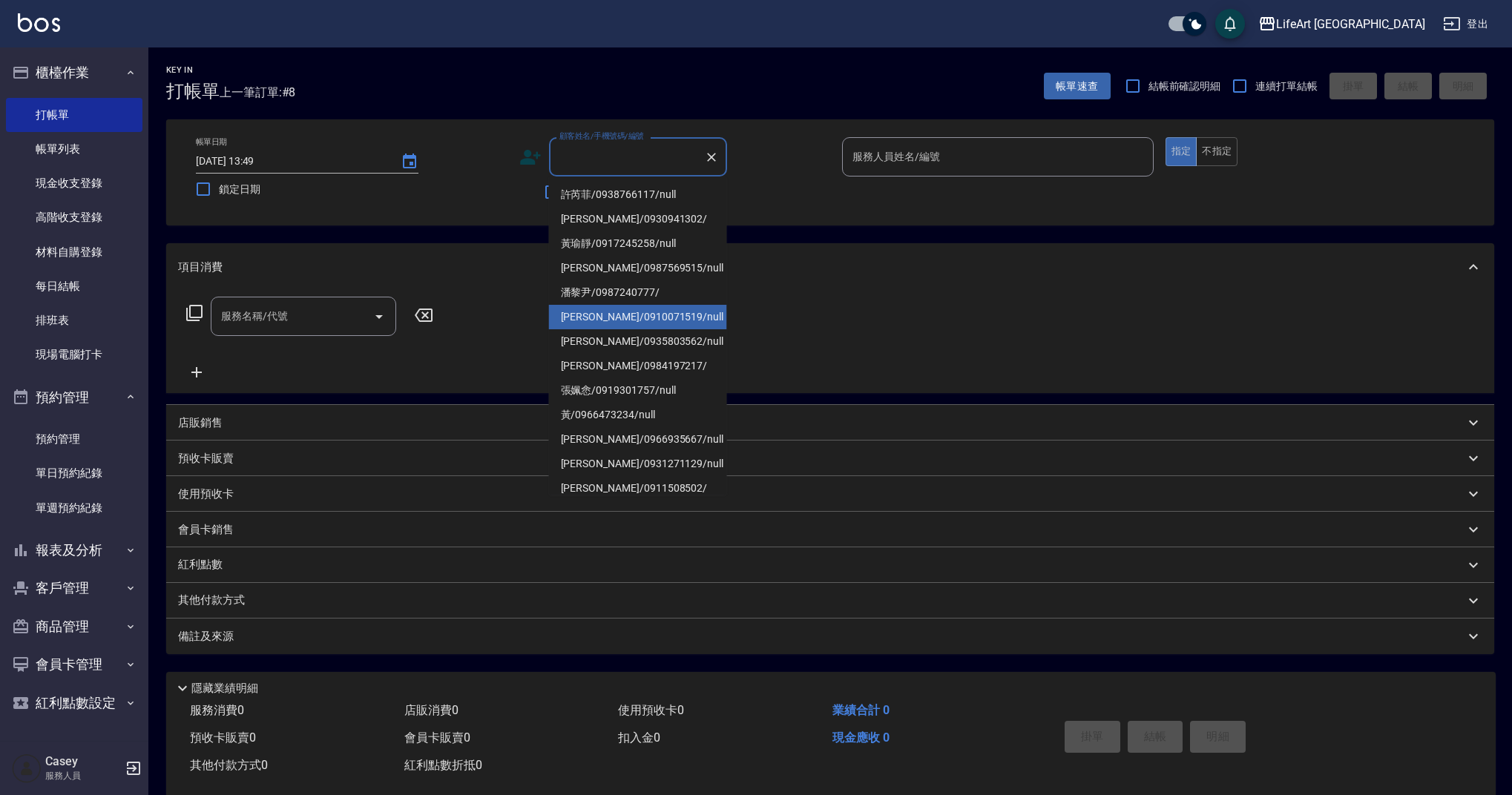
click at [614, 313] on li "[PERSON_NAME]/0910071519/null" at bounding box center [638, 317] width 178 height 24
type input "[PERSON_NAME]/0910071519/null"
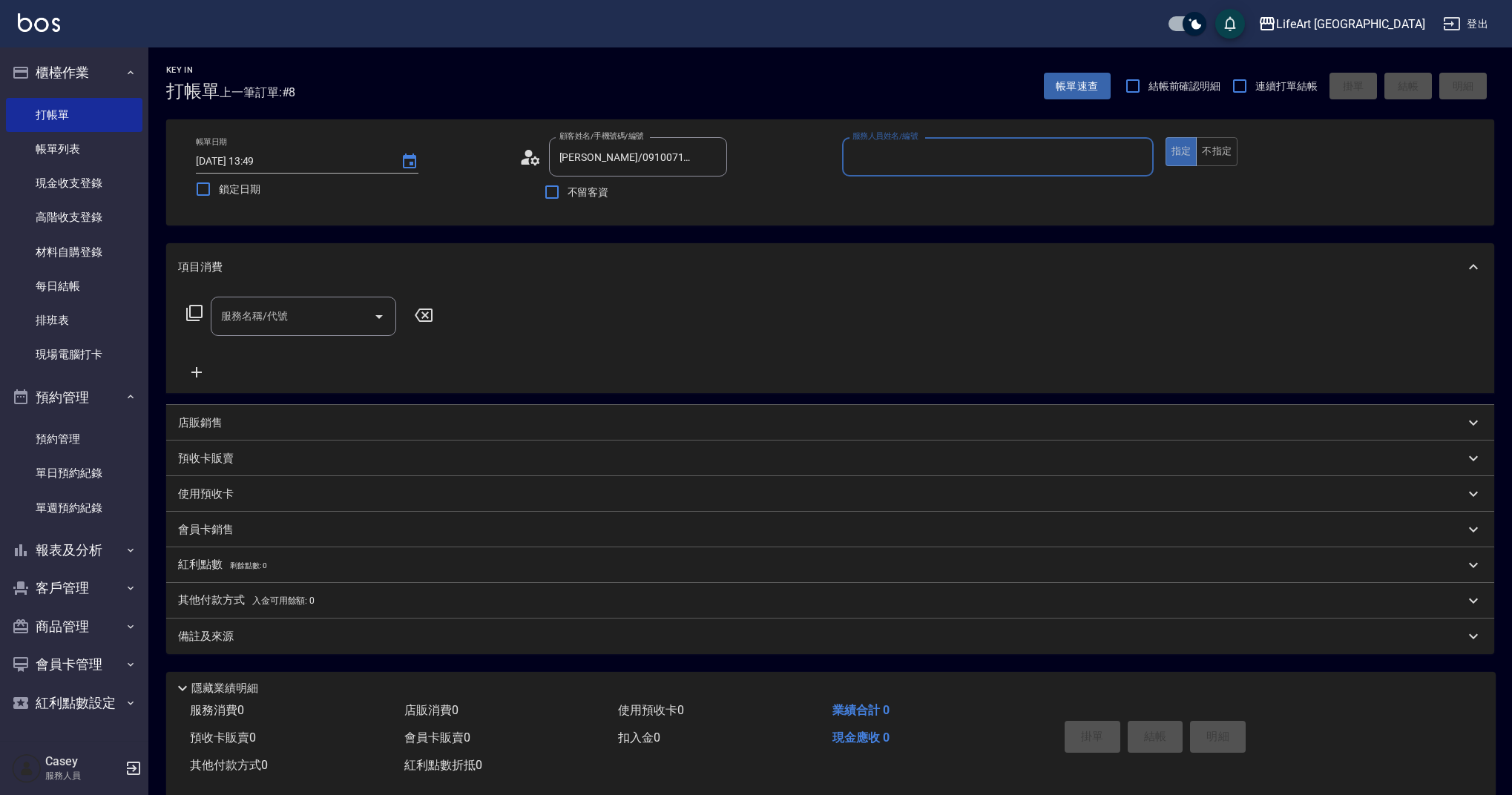
click at [888, 166] on input "服務人員姓名/編號" at bounding box center [998, 156] width 298 height 26
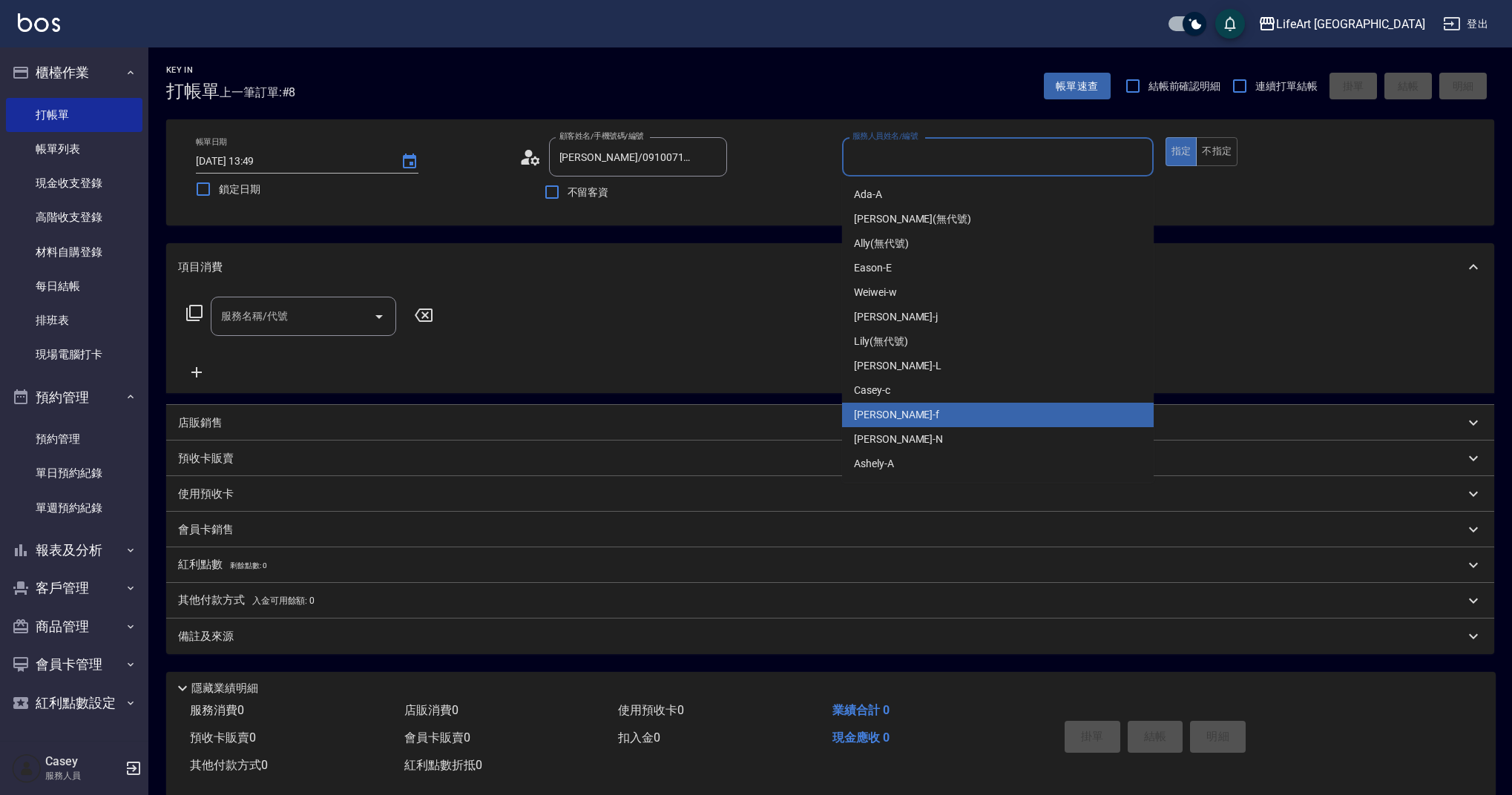
click at [902, 418] on div "Finney -f" at bounding box center [998, 414] width 312 height 24
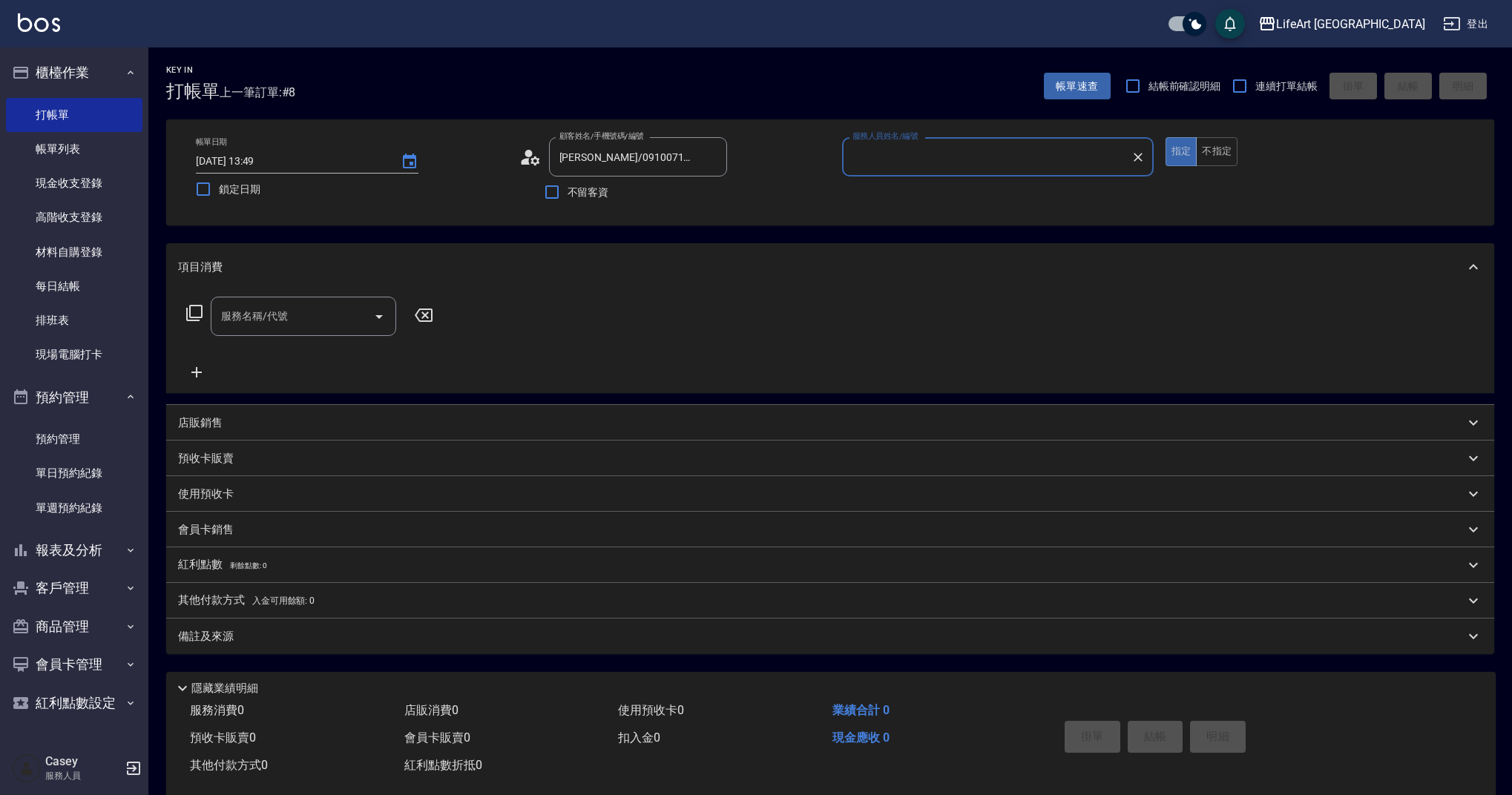
type input "Finney-f"
click at [264, 309] on div "服務名稱/代號 服務名稱/代號" at bounding box center [304, 316] width 186 height 39
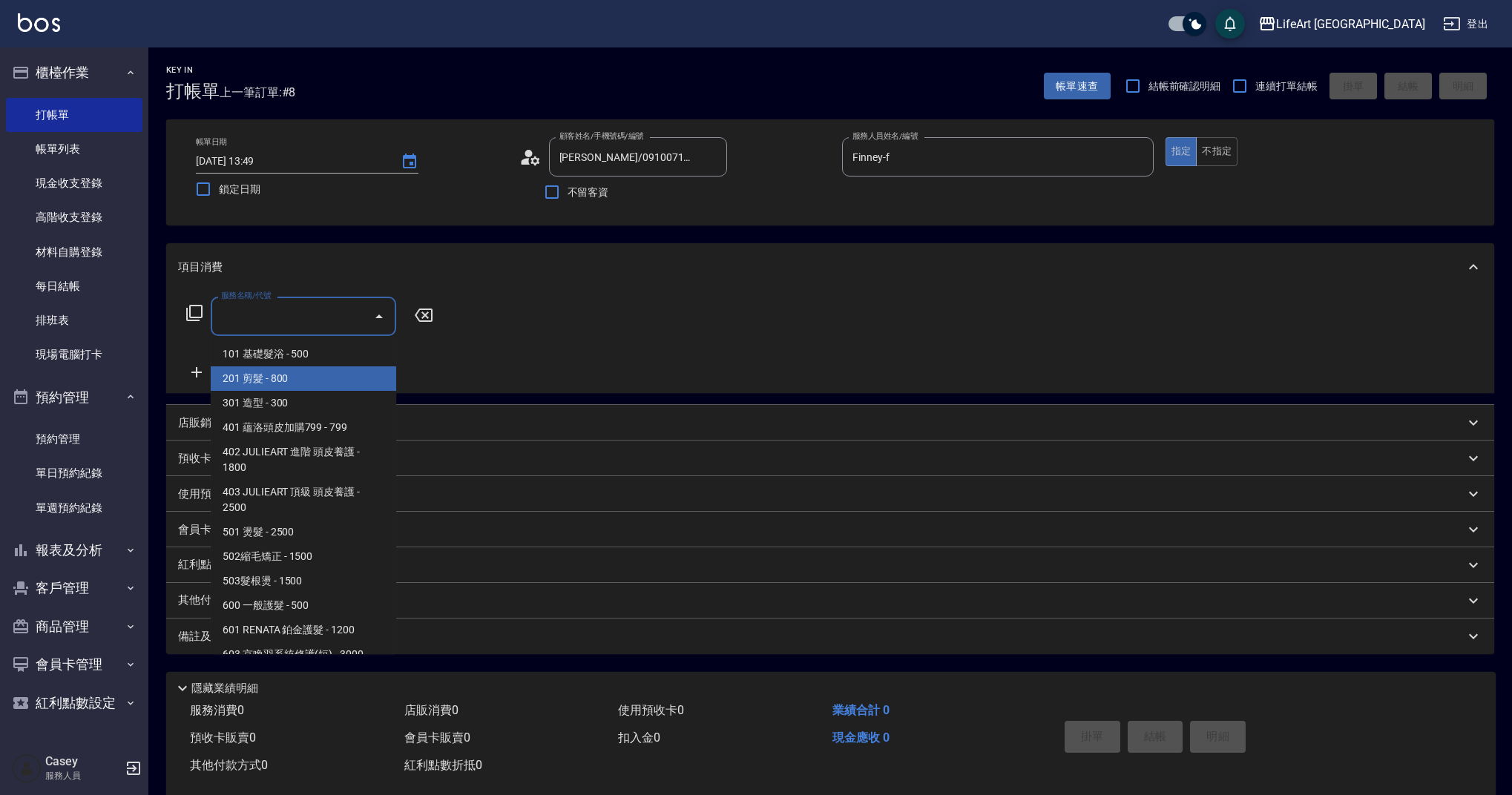
click at [326, 381] on span "201 剪髮 - 800" at bounding box center [304, 378] width 186 height 24
type input "201 剪髮(201)"
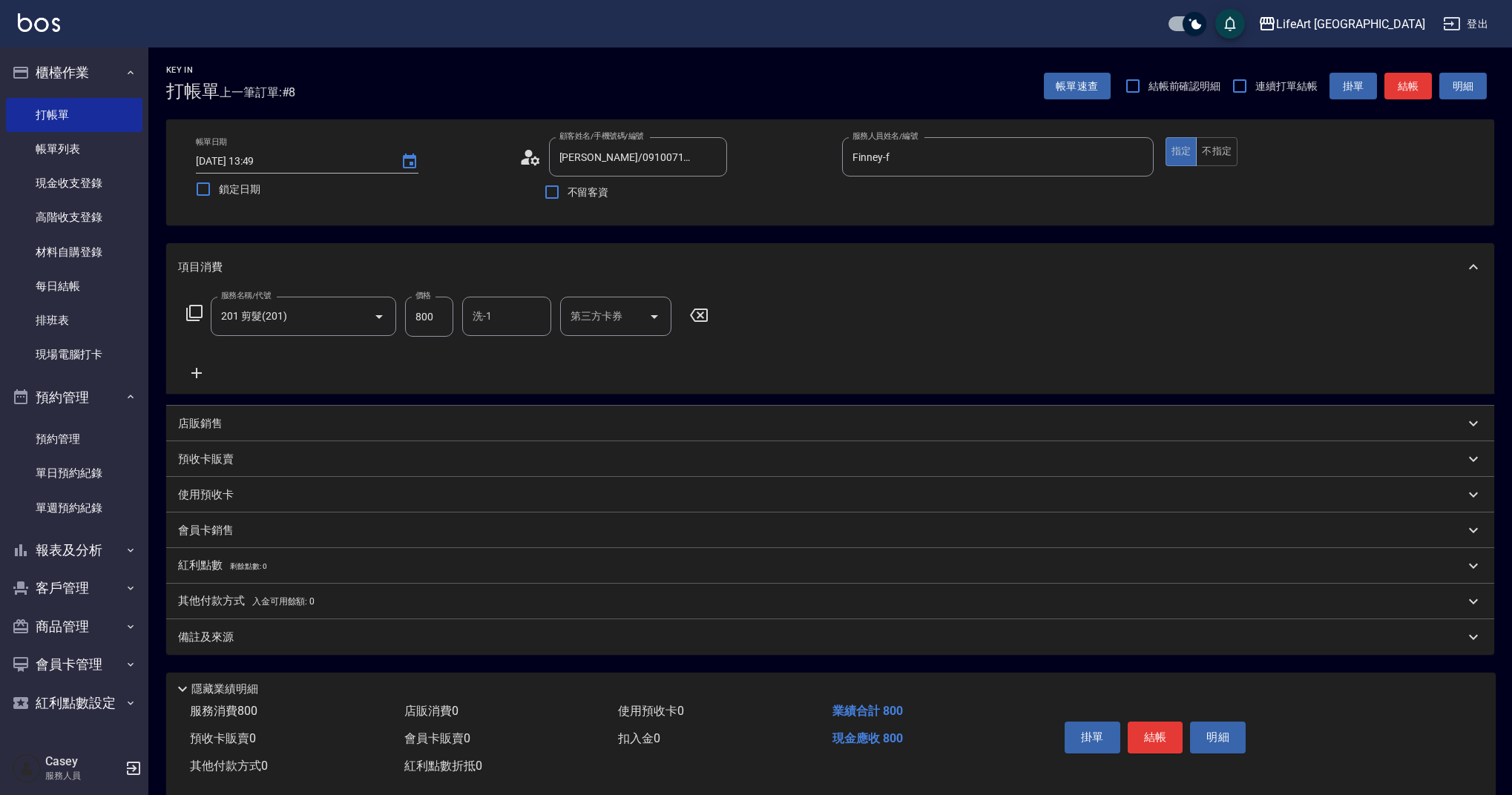
click at [205, 370] on icon at bounding box center [196, 373] width 37 height 18
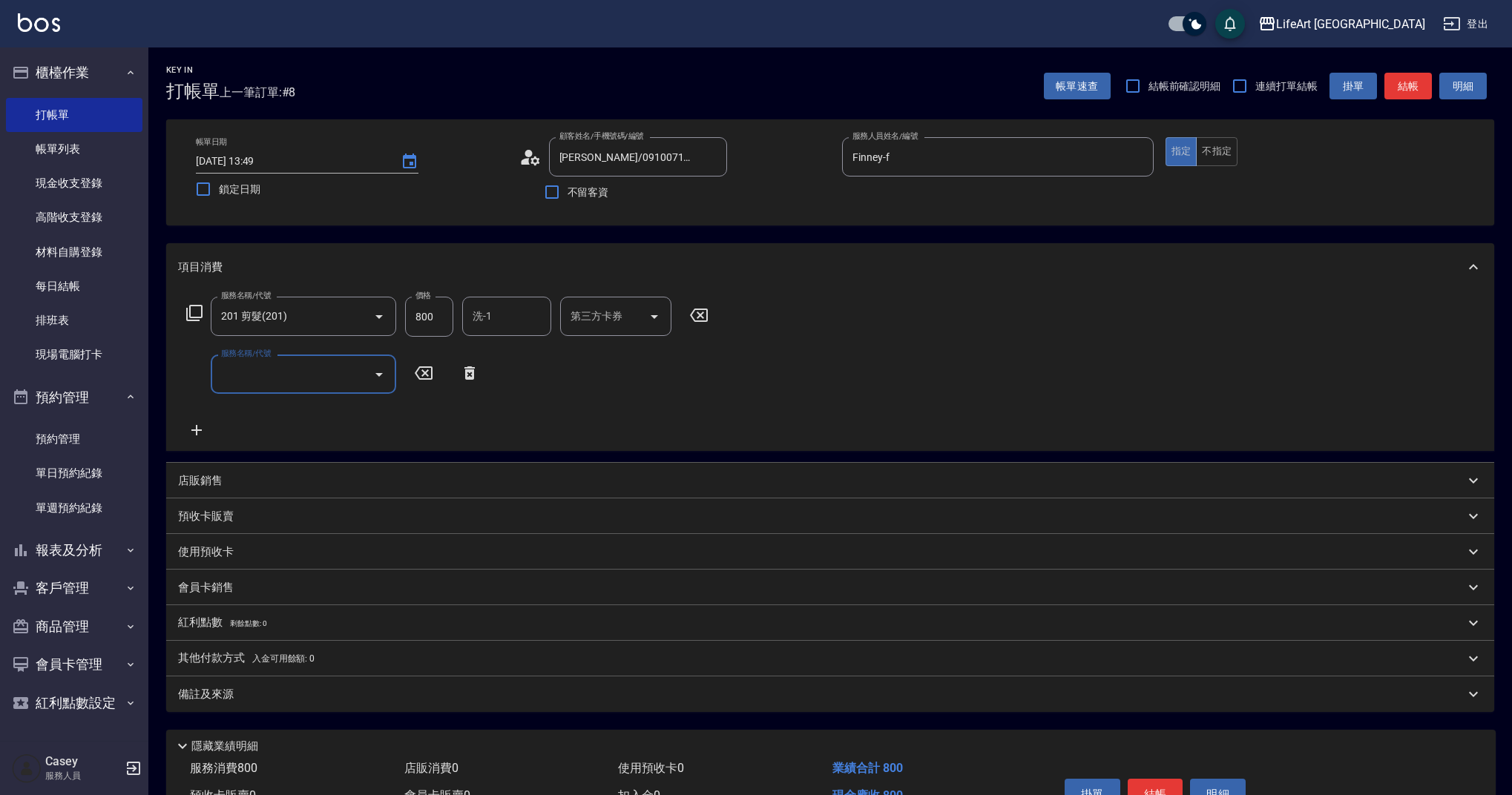
click at [294, 370] on input "服務名稱/代號" at bounding box center [292, 374] width 149 height 26
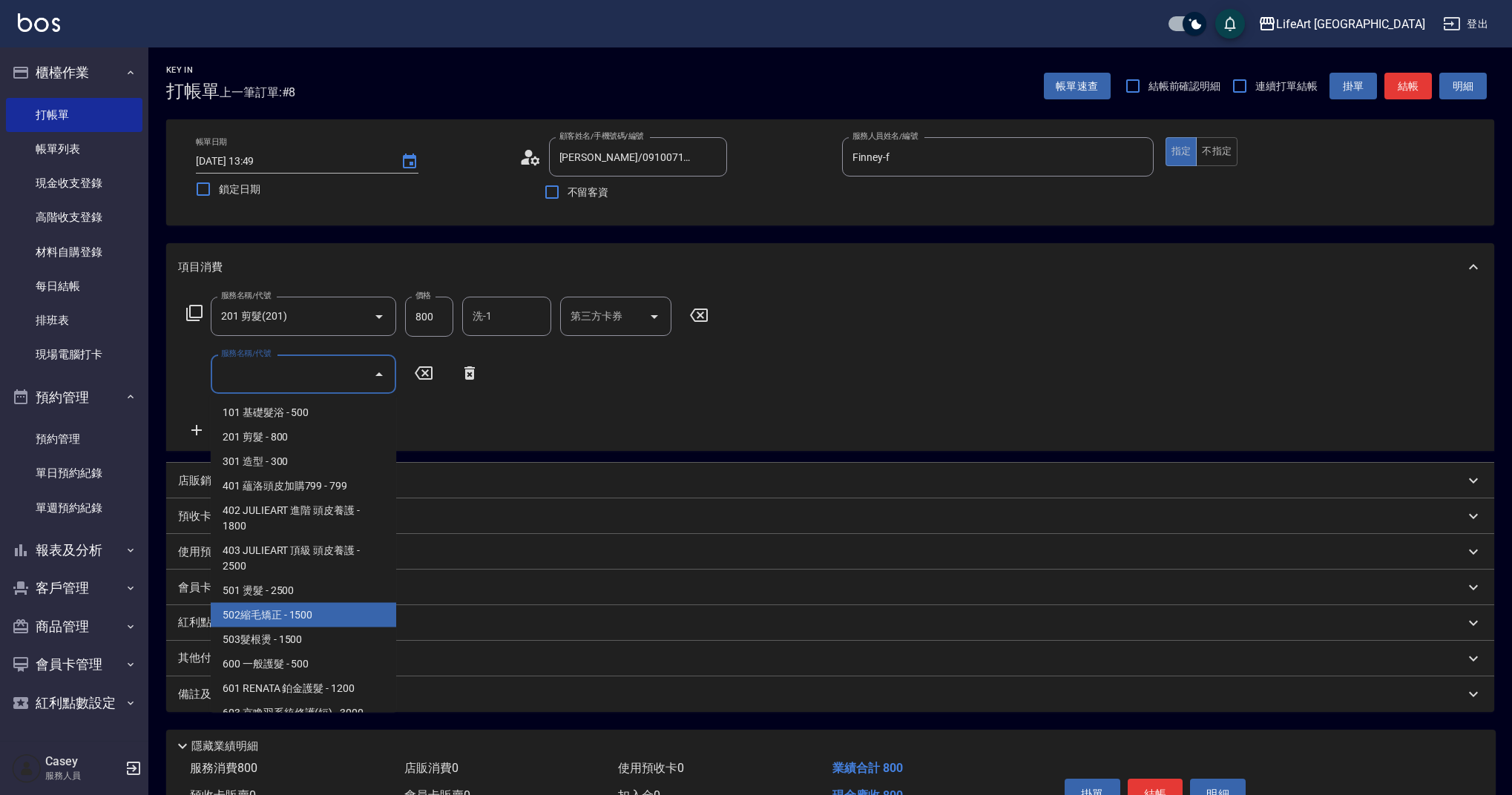
scroll to position [190, 0]
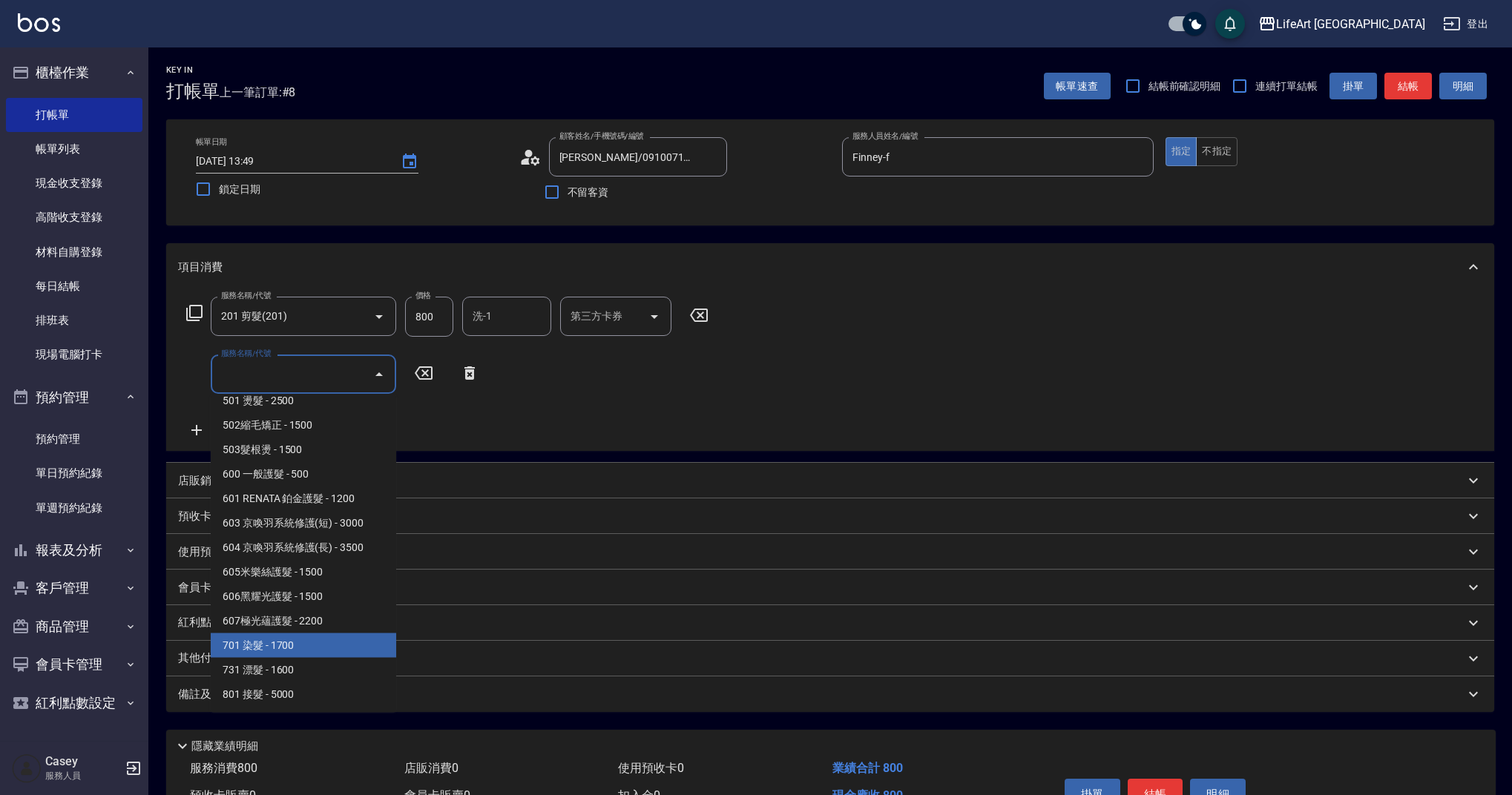
click at [289, 639] on span "701 染髮 - 1700" at bounding box center [304, 645] width 186 height 24
type input "701 染髮(701)"
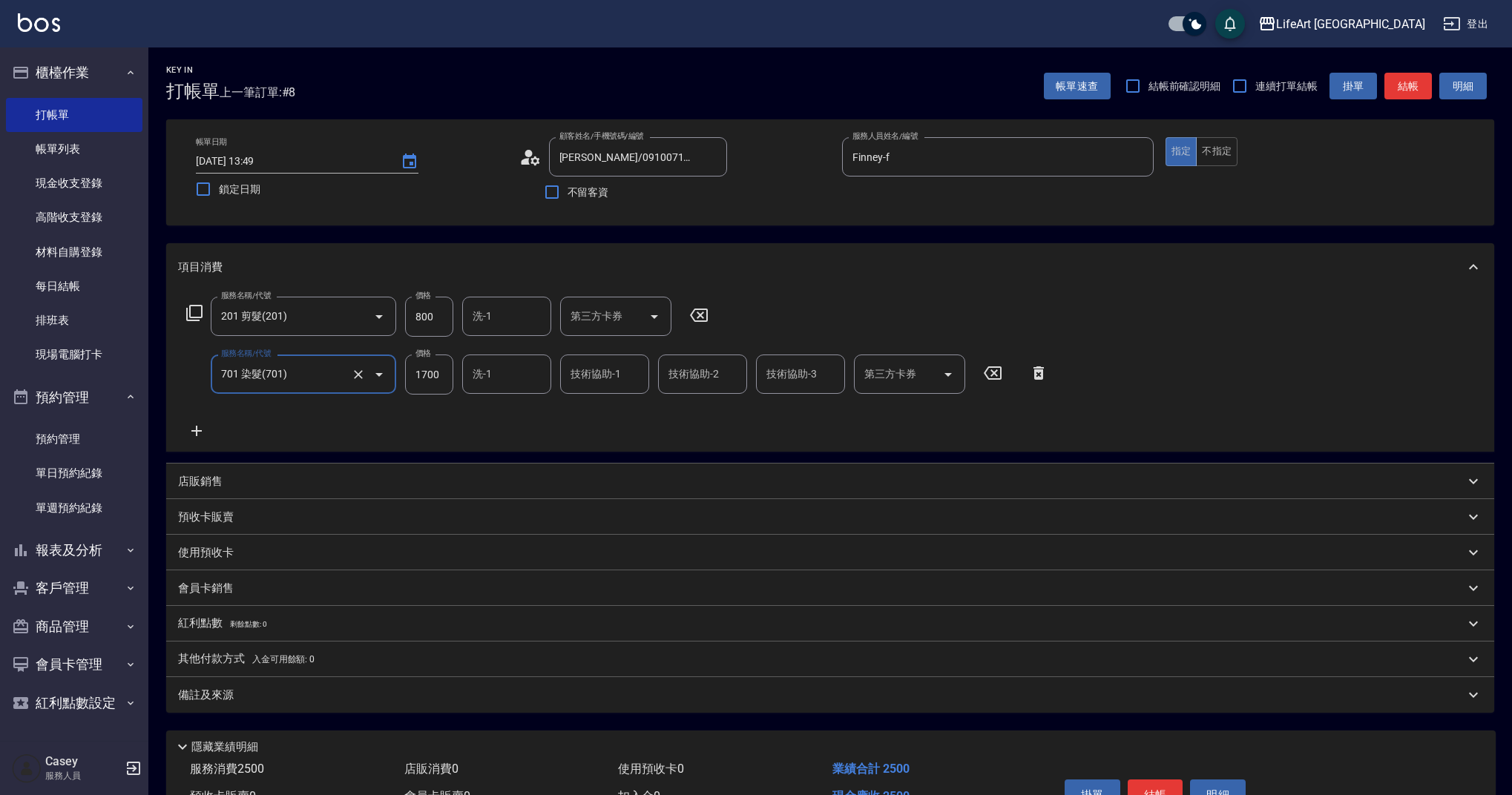
click at [201, 429] on icon at bounding box center [196, 431] width 37 height 18
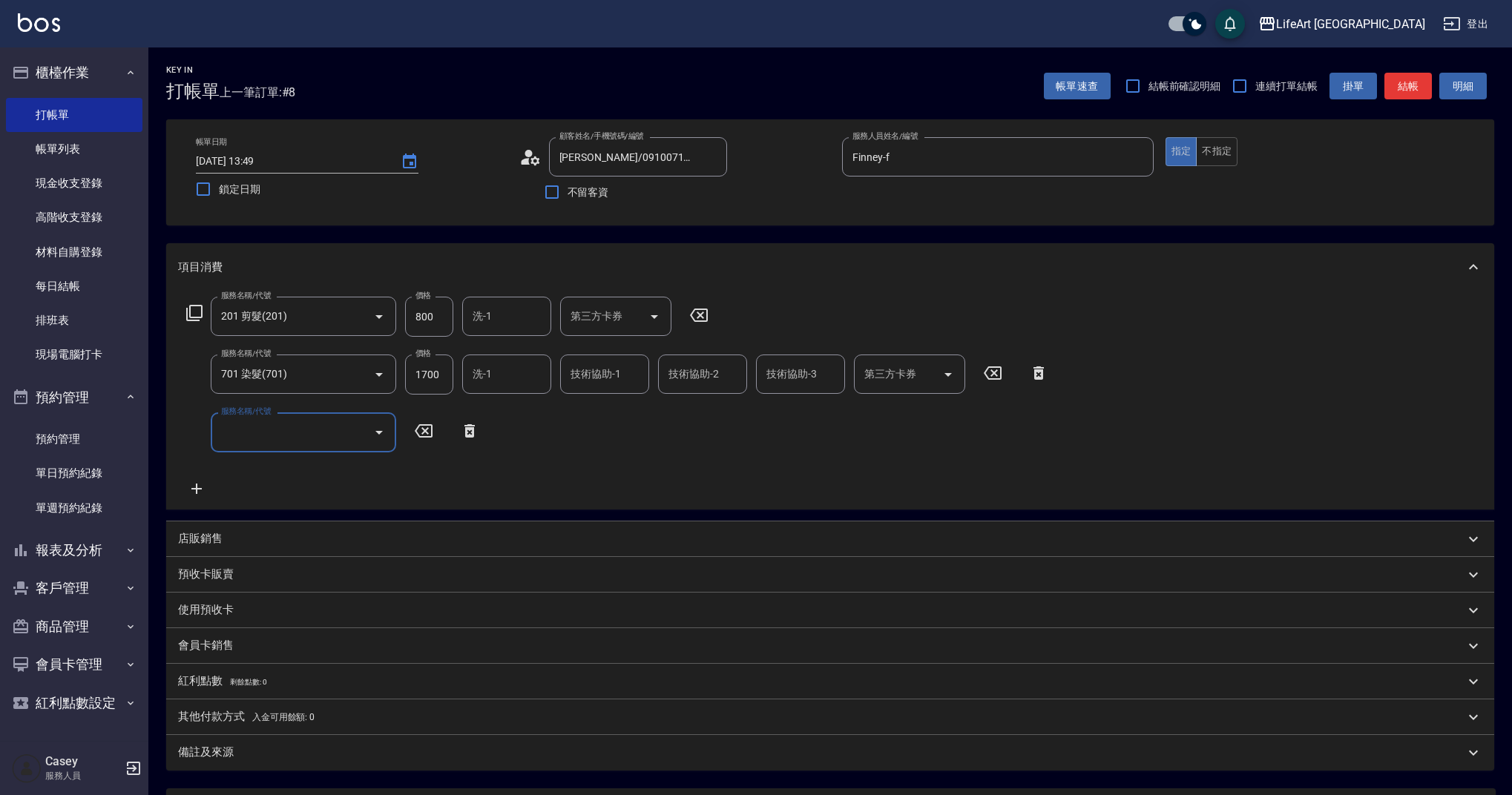
click at [282, 428] on input "服務名稱/代號" at bounding box center [292, 432] width 149 height 26
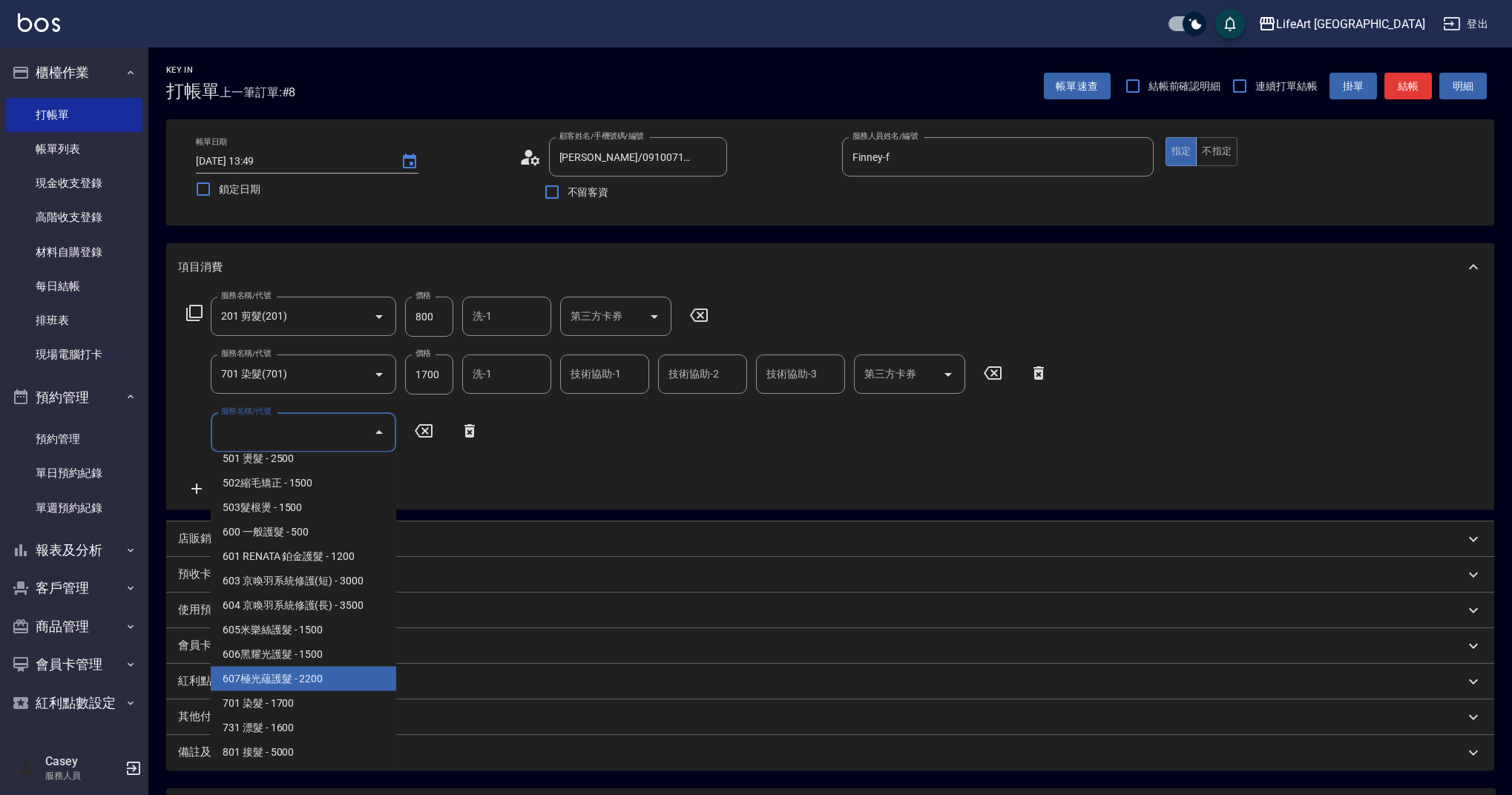
click at [308, 683] on span "607極光蘊護髮 - 2200" at bounding box center [304, 679] width 186 height 24
type input "607極光蘊護髮(607)"
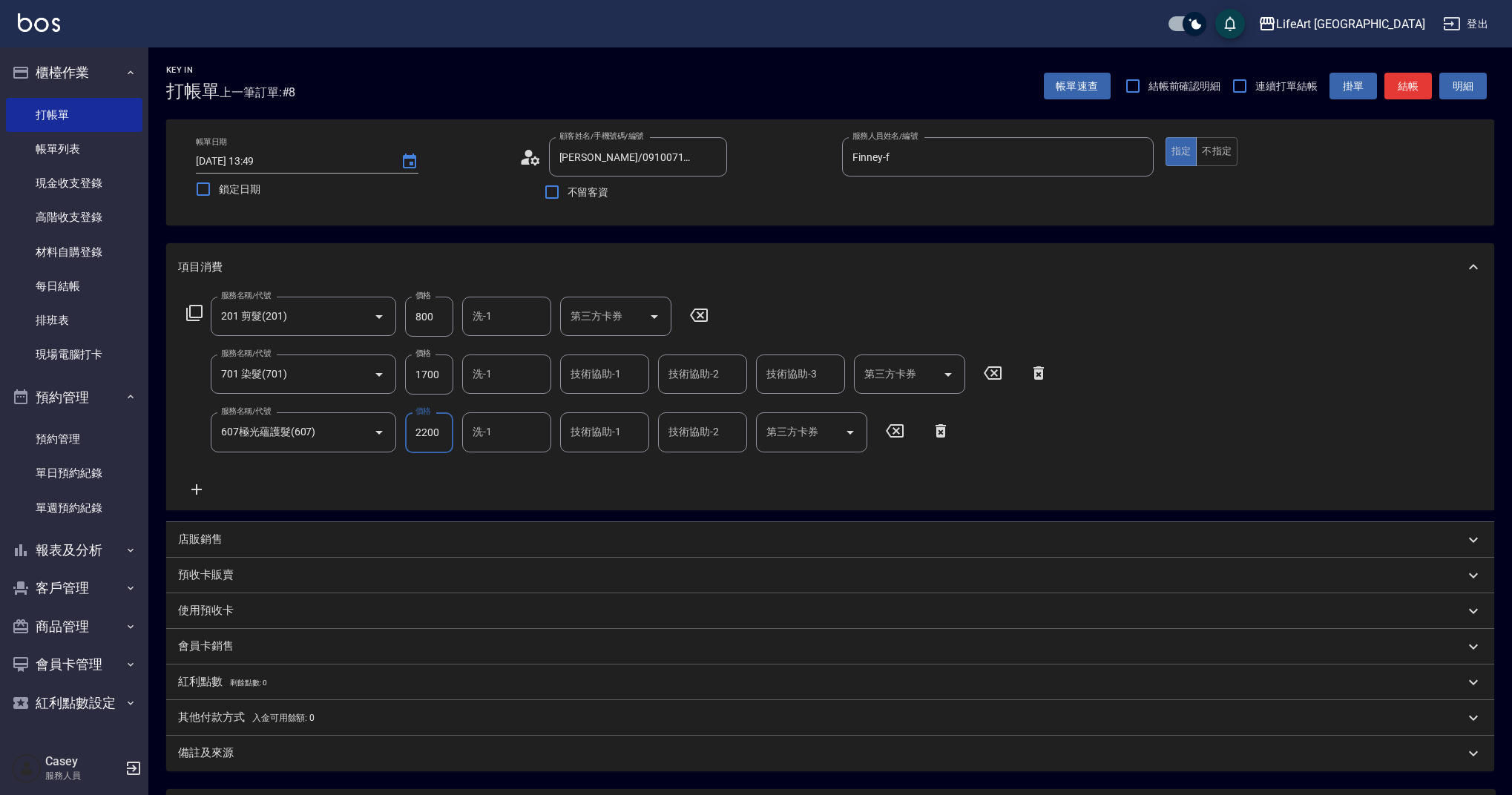
drag, startPoint x: 443, startPoint y: 377, endPoint x: 408, endPoint y: 372, distance: 35.4
click at [408, 372] on input "1700" at bounding box center [429, 374] width 48 height 40
drag, startPoint x: 427, startPoint y: 370, endPoint x: 395, endPoint y: 374, distance: 32.2
click at [395, 374] on div "服務名稱/代號 701 染髮(701) 服務名稱/代號 價格 1700 價格 洗-1 洗-1 技術協助-1 技術協助-1 技術協助-2 技術協助-2 技術協助…" at bounding box center [617, 374] width 879 height 40
drag, startPoint x: 439, startPoint y: 377, endPoint x: 409, endPoint y: 378, distance: 30.0
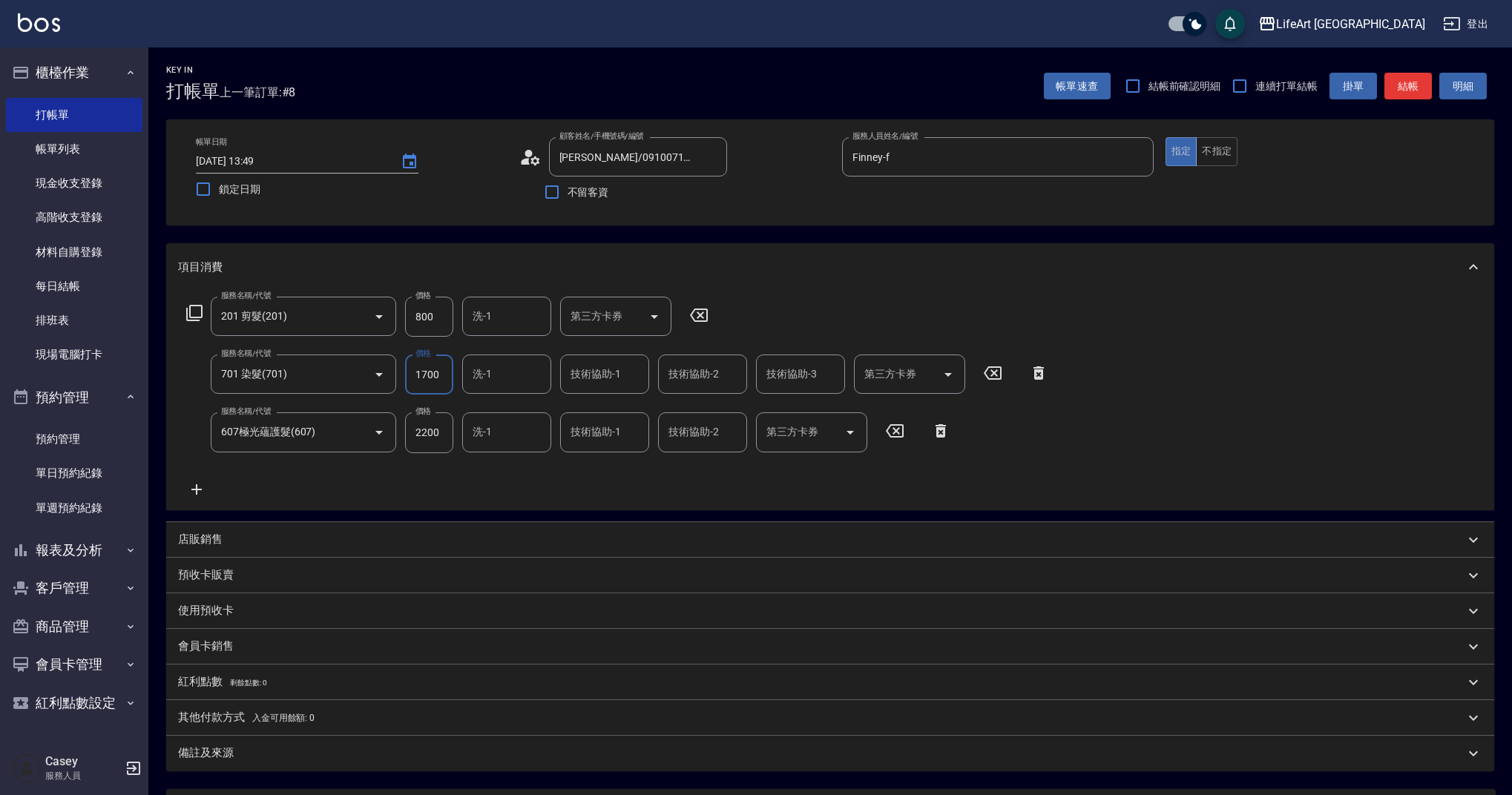
click at [409, 378] on input "1700" at bounding box center [429, 374] width 48 height 40
click at [463, 443] on div "洗-1" at bounding box center [506, 432] width 89 height 39
type input "3540"
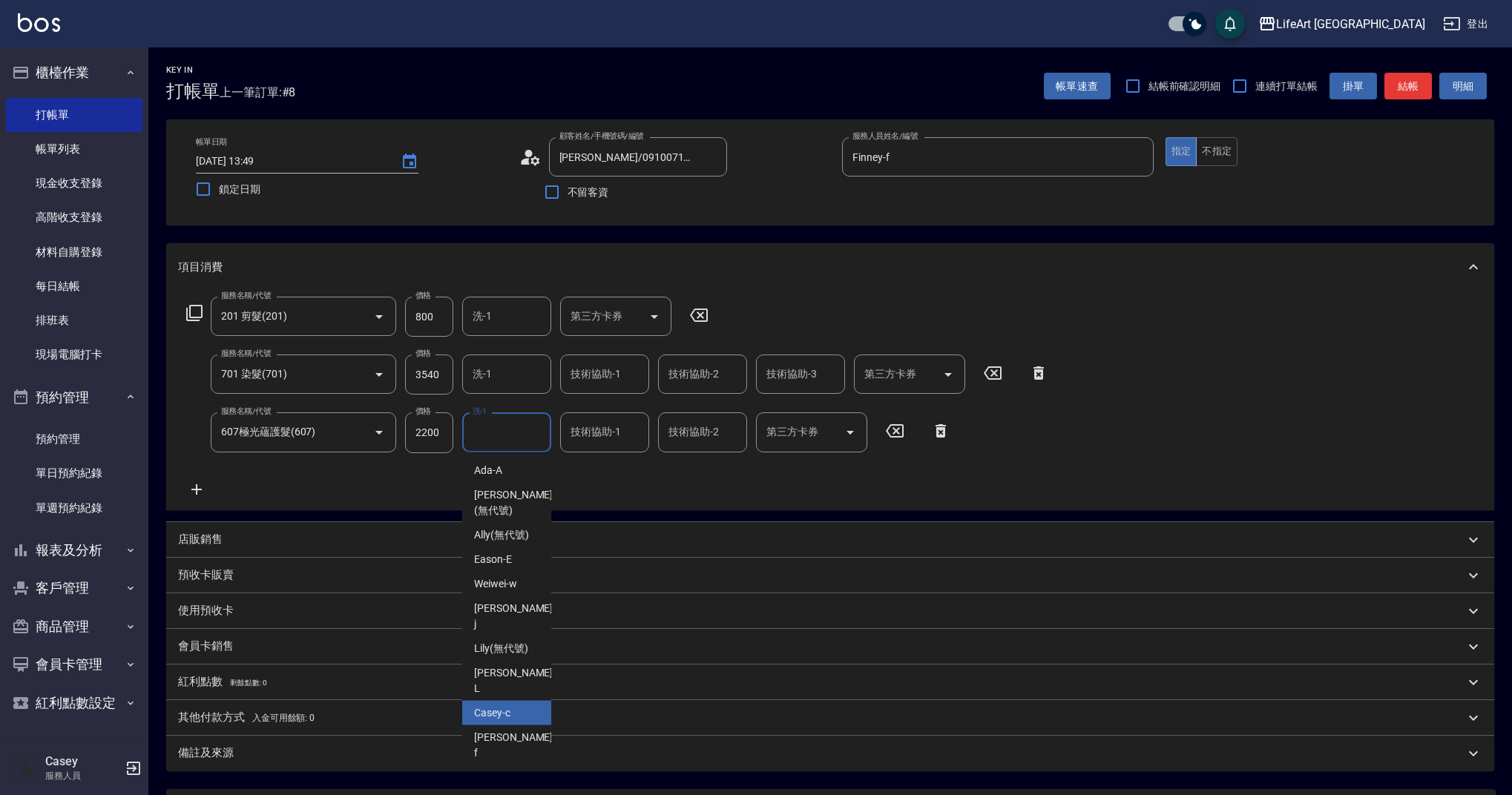
click at [514, 701] on div "Casey -c" at bounding box center [506, 712] width 89 height 24
type input "Casey-c"
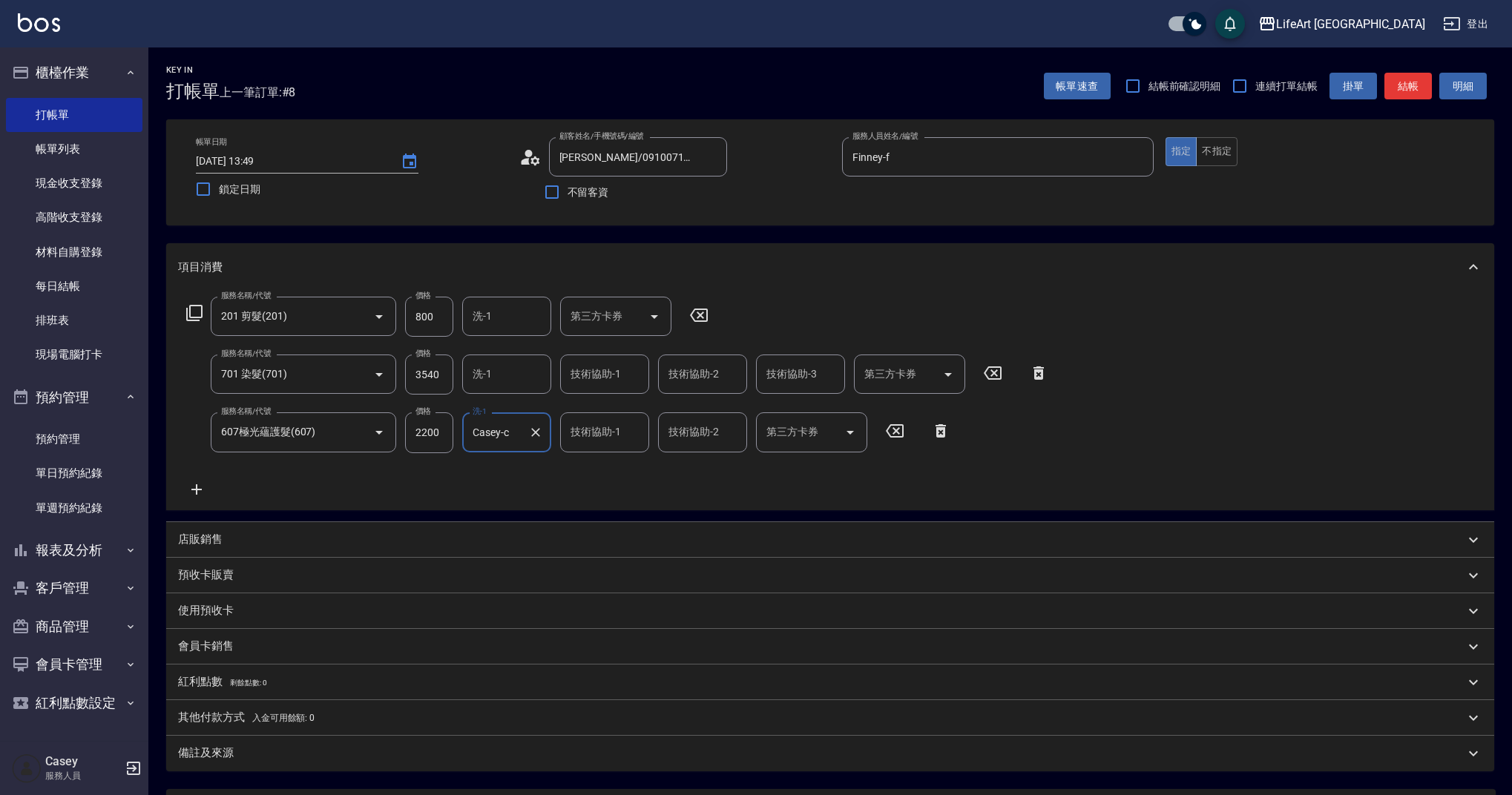
scroll to position [143, 0]
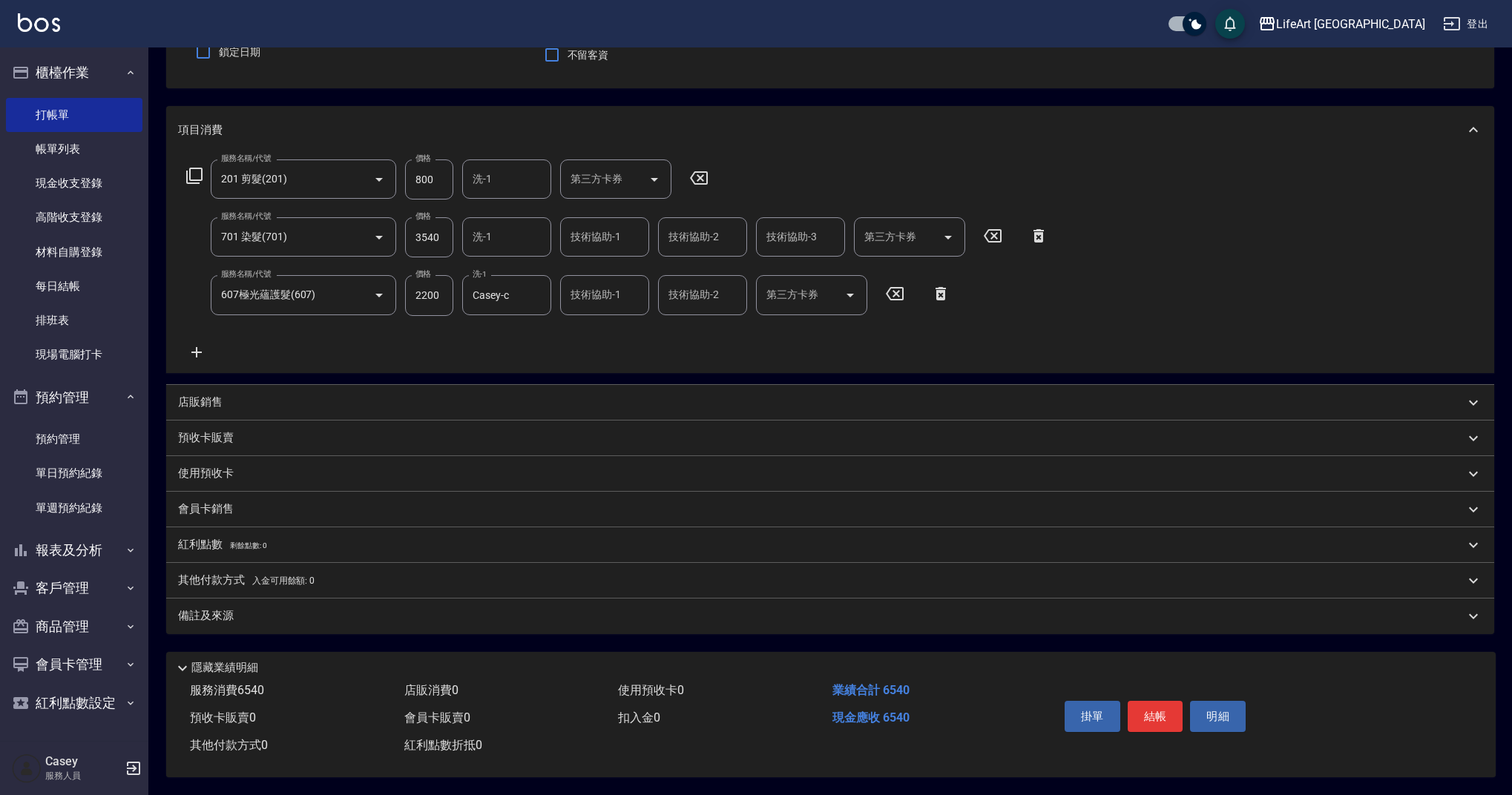
click at [369, 608] on div "備註及來源" at bounding box center [821, 616] width 1286 height 16
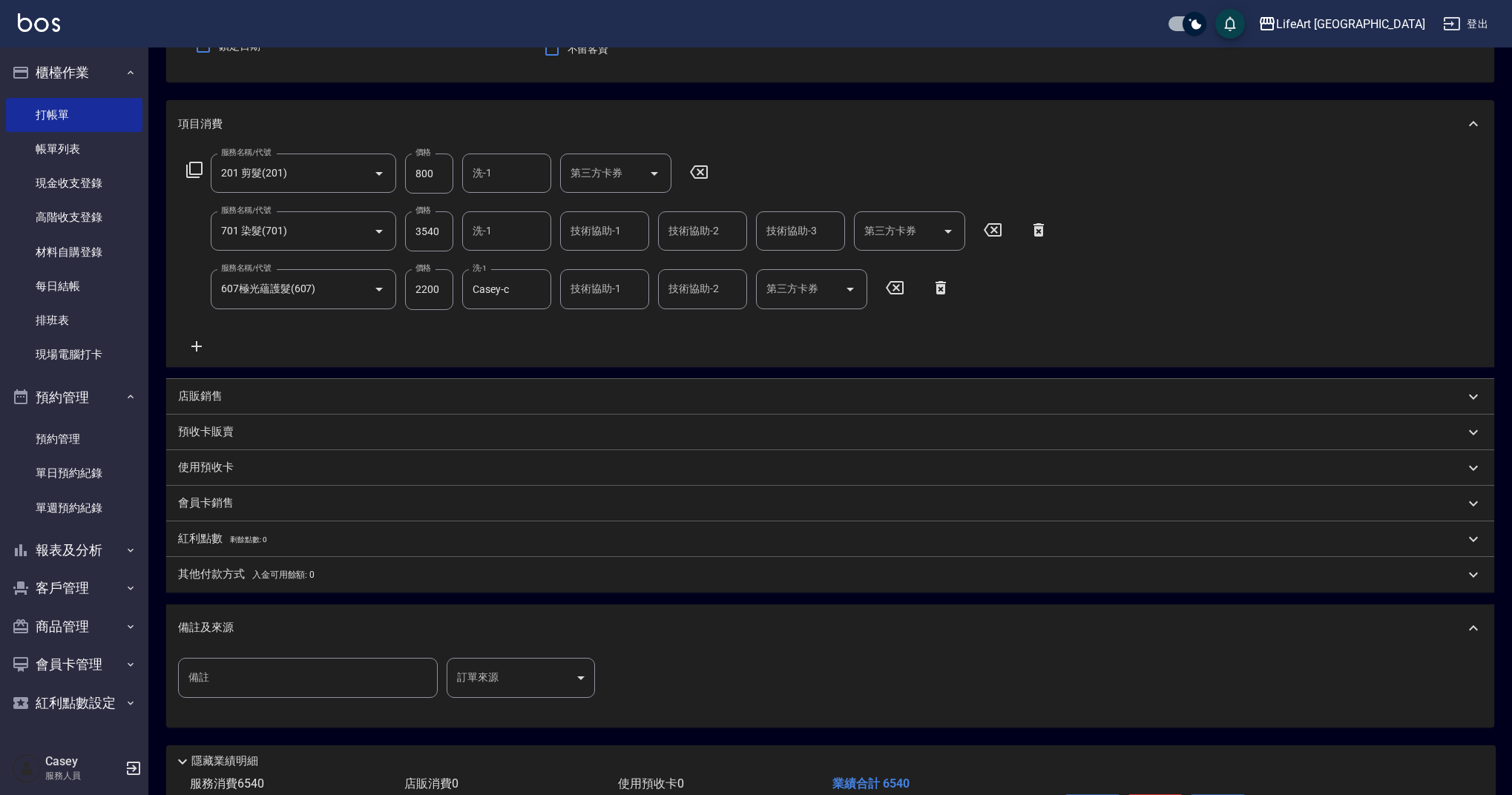
click at [562, 679] on body "LifeArt 蘆洲 登出 櫃檯作業 打帳單 帳單列表 現金收支登錄 高階收支登錄 材料自購登錄 每日結帳 排班表 現場電腦打卡 預約管理 預約管理 單日預約…" at bounding box center [756, 373] width 1512 height 1032
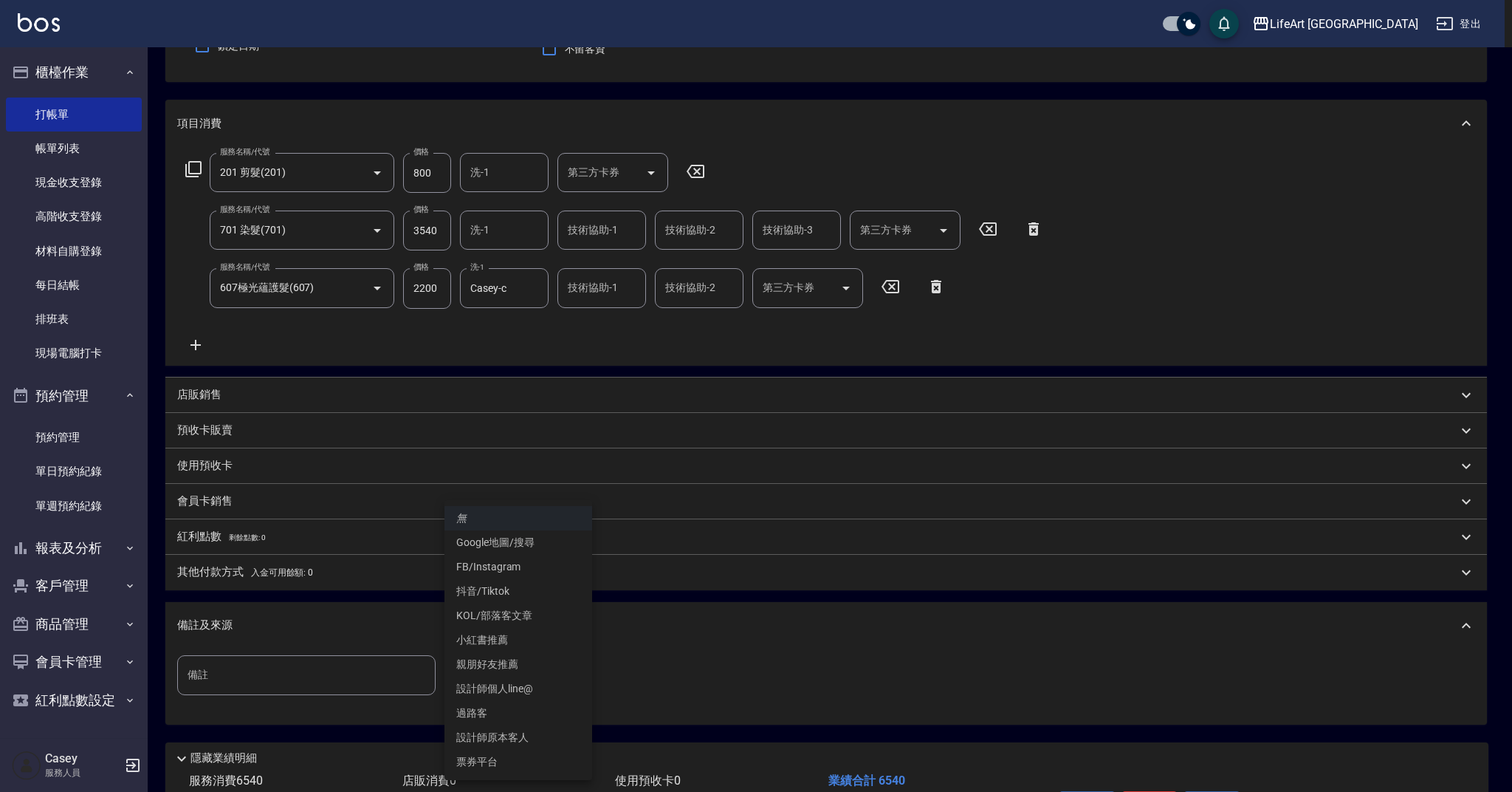
click at [528, 730] on li "設計師原本客人" at bounding box center [518, 737] width 148 height 24
type input "設計師原本客人"
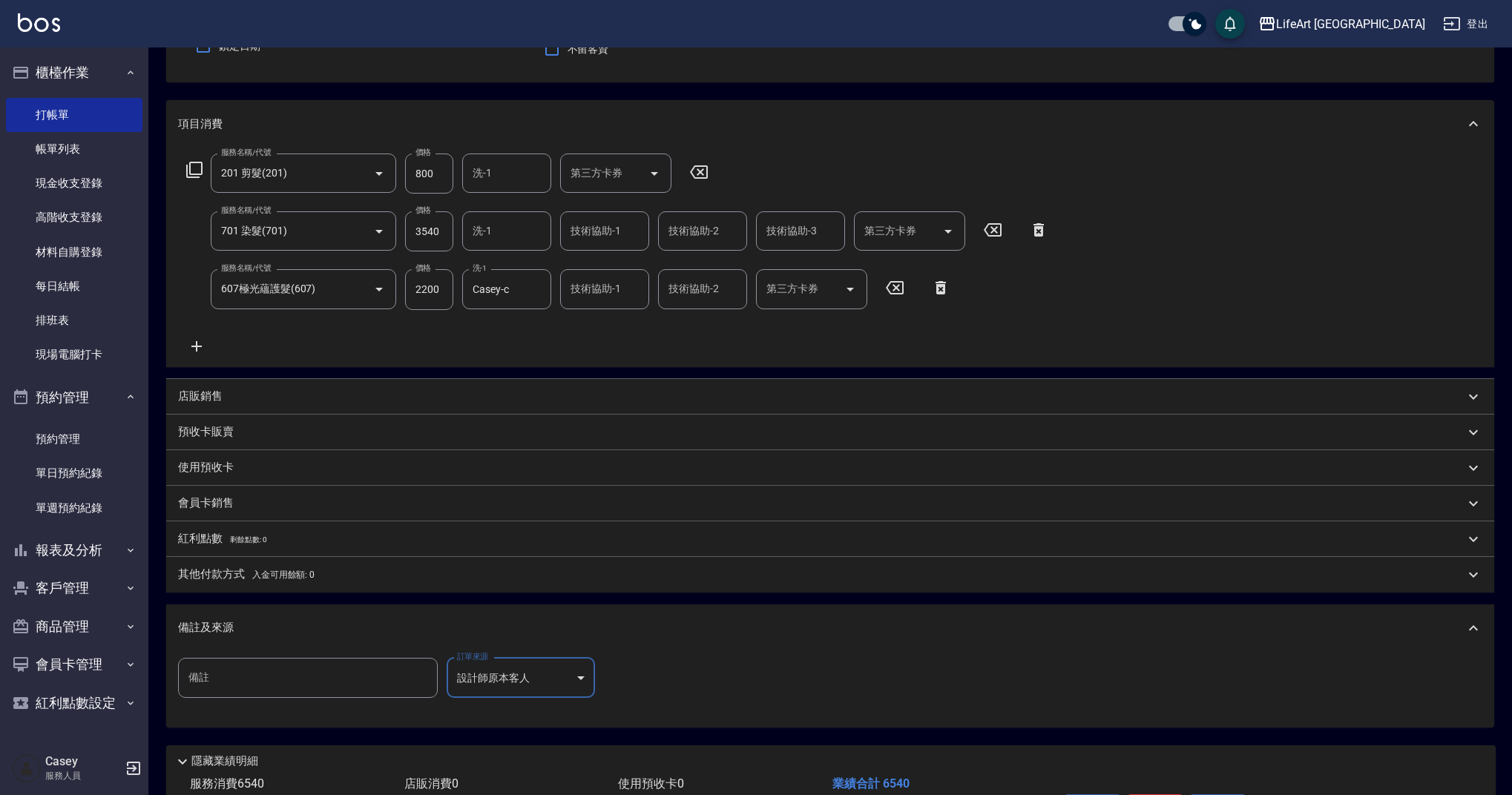
click at [562, 616] on div "備註及來源" at bounding box center [830, 628] width 1328 height 47
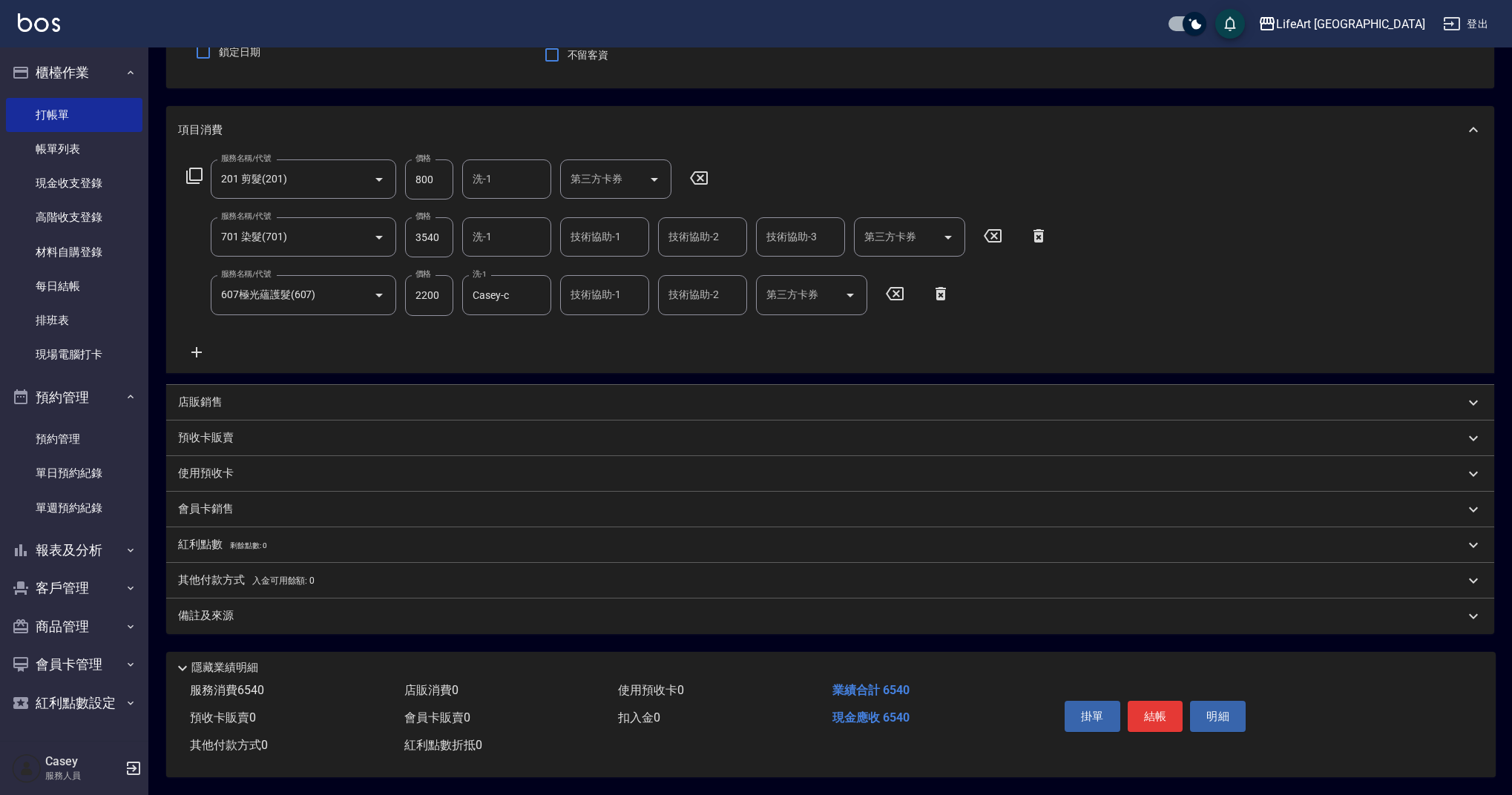
scroll to position [96, 0]
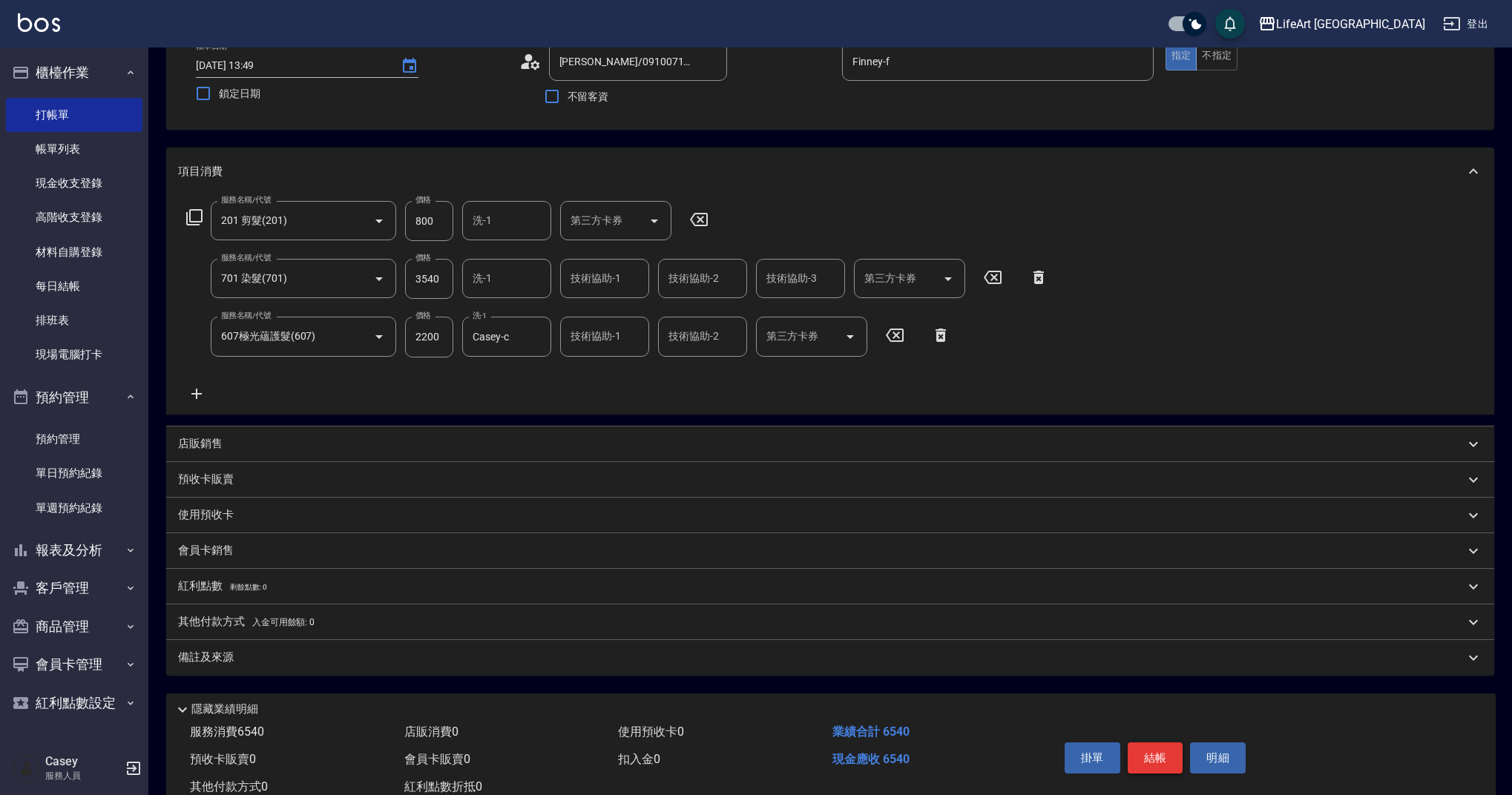
click at [1152, 764] on button "結帳" at bounding box center [1155, 758] width 56 height 31
